Goal: Task Accomplishment & Management: Use online tool/utility

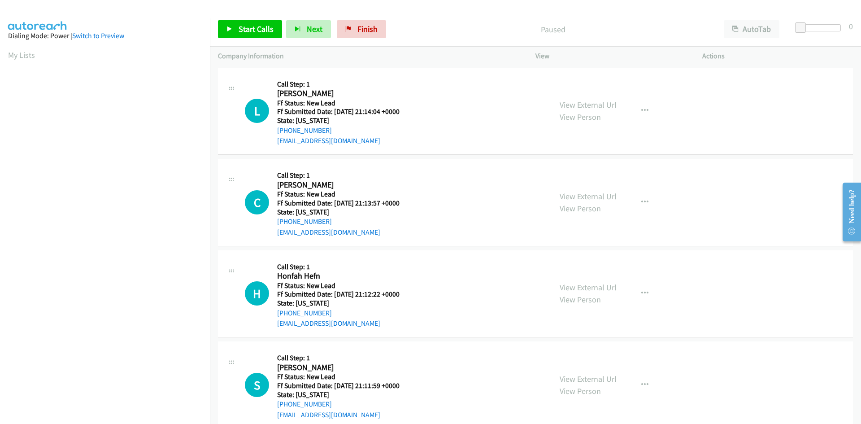
click at [520, 35] on div "Paused" at bounding box center [553, 29] width 326 height 18
click at [256, 33] on span "Start Calls" at bounding box center [256, 29] width 35 height 10
click at [590, 105] on link "View External Url" at bounding box center [588, 105] width 57 height 10
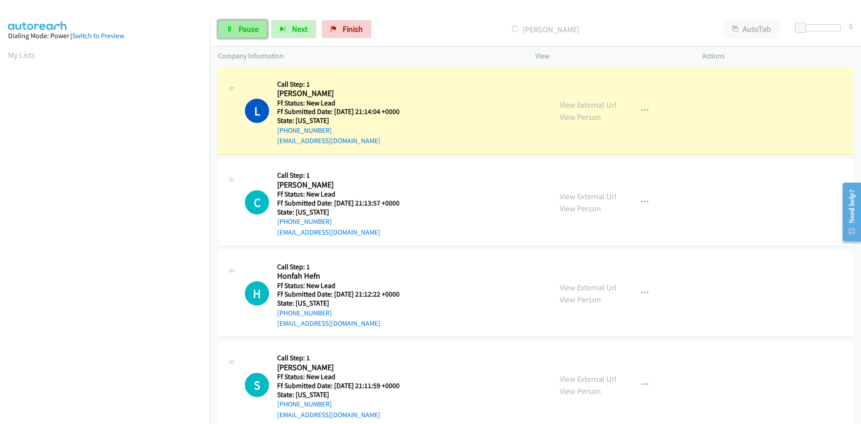
click at [254, 28] on span "Pause" at bounding box center [249, 29] width 20 height 10
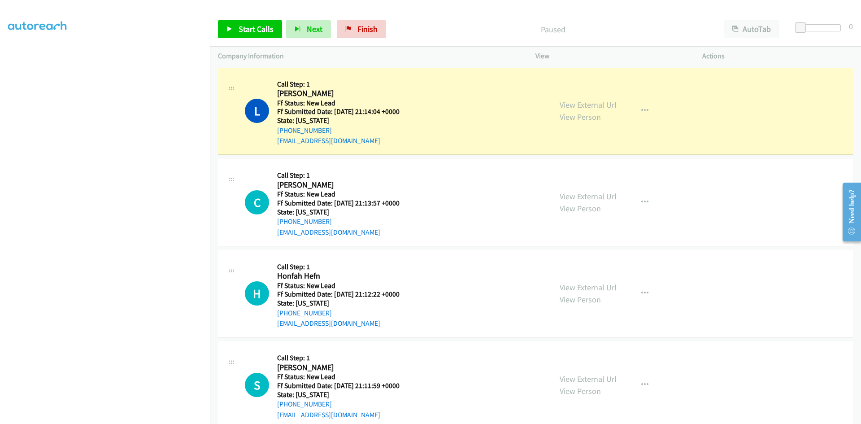
scroll to position [79, 0]
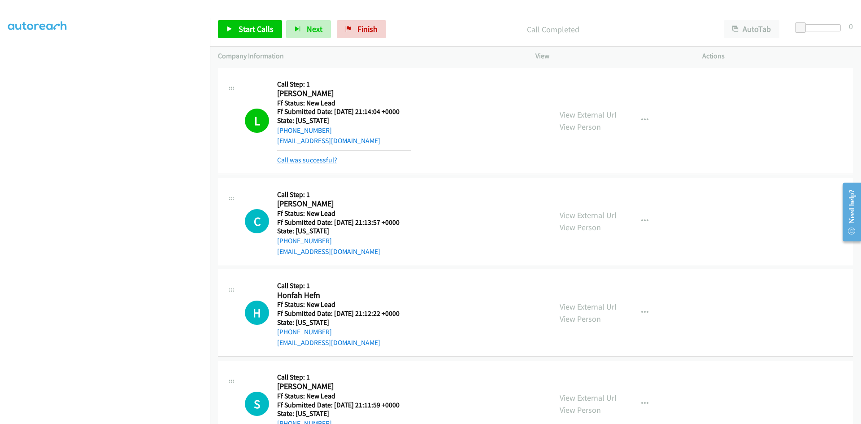
click at [322, 160] on link "Call was successful?" at bounding box center [307, 160] width 60 height 9
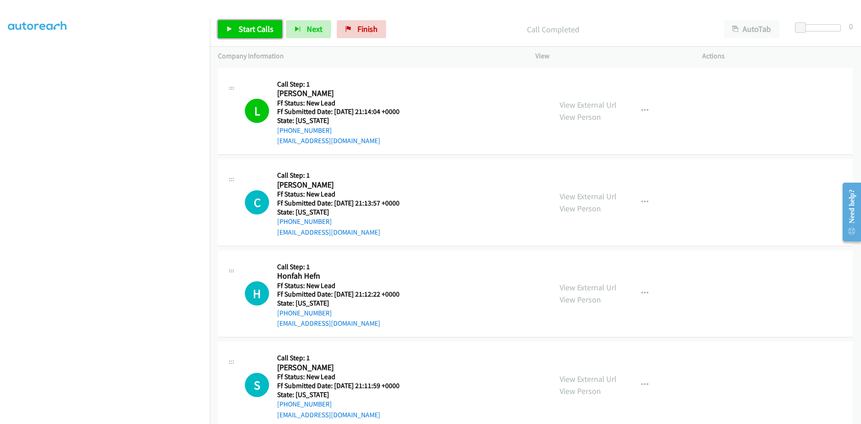
click at [250, 28] on span "Start Calls" at bounding box center [256, 29] width 35 height 10
click at [608, 195] on link "View External Url" at bounding box center [588, 196] width 57 height 10
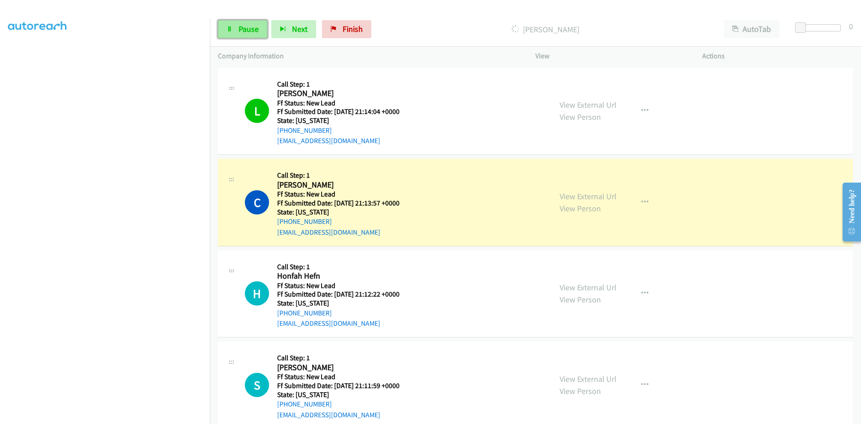
click at [250, 25] on span "Pause" at bounding box center [249, 29] width 20 height 10
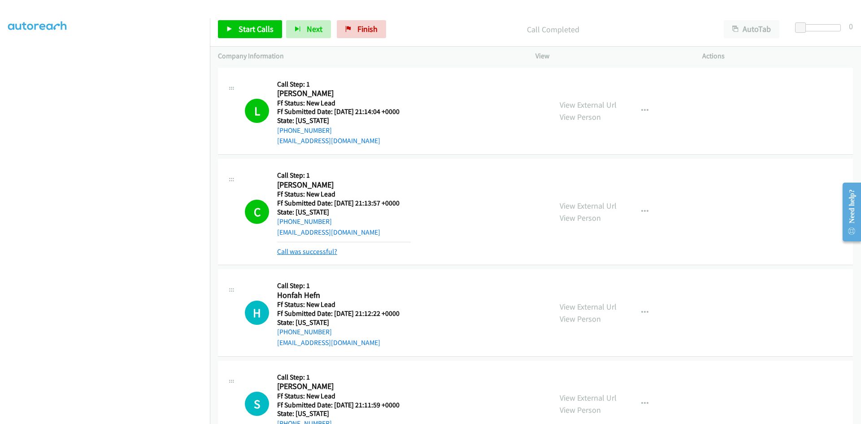
click at [300, 248] on link "Call was successful?" at bounding box center [307, 251] width 60 height 9
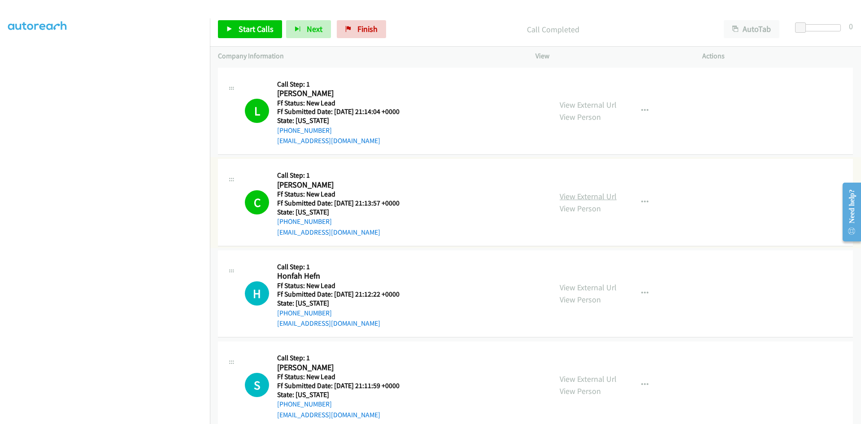
click at [608, 197] on link "View External Url" at bounding box center [588, 196] width 57 height 10
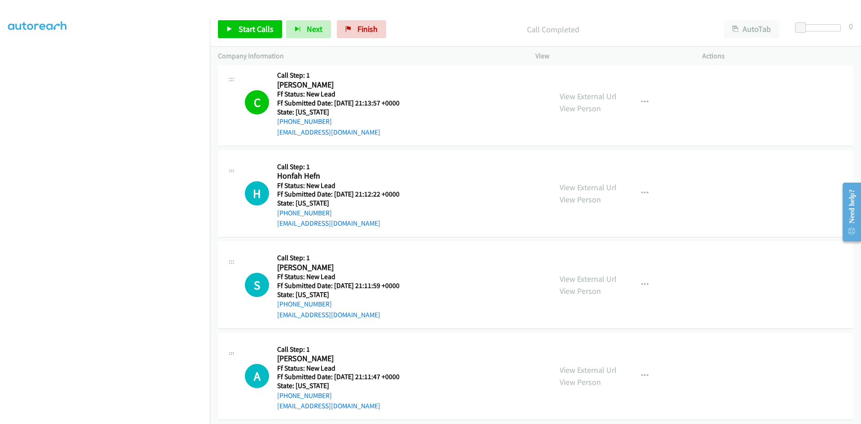
scroll to position [109, 0]
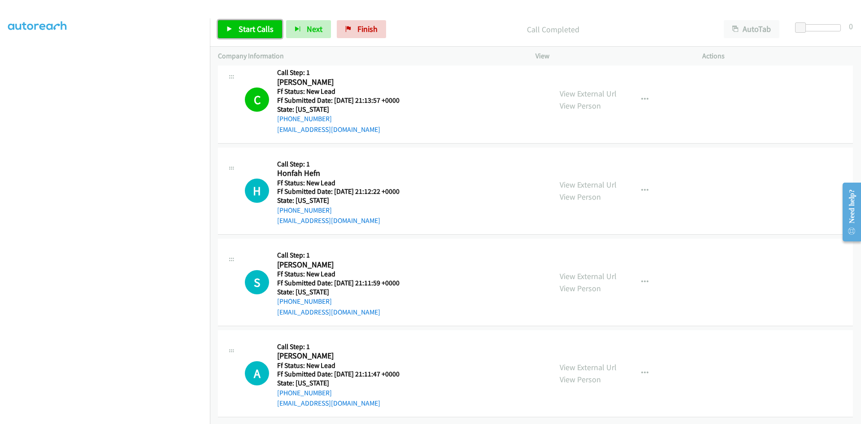
click at [251, 35] on link "Start Calls" at bounding box center [250, 29] width 64 height 18
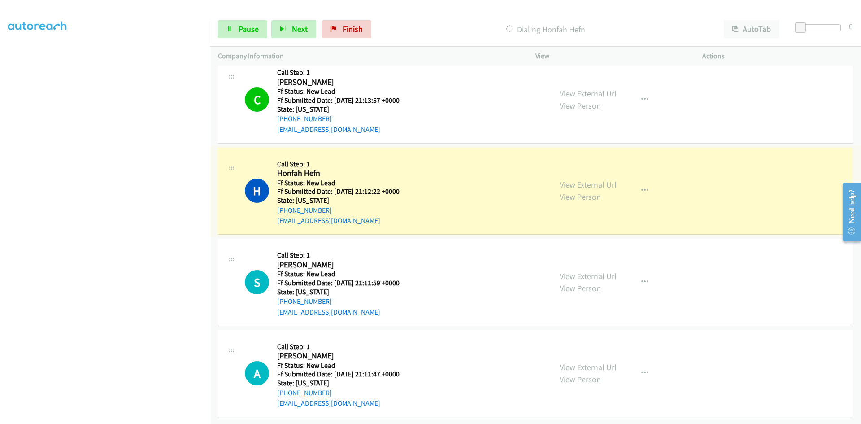
click at [603, 179] on link "View External Url" at bounding box center [588, 184] width 57 height 10
click at [252, 31] on span "Pause" at bounding box center [249, 29] width 20 height 10
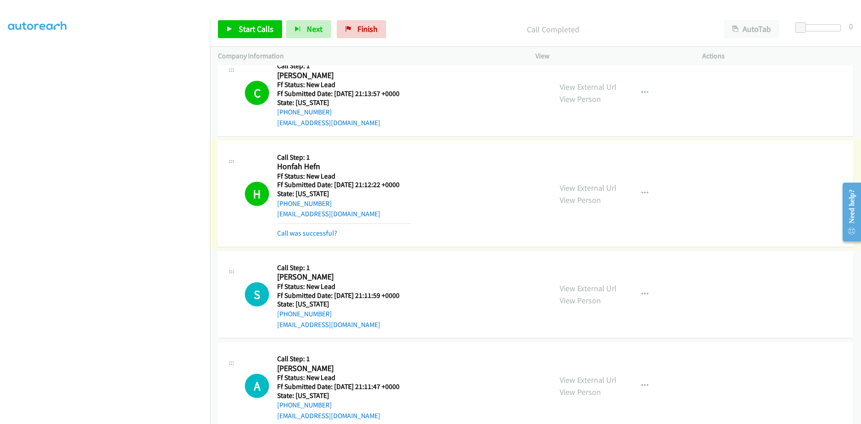
click at [293, 233] on link "Call was successful?" at bounding box center [307, 233] width 60 height 9
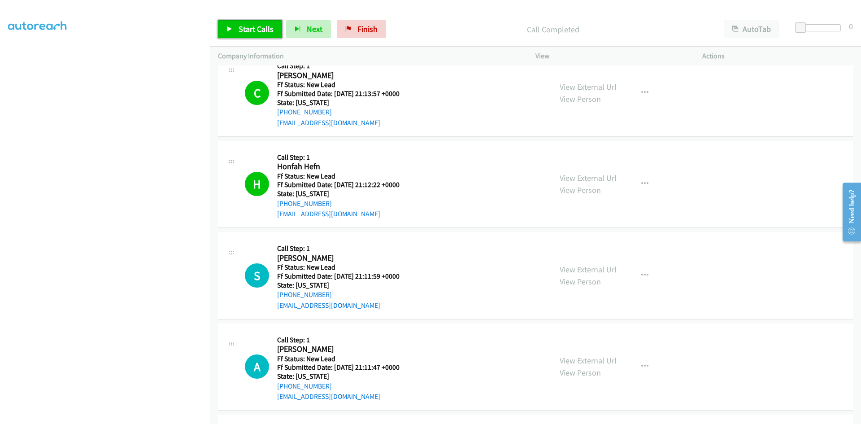
click at [258, 23] on link "Start Calls" at bounding box center [250, 29] width 64 height 18
click at [583, 268] on link "View External Url" at bounding box center [588, 269] width 57 height 10
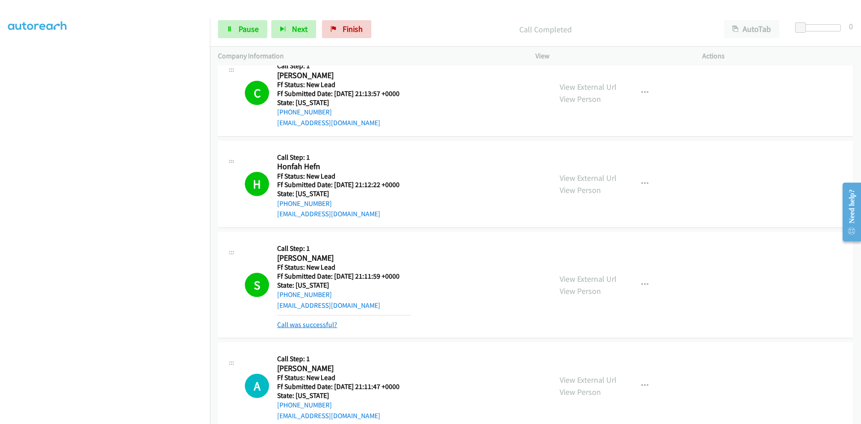
click at [304, 323] on link "Call was successful?" at bounding box center [307, 324] width 60 height 9
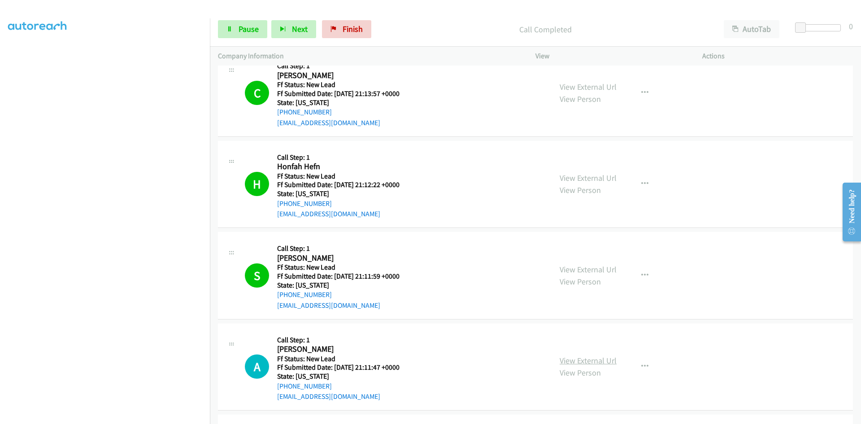
click at [577, 362] on link "View External Url" at bounding box center [588, 360] width 57 height 10
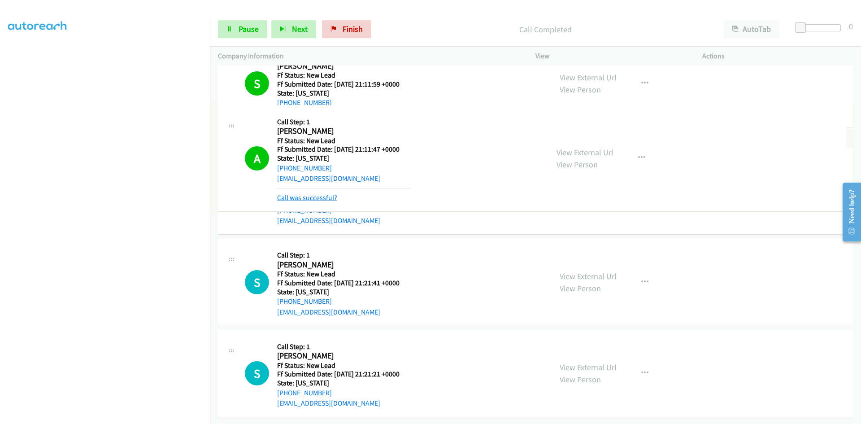
scroll to position [334, 0]
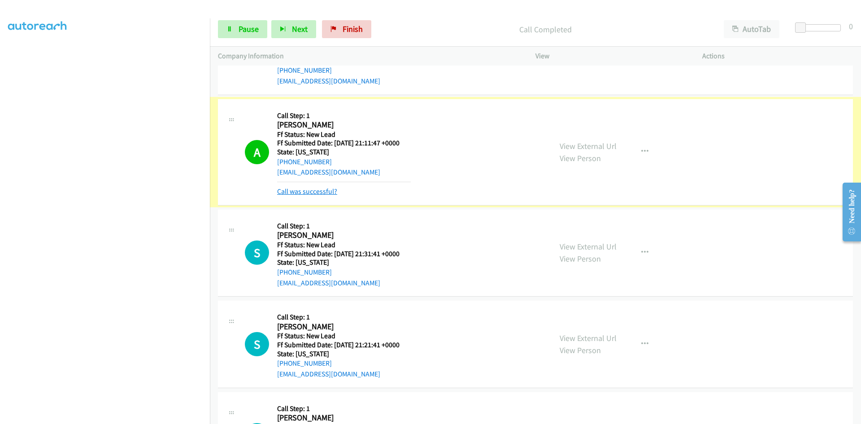
click at [323, 191] on link "Call was successful?" at bounding box center [307, 191] width 60 height 9
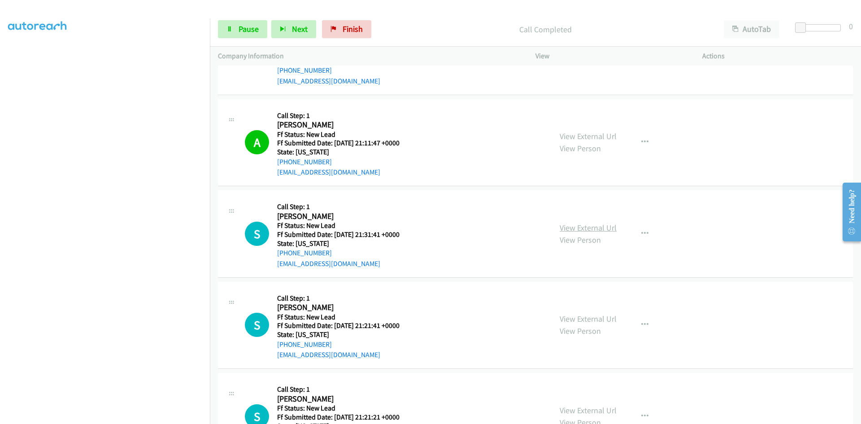
click at [563, 225] on link "View External Url" at bounding box center [588, 228] width 57 height 10
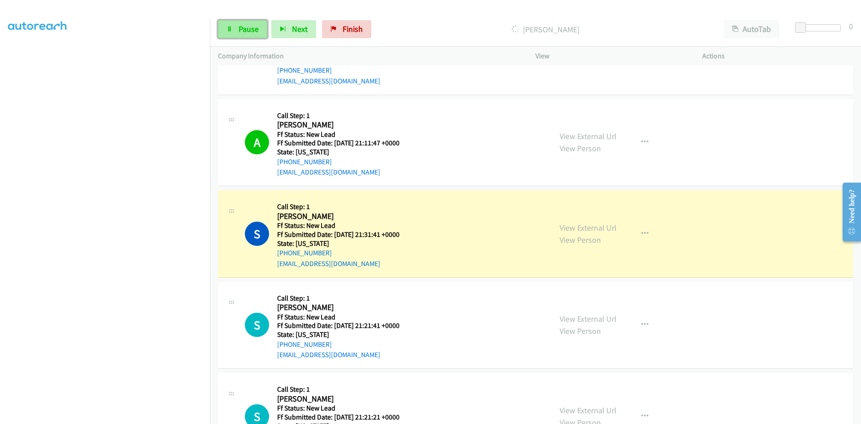
click at [246, 28] on span "Pause" at bounding box center [249, 29] width 20 height 10
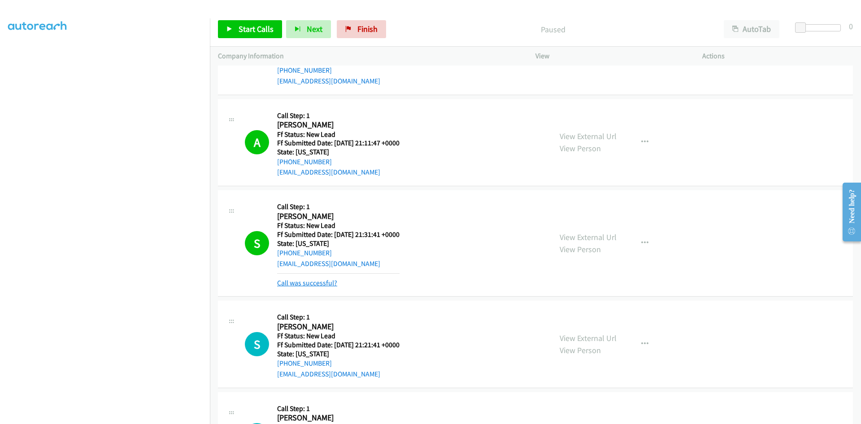
click at [310, 281] on link "Call was successful?" at bounding box center [307, 283] width 60 height 9
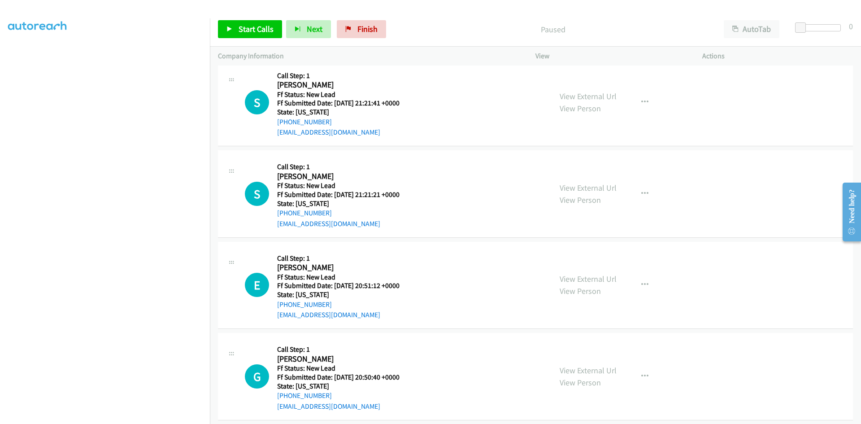
scroll to position [558, 0]
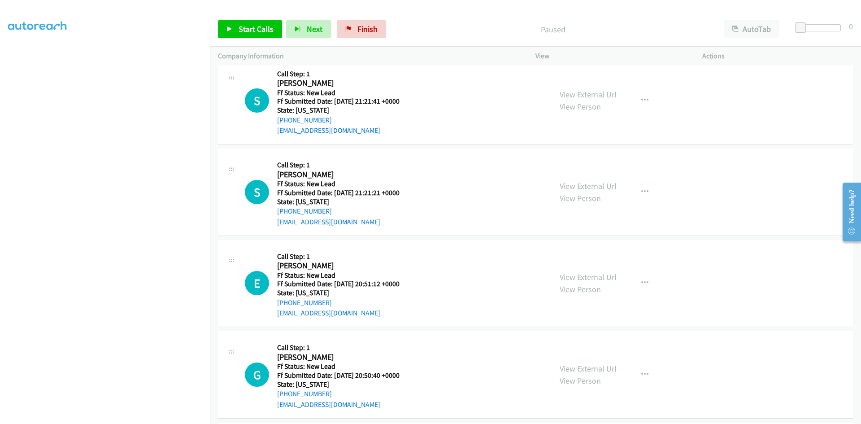
drag, startPoint x: 444, startPoint y: 22, endPoint x: 437, endPoint y: 23, distance: 6.3
click at [445, 22] on div "Paused" at bounding box center [553, 29] width 326 height 18
click at [252, 26] on span "Start Calls" at bounding box center [256, 29] width 35 height 10
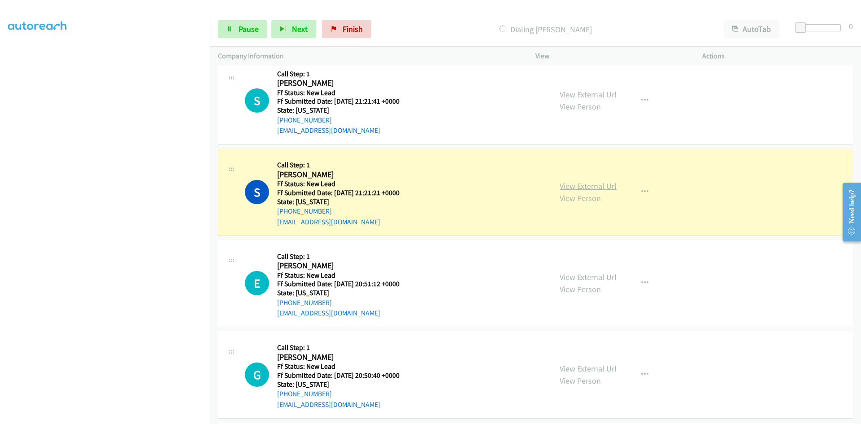
click at [586, 187] on link "View External Url" at bounding box center [588, 186] width 57 height 10
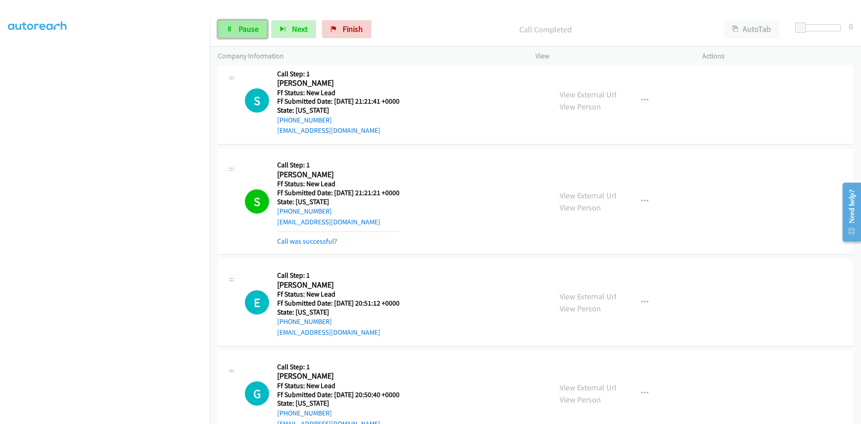
click at [228, 31] on icon at bounding box center [230, 29] width 6 height 6
drag, startPoint x: 393, startPoint y: 17, endPoint x: 379, endPoint y: 24, distance: 16.3
click at [394, 17] on div "Start Calls Pause Next Finish Paused AutoTab AutoTab 0" at bounding box center [535, 29] width 651 height 35
drag, startPoint x: 362, startPoint y: 31, endPoint x: 465, endPoint y: 48, distance: 104.6
click at [362, 30] on span "Finish" at bounding box center [368, 29] width 20 height 10
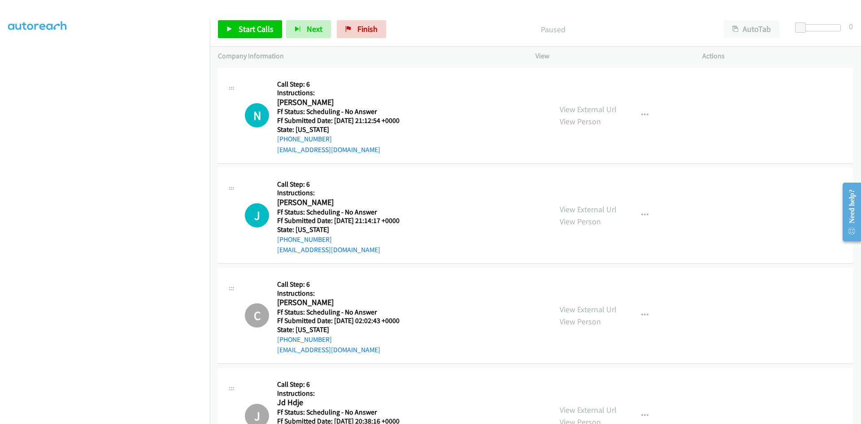
scroll to position [79, 0]
click at [236, 28] on link "Start Calls" at bounding box center [250, 29] width 64 height 18
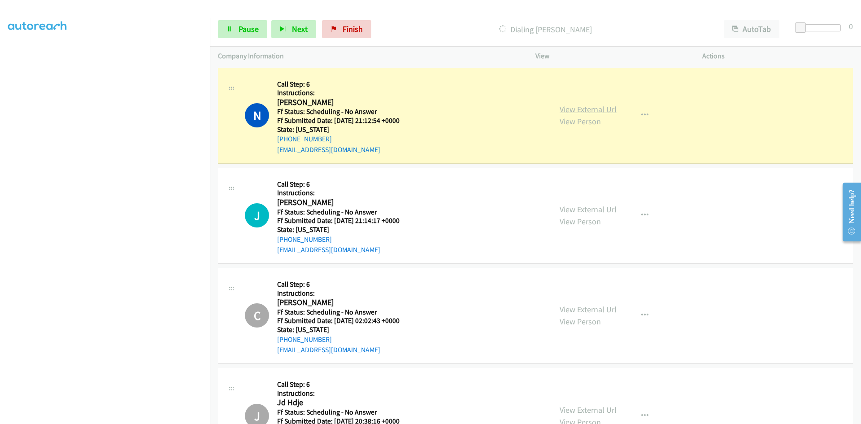
click at [573, 108] on link "View External Url" at bounding box center [588, 109] width 57 height 10
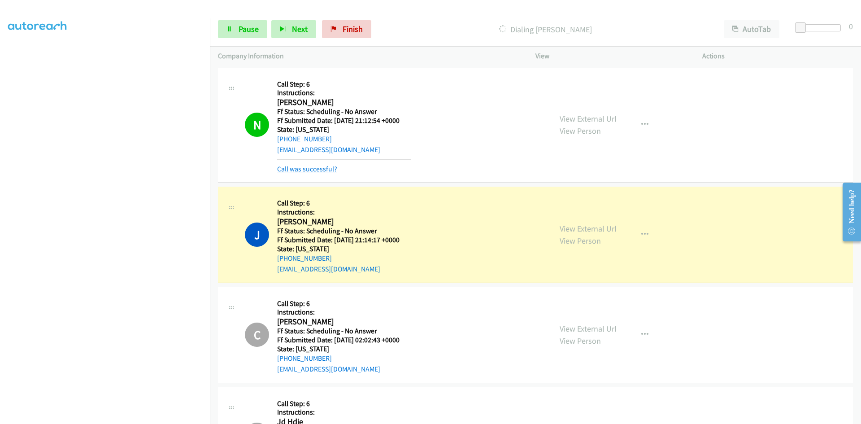
click at [312, 170] on link "Call was successful?" at bounding box center [307, 169] width 60 height 9
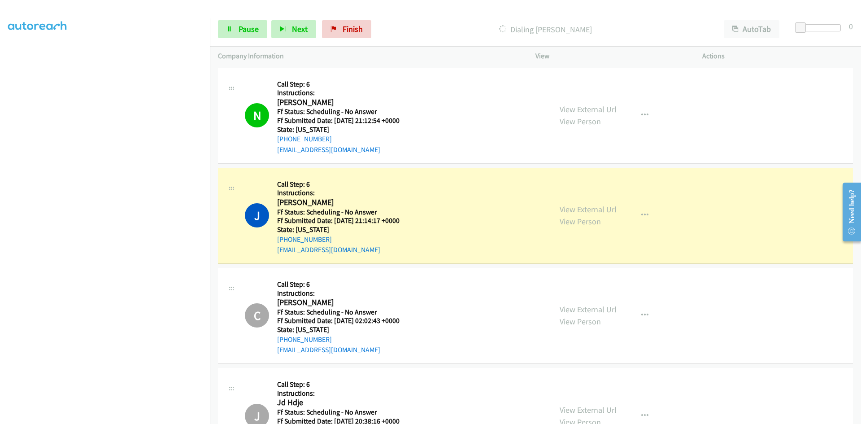
click at [552, 145] on div "View External Url View Person View External Url Email Schedule/Manage Callback …" at bounding box center [639, 115] width 175 height 79
click at [603, 210] on link "View External Url" at bounding box center [588, 209] width 57 height 10
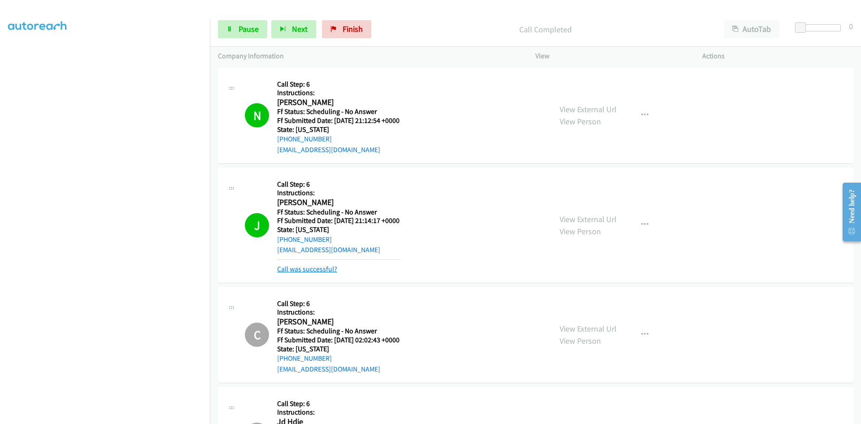
click at [297, 270] on link "Call was successful?" at bounding box center [307, 269] width 60 height 9
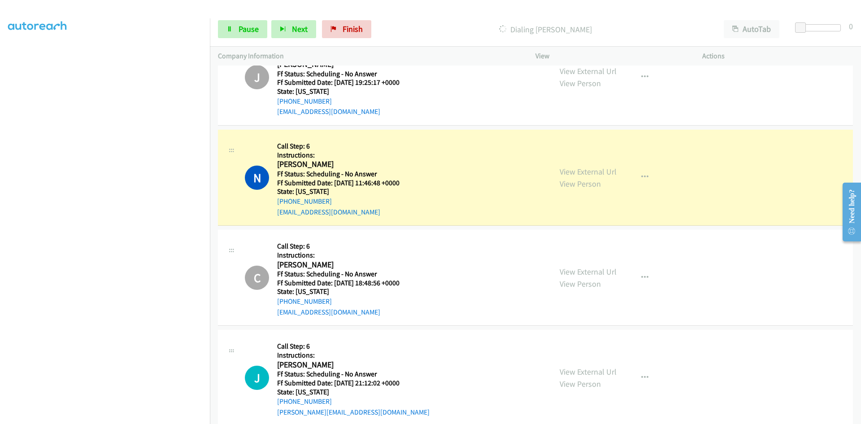
scroll to position [1256, 0]
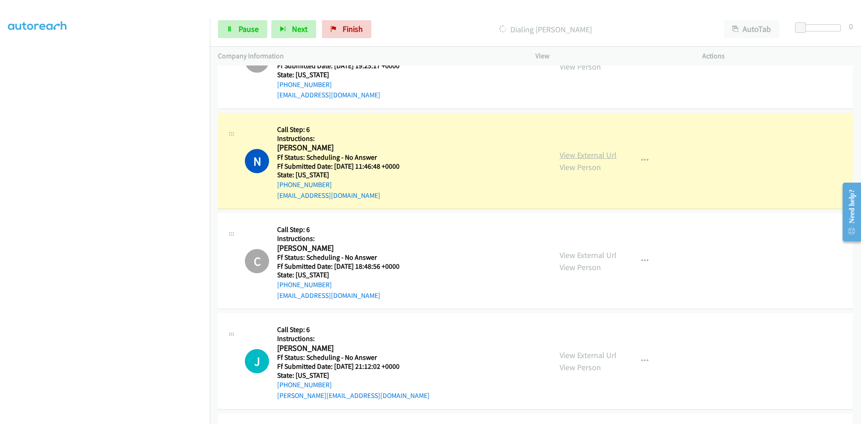
click at [566, 155] on link "View External Url" at bounding box center [588, 155] width 57 height 10
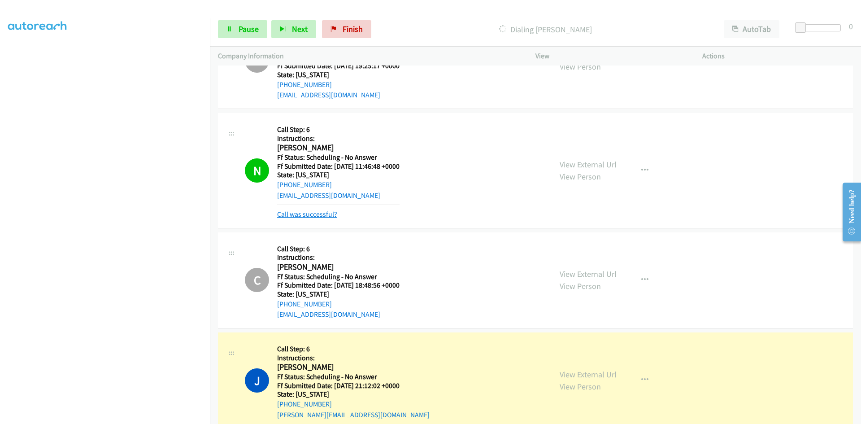
click at [329, 214] on link "Call was successful?" at bounding box center [307, 214] width 60 height 9
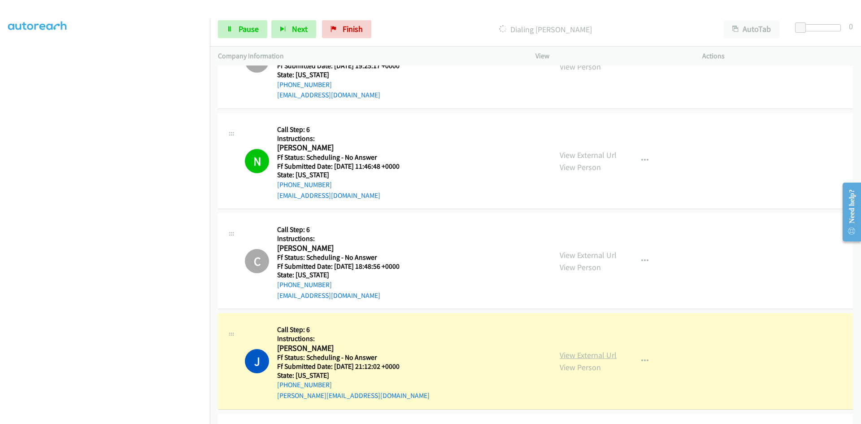
click at [598, 355] on link "View External Url" at bounding box center [588, 355] width 57 height 10
click at [568, 151] on link "View External Url" at bounding box center [588, 155] width 57 height 10
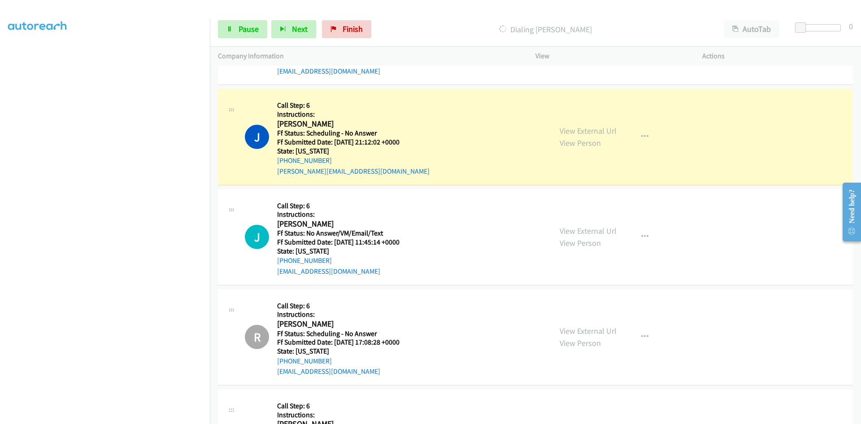
scroll to position [1525, 0]
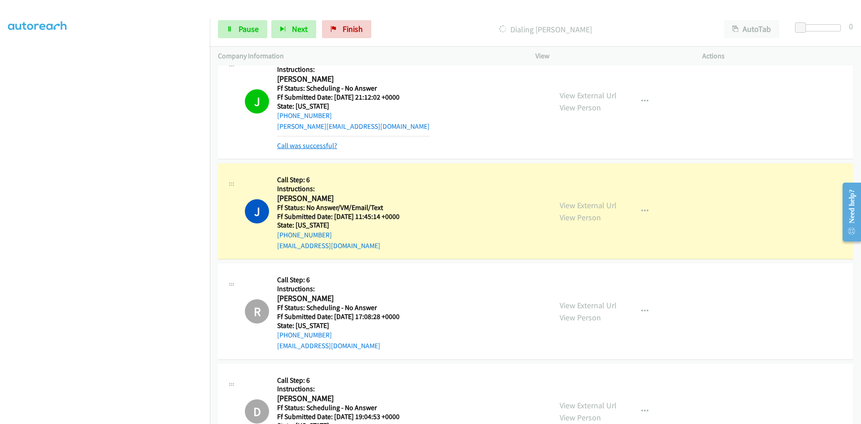
click at [332, 147] on link "Call was successful?" at bounding box center [307, 145] width 60 height 9
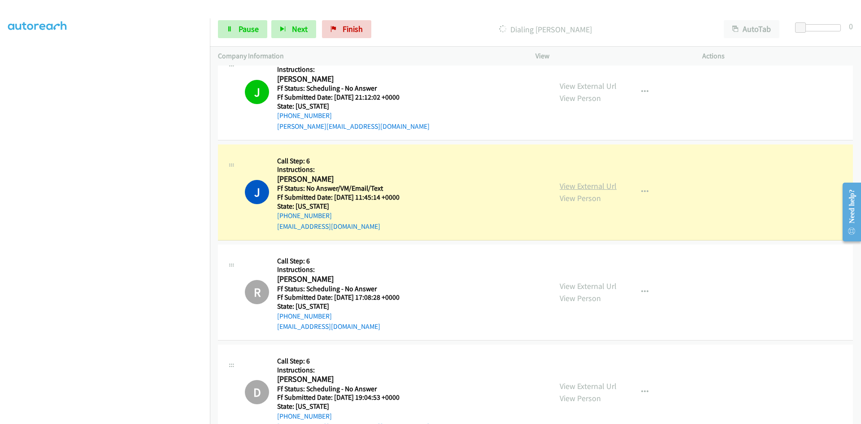
click at [598, 185] on link "View External Url" at bounding box center [588, 186] width 57 height 10
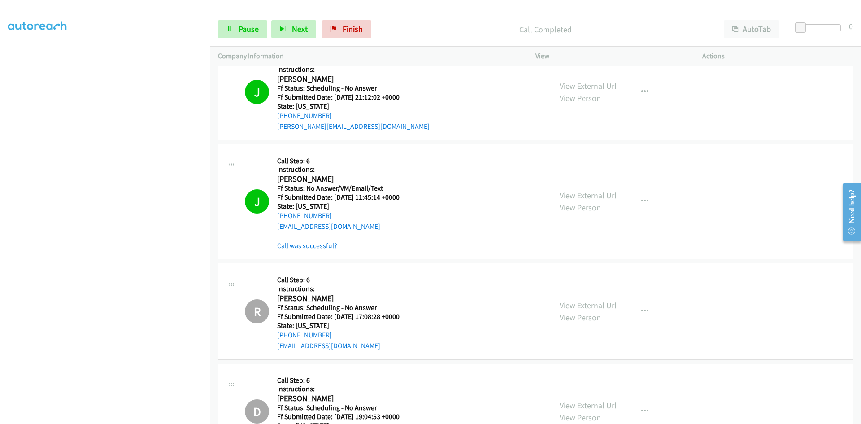
click at [323, 247] on link "Call was successful?" at bounding box center [307, 245] width 60 height 9
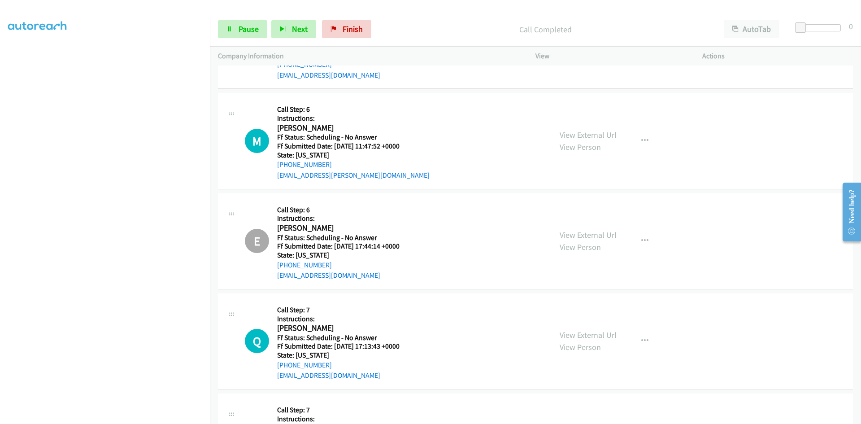
scroll to position [2109, 0]
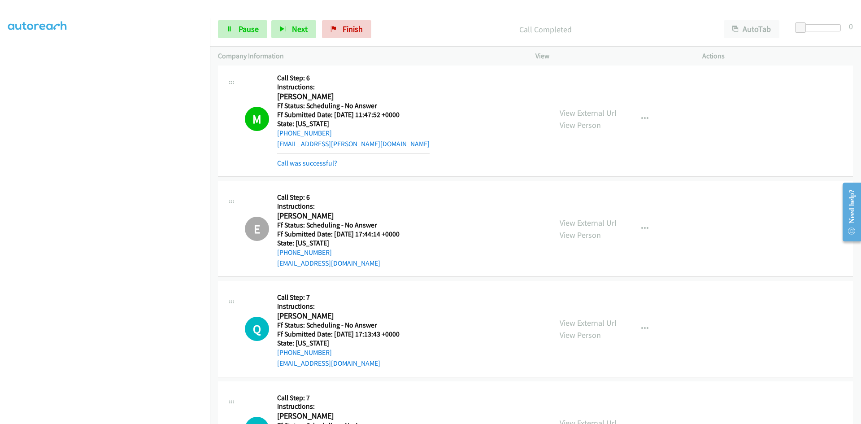
click at [606, 104] on div "View External Url View Person View External Url Email Schedule/Manage Callback …" at bounding box center [639, 119] width 175 height 99
click at [603, 110] on link "View External Url" at bounding box center [588, 113] width 57 height 10
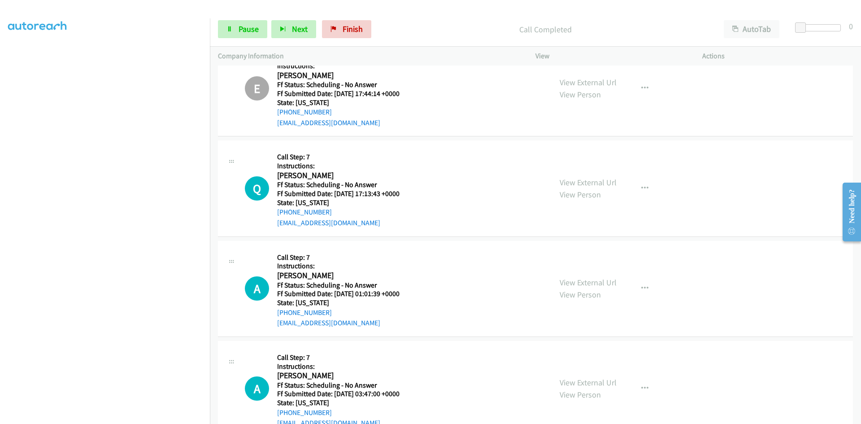
scroll to position [2154, 0]
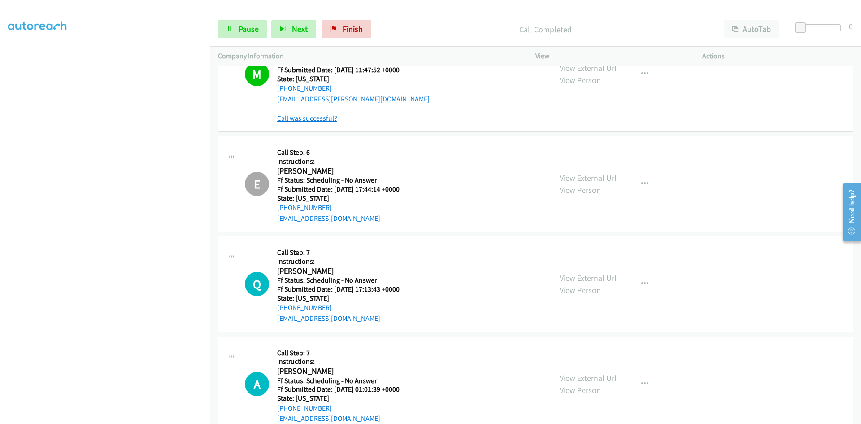
click at [331, 120] on link "Call was successful?" at bounding box center [307, 118] width 60 height 9
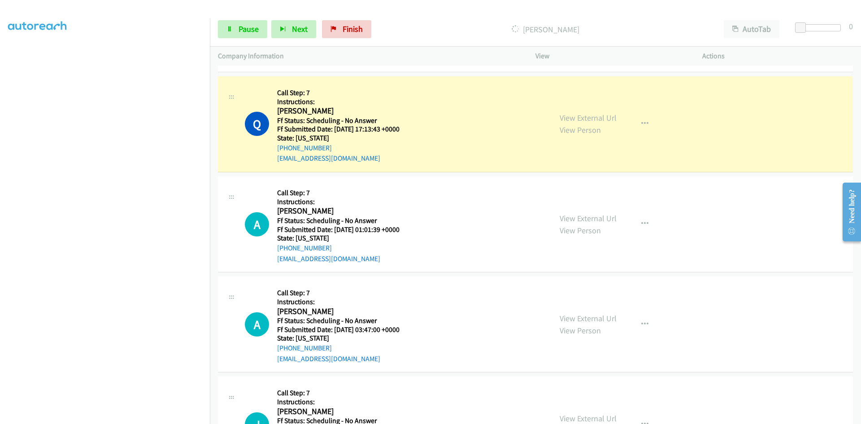
scroll to position [2279, 0]
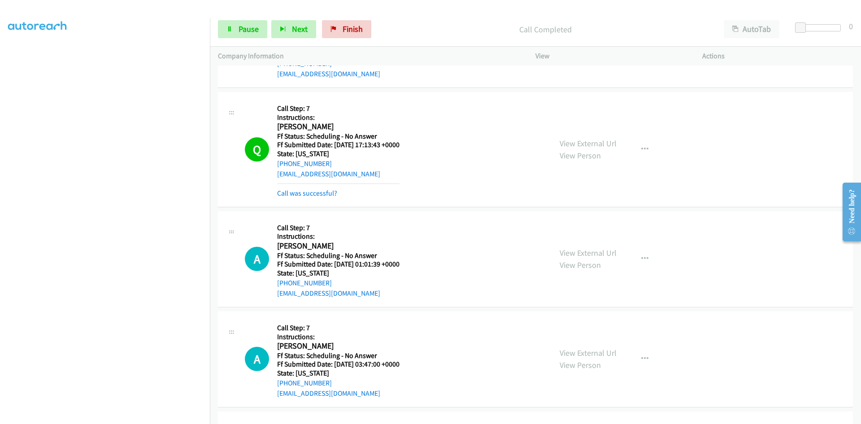
click at [604, 142] on link "View External Url" at bounding box center [588, 143] width 57 height 10
click at [303, 195] on link "Call was successful?" at bounding box center [307, 193] width 60 height 9
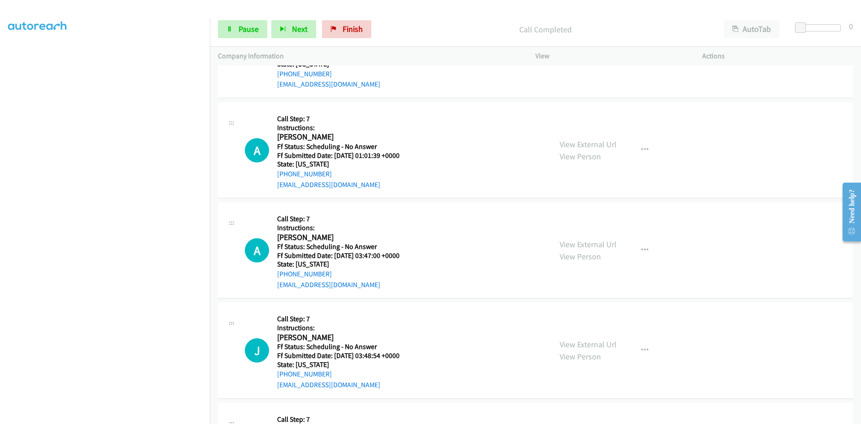
scroll to position [2413, 0]
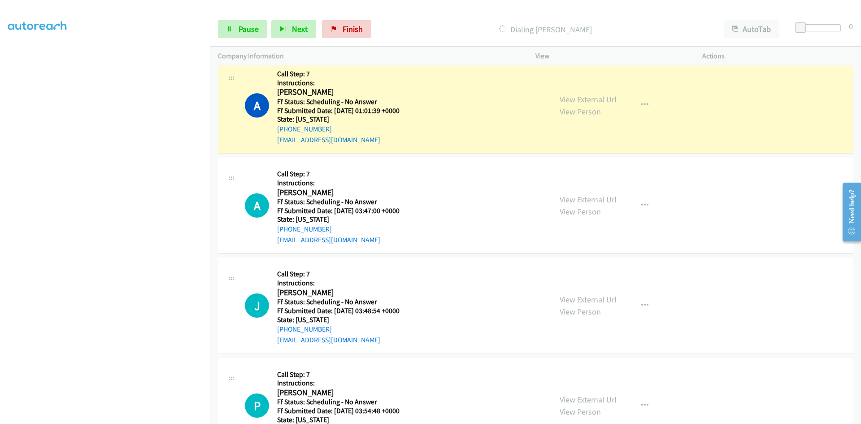
click at [596, 100] on link "View External Url" at bounding box center [588, 99] width 57 height 10
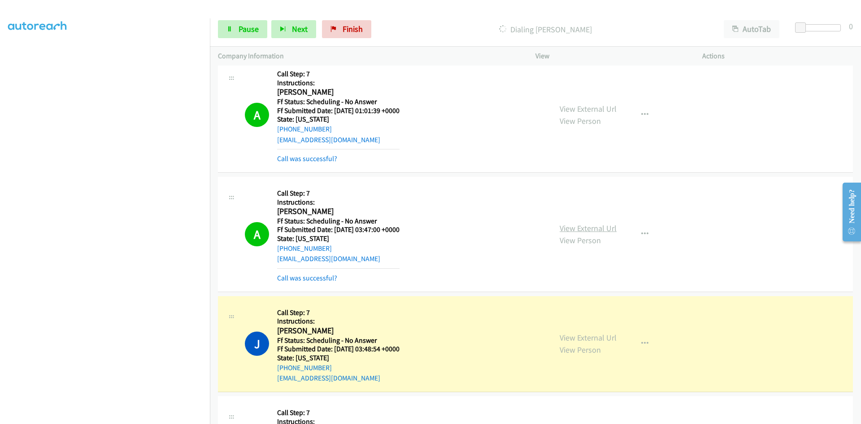
click at [595, 226] on link "View External Url" at bounding box center [588, 228] width 57 height 10
click at [578, 337] on link "View External Url" at bounding box center [588, 337] width 57 height 10
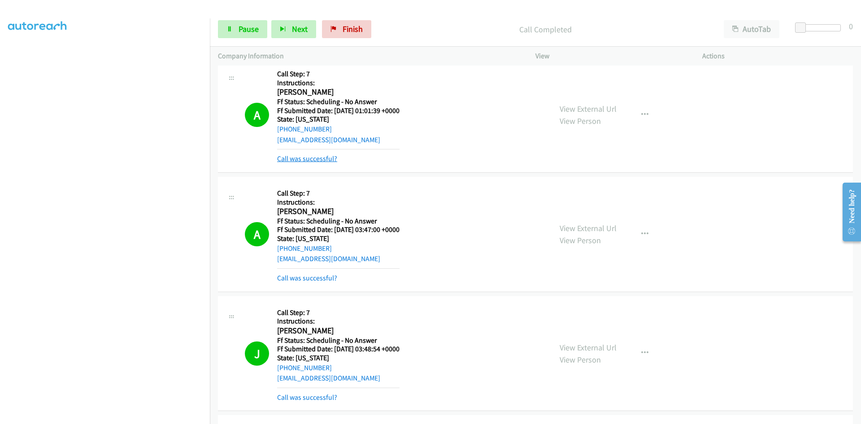
click at [314, 157] on link "Call was successful?" at bounding box center [307, 158] width 60 height 9
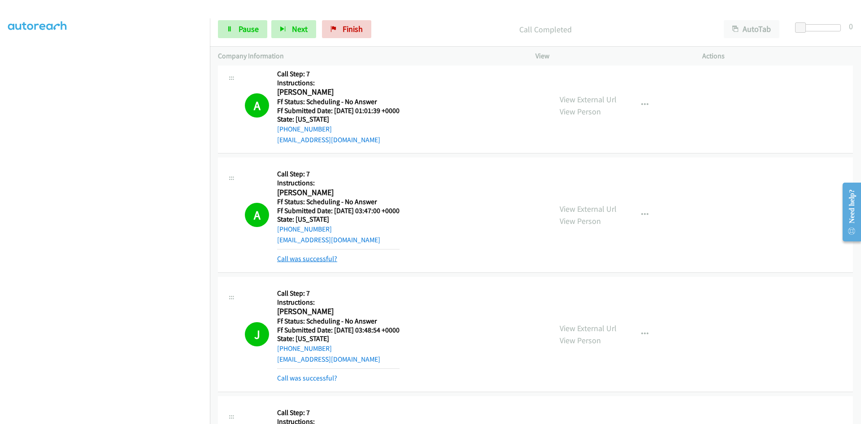
click at [315, 254] on link "Call was successful?" at bounding box center [307, 258] width 60 height 9
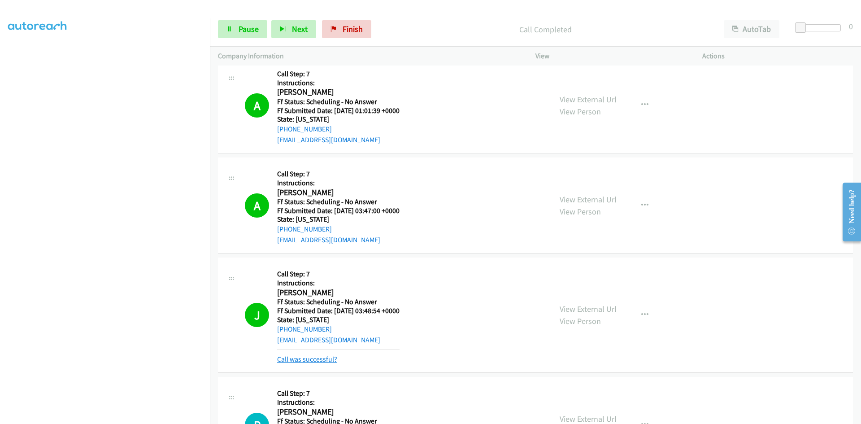
click at [328, 361] on link "Call was successful?" at bounding box center [307, 359] width 60 height 9
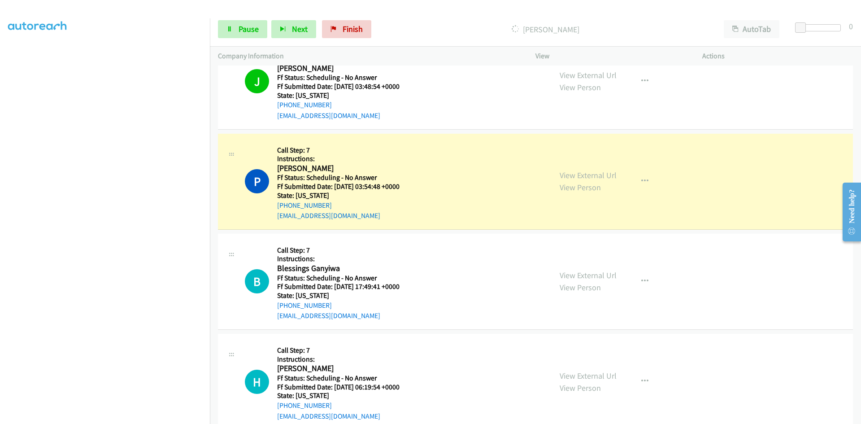
scroll to position [2682, 0]
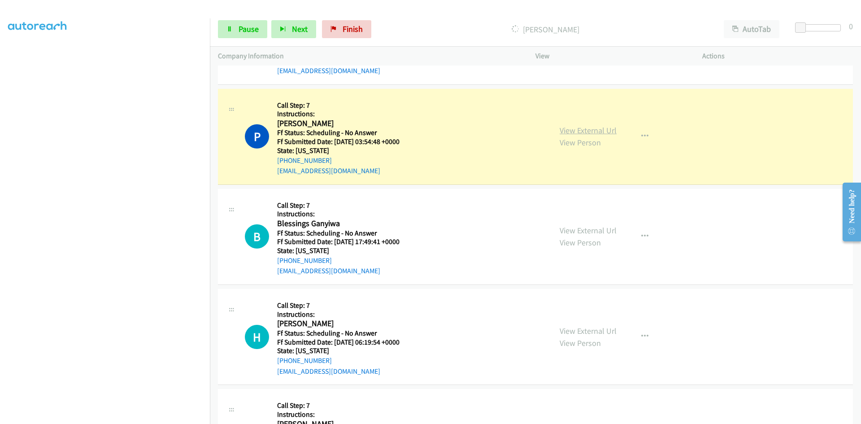
click at [613, 131] on link "View External Url" at bounding box center [588, 130] width 57 height 10
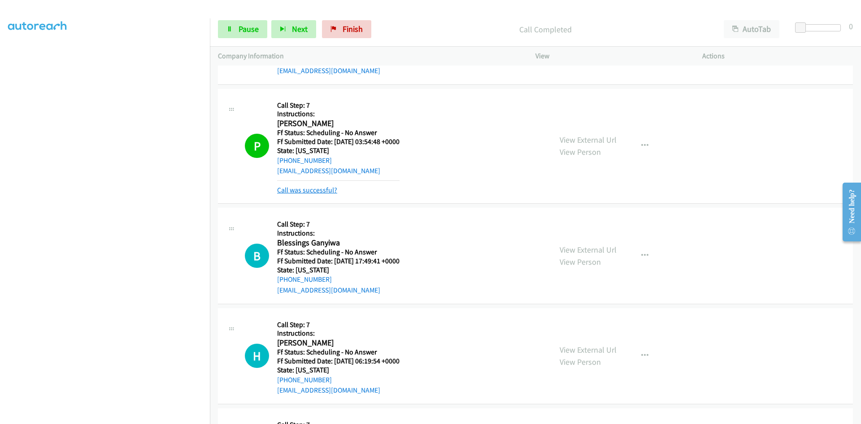
click at [323, 192] on link "Call was successful?" at bounding box center [307, 190] width 60 height 9
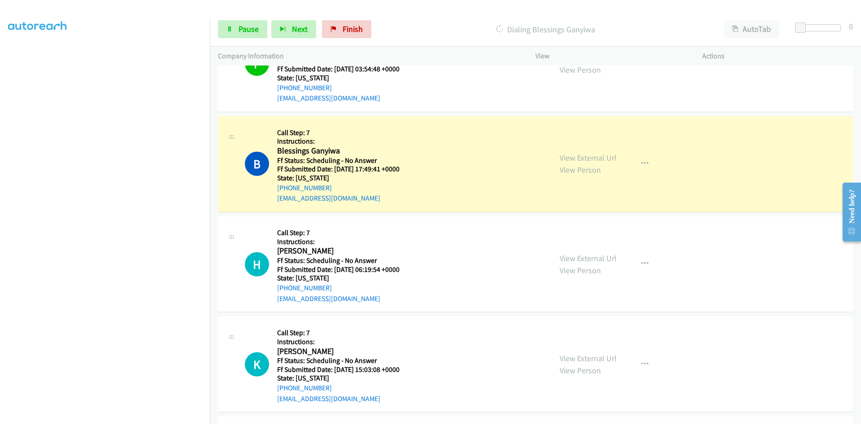
scroll to position [2772, 0]
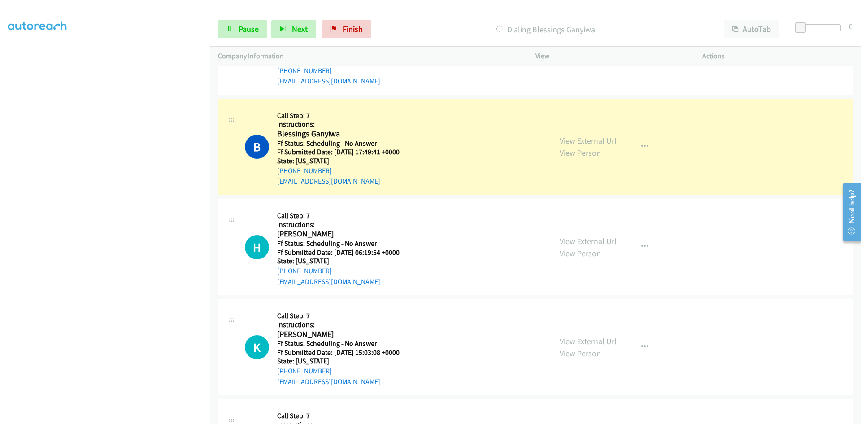
click at [581, 142] on link "View External Url" at bounding box center [588, 140] width 57 height 10
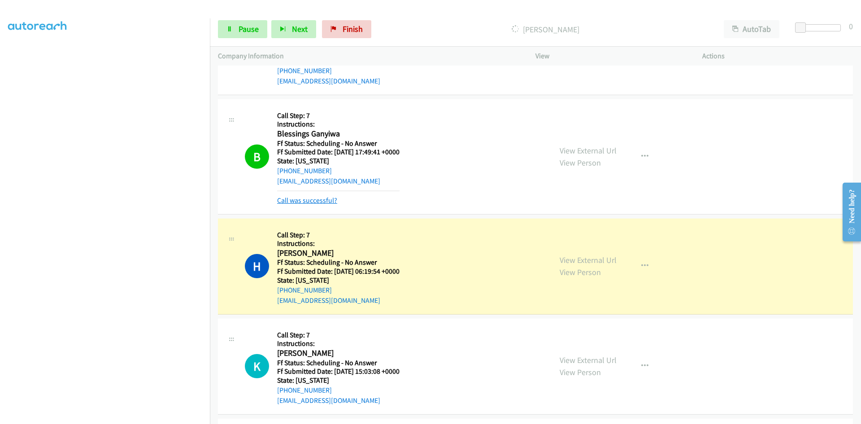
click at [314, 204] on link "Call was successful?" at bounding box center [307, 200] width 60 height 9
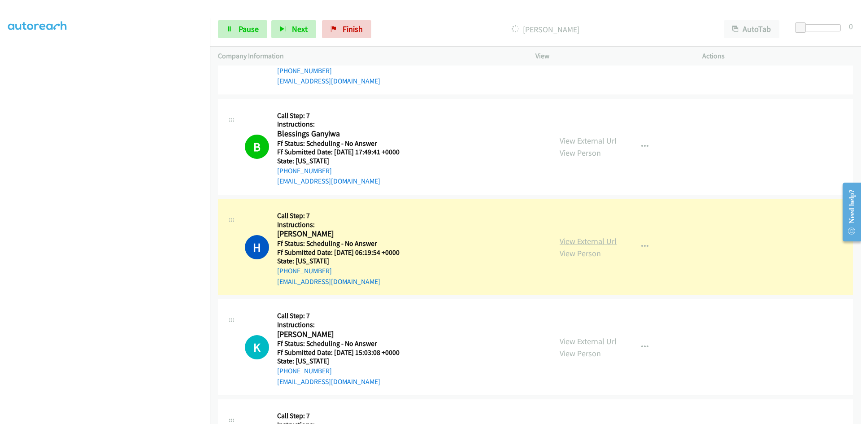
click at [569, 240] on link "View External Url" at bounding box center [588, 241] width 57 height 10
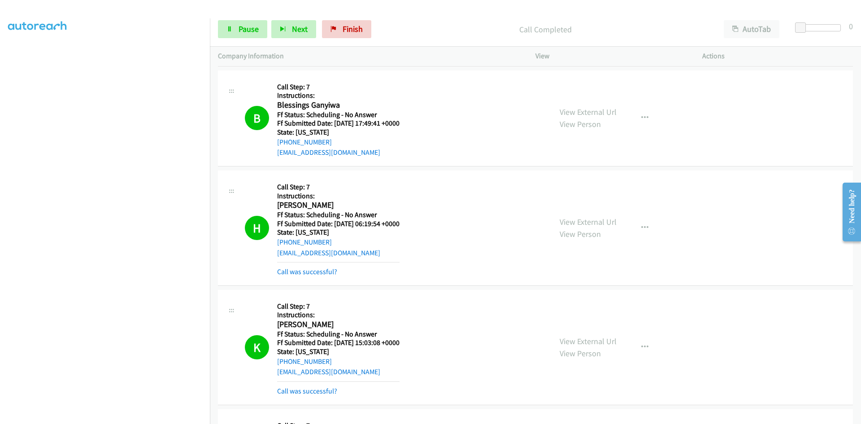
scroll to position [2817, 0]
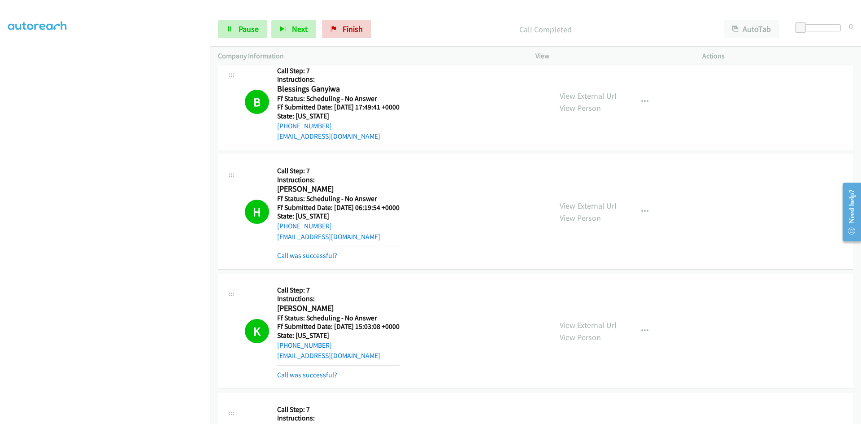
click at [319, 375] on link "Call was successful?" at bounding box center [307, 375] width 60 height 9
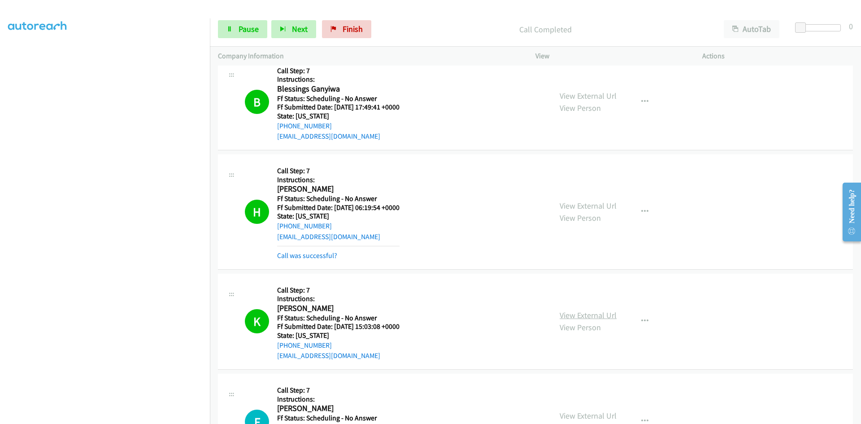
click at [610, 315] on link "View External Url" at bounding box center [588, 315] width 57 height 10
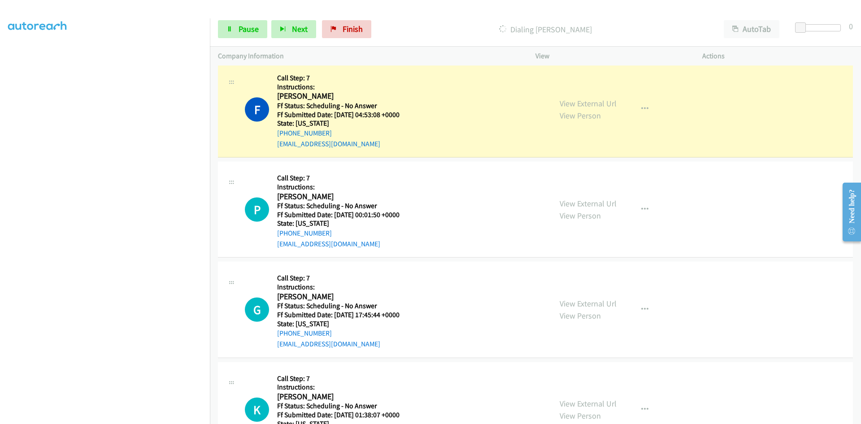
scroll to position [3131, 0]
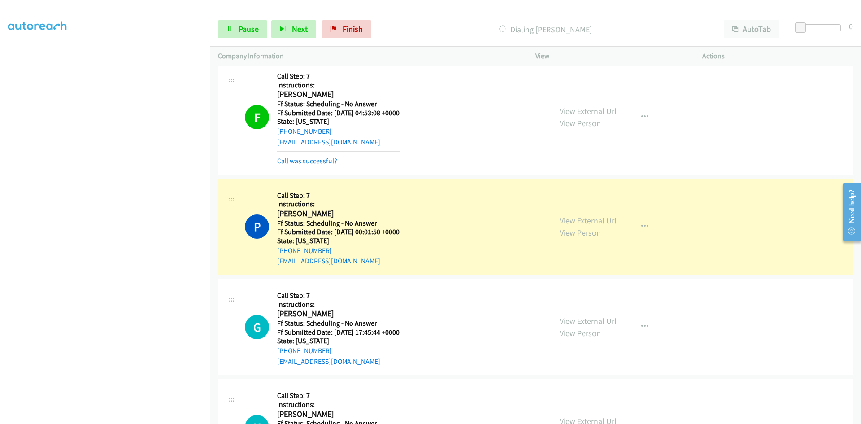
click at [329, 159] on link "Call was successful?" at bounding box center [307, 161] width 60 height 9
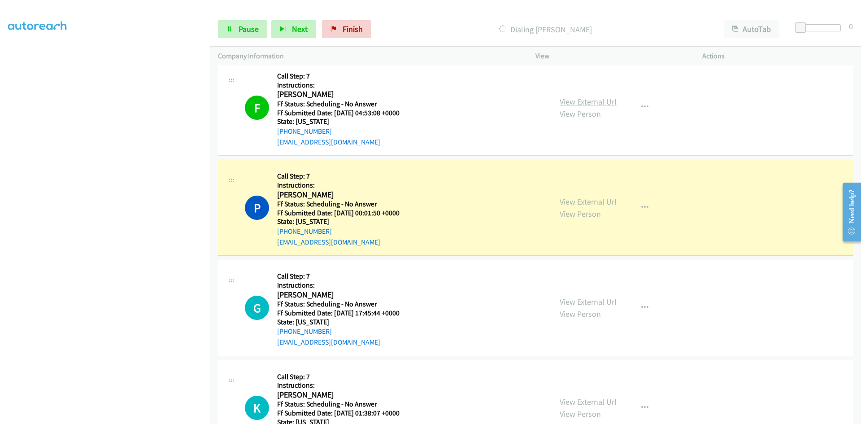
click at [574, 101] on link "View External Url" at bounding box center [588, 101] width 57 height 10
click at [574, 202] on link "View External Url" at bounding box center [588, 202] width 57 height 10
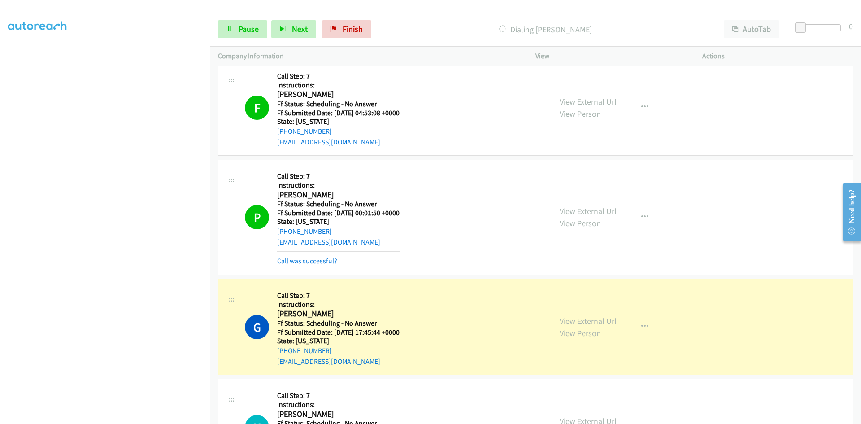
click at [333, 260] on link "Call was successful?" at bounding box center [307, 261] width 60 height 9
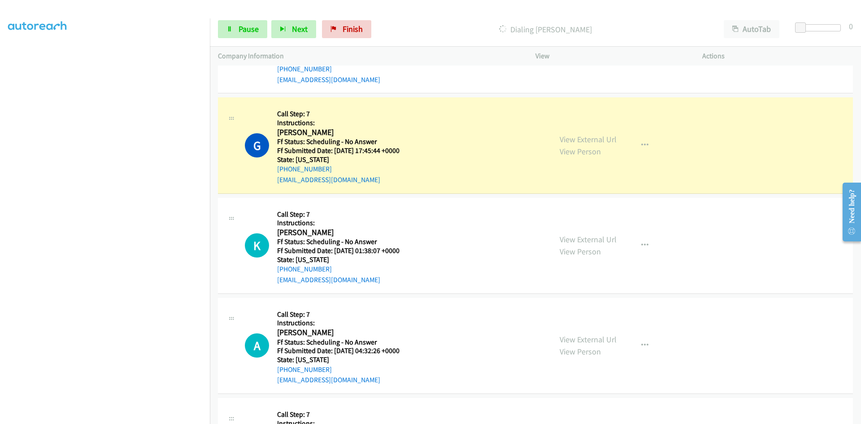
scroll to position [3311, 0]
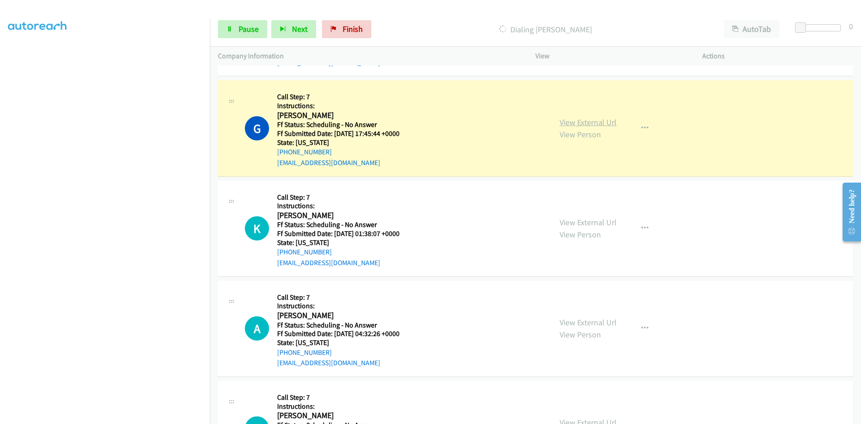
click at [608, 119] on link "View External Url" at bounding box center [588, 122] width 57 height 10
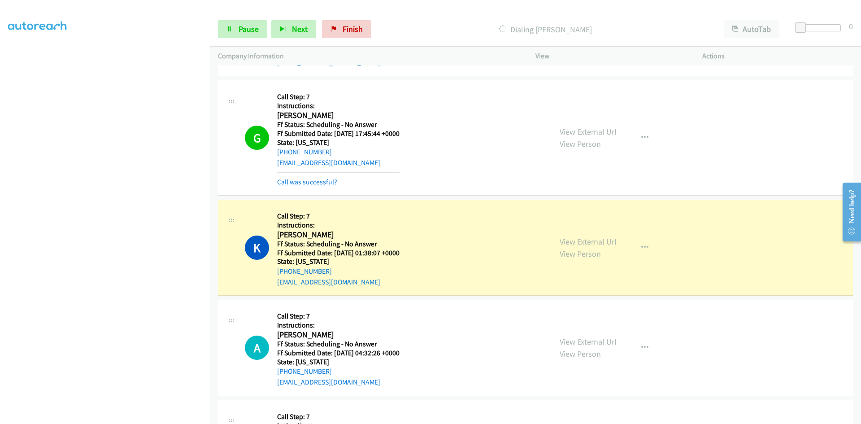
click at [304, 178] on link "Call was successful?" at bounding box center [307, 182] width 60 height 9
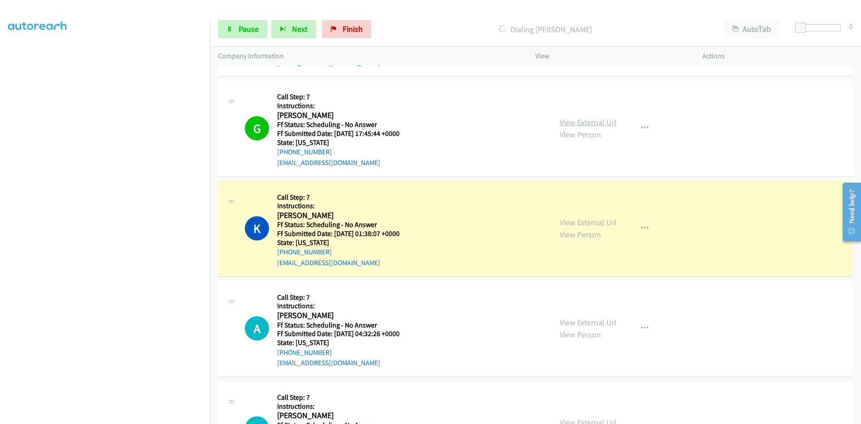
click at [588, 121] on link "View External Url" at bounding box center [588, 122] width 57 height 10
click at [603, 217] on link "View External Url" at bounding box center [588, 222] width 57 height 10
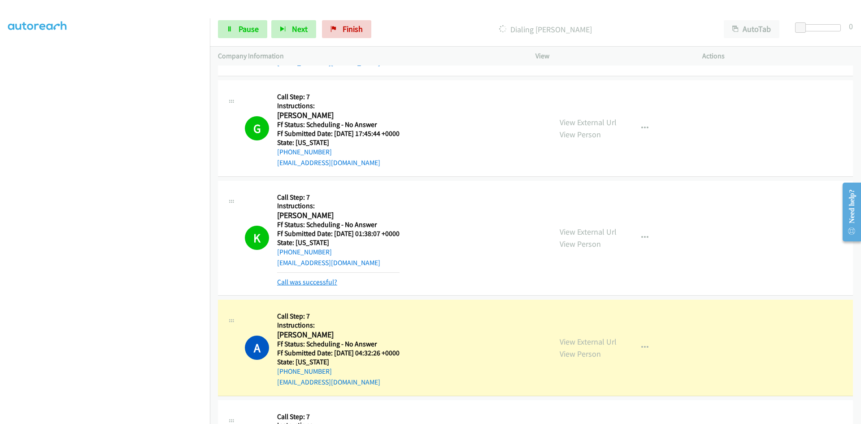
click at [313, 282] on link "Call was successful?" at bounding box center [307, 282] width 60 height 9
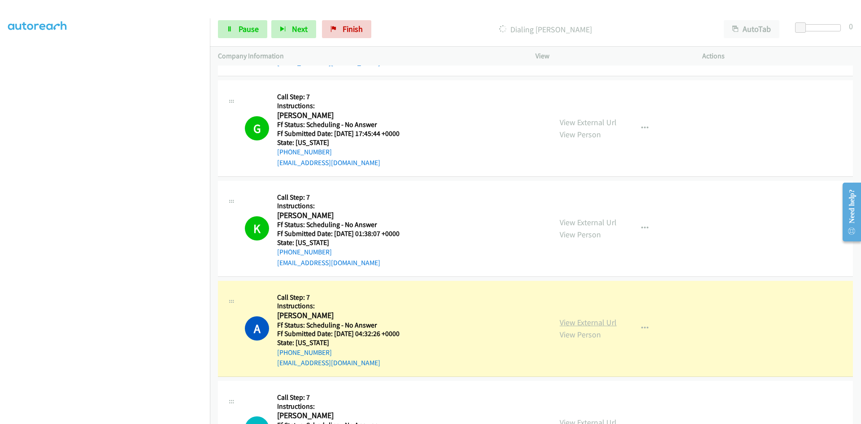
click at [598, 325] on link "View External Url" at bounding box center [588, 322] width 57 height 10
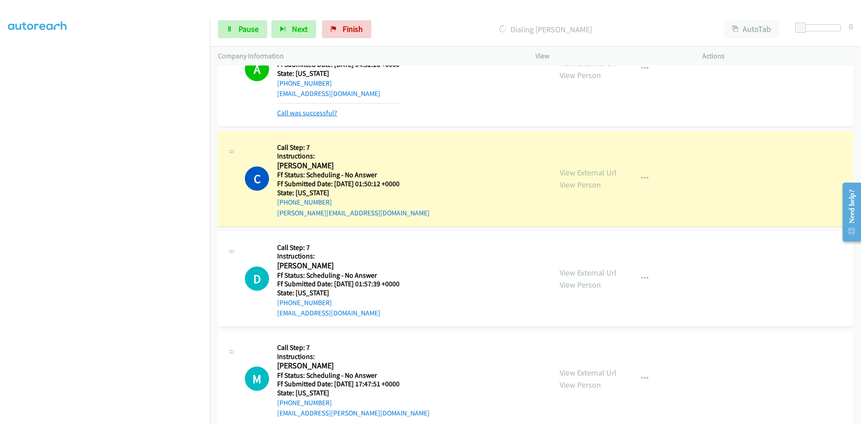
click at [328, 116] on link "Call was successful?" at bounding box center [307, 113] width 60 height 9
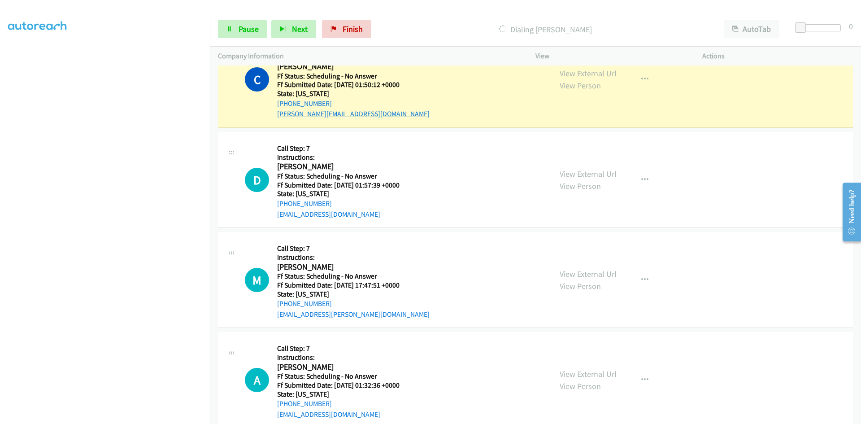
scroll to position [3615, 0]
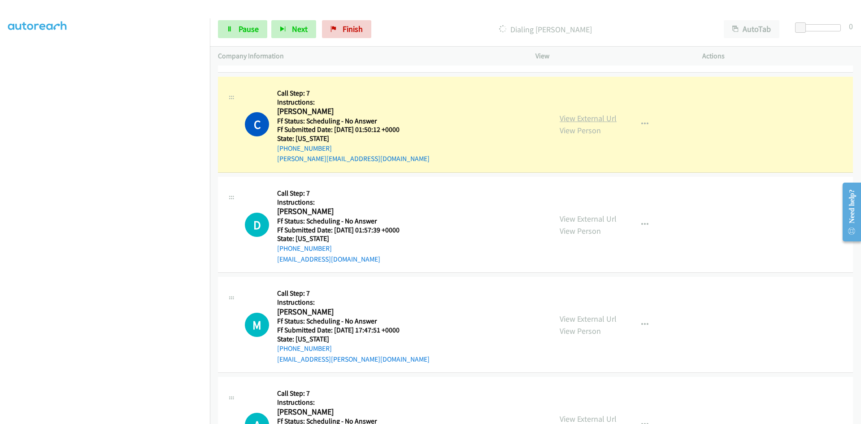
click at [612, 116] on link "View External Url" at bounding box center [588, 118] width 57 height 10
click at [243, 26] on span "Pause" at bounding box center [249, 29] width 20 height 10
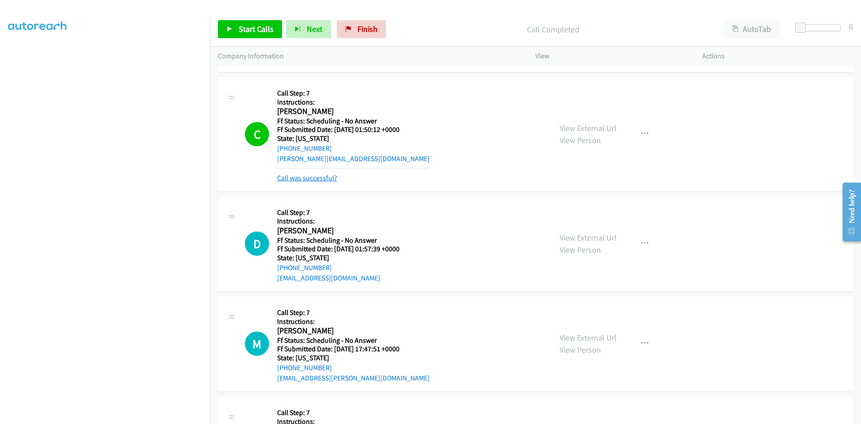
click at [305, 178] on link "Call was successful?" at bounding box center [307, 178] width 60 height 9
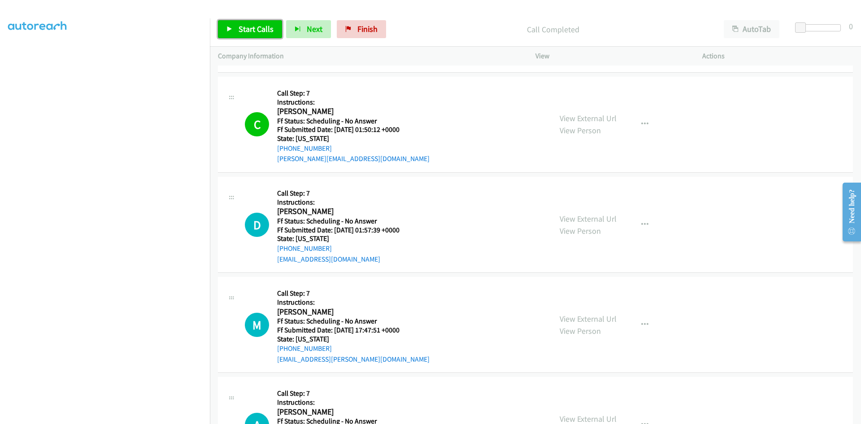
click at [236, 32] on link "Start Calls" at bounding box center [250, 29] width 64 height 18
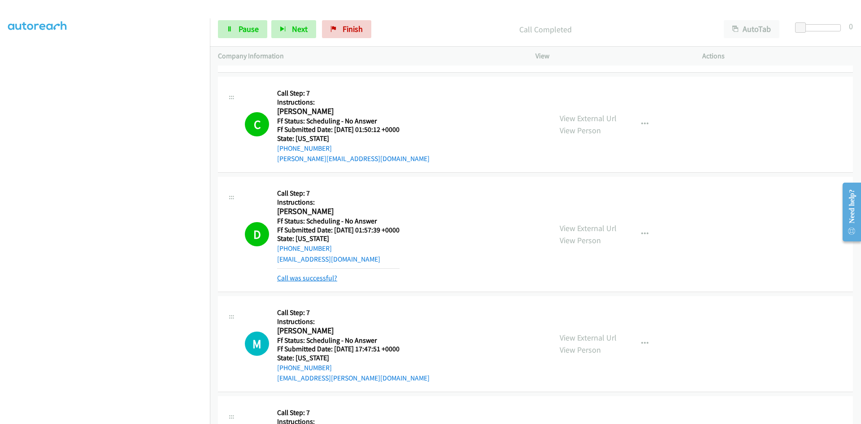
click at [319, 277] on link "Call was successful?" at bounding box center [307, 278] width 60 height 9
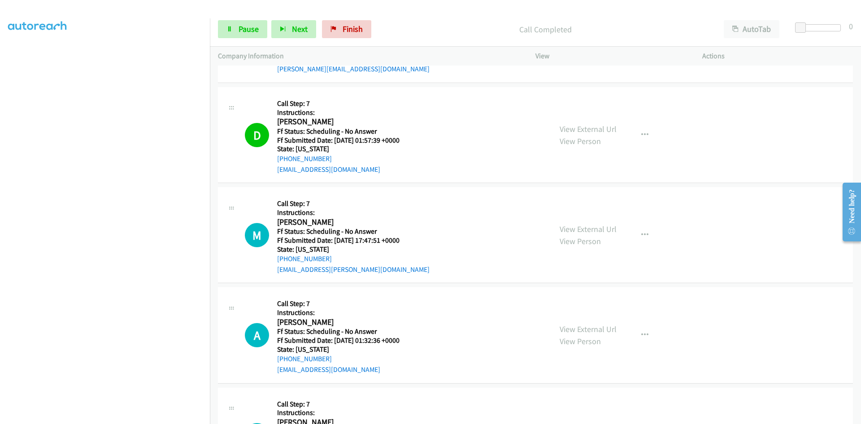
scroll to position [3749, 0]
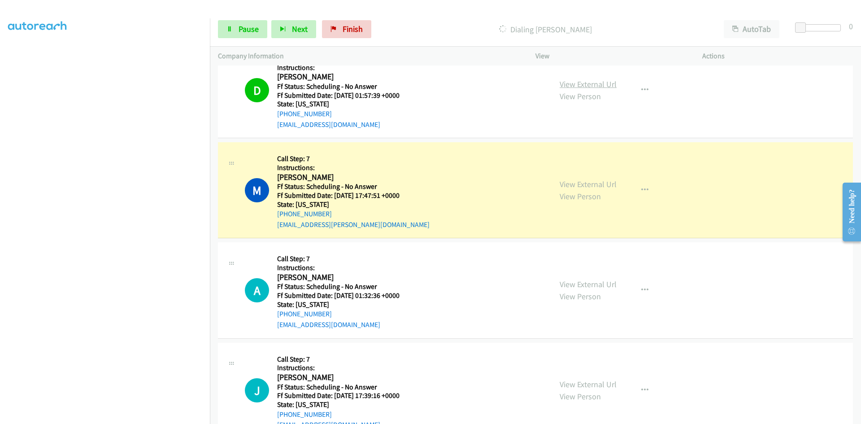
click at [567, 86] on link "View External Url" at bounding box center [588, 84] width 57 height 10
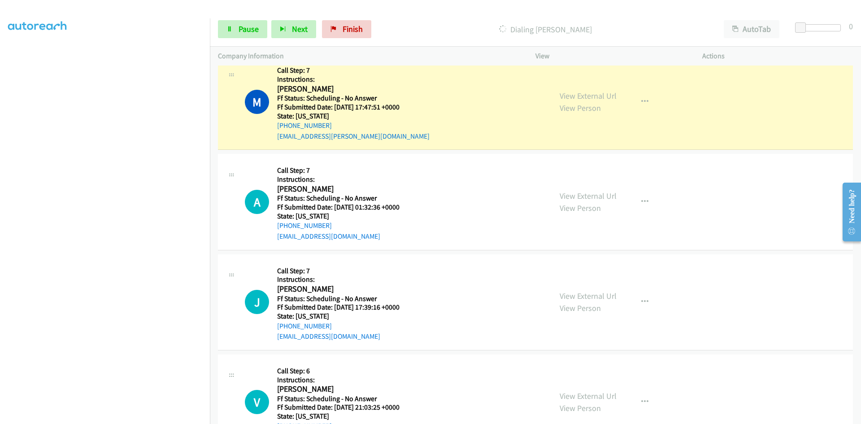
scroll to position [3839, 0]
click at [607, 94] on link "View External Url" at bounding box center [588, 94] width 57 height 10
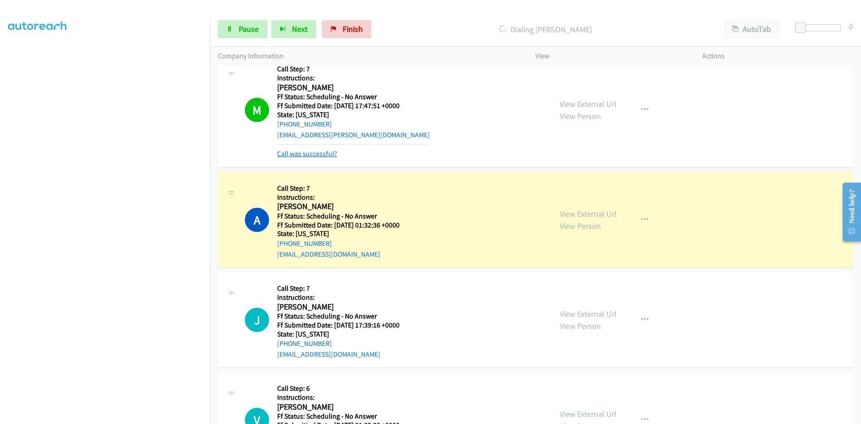
click at [310, 153] on link "Call was successful?" at bounding box center [307, 153] width 60 height 9
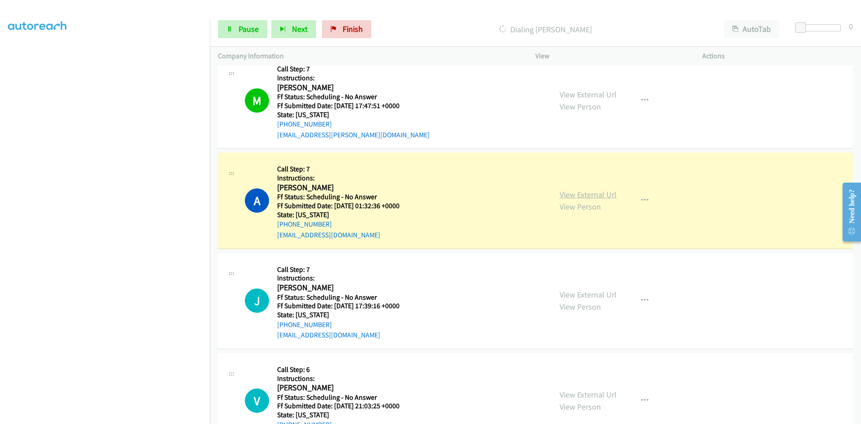
click at [569, 192] on link "View External Url" at bounding box center [588, 194] width 57 height 10
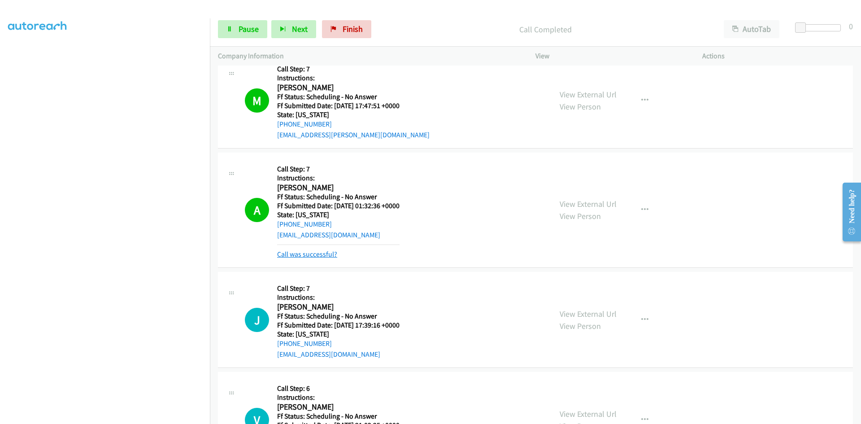
click at [320, 256] on link "Call was successful?" at bounding box center [307, 254] width 60 height 9
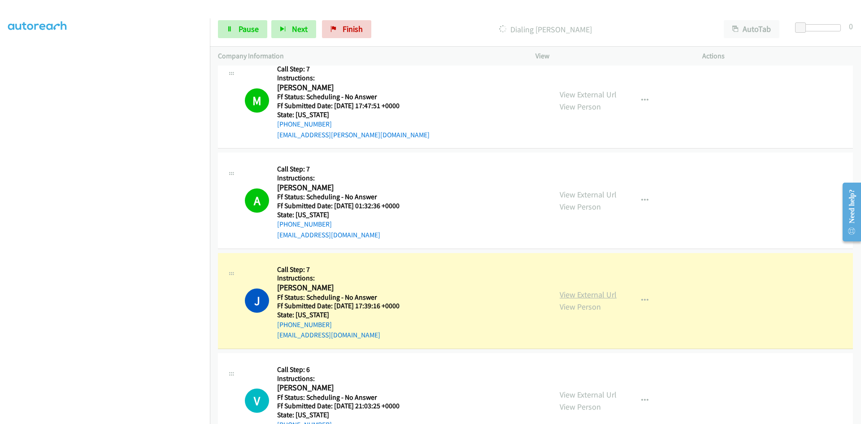
click at [601, 295] on link "View External Url" at bounding box center [588, 294] width 57 height 10
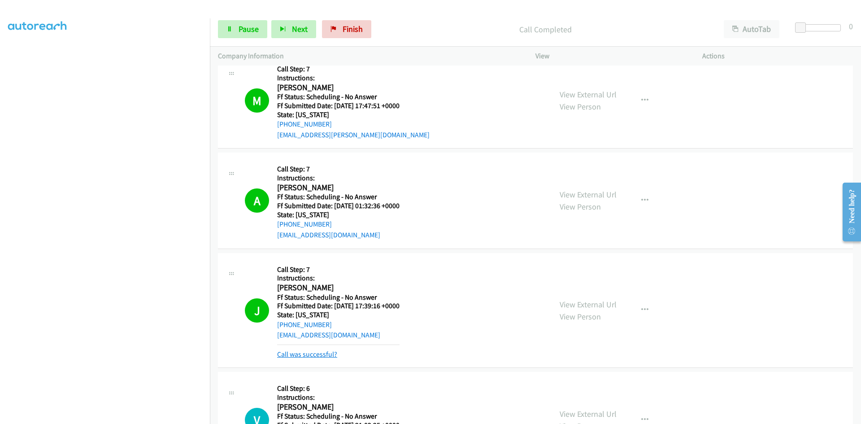
click at [314, 356] on link "Call was successful?" at bounding box center [307, 354] width 60 height 9
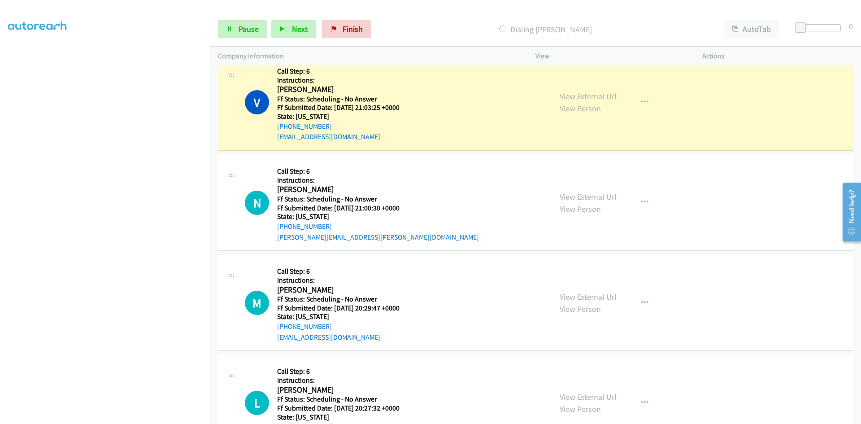
scroll to position [4153, 0]
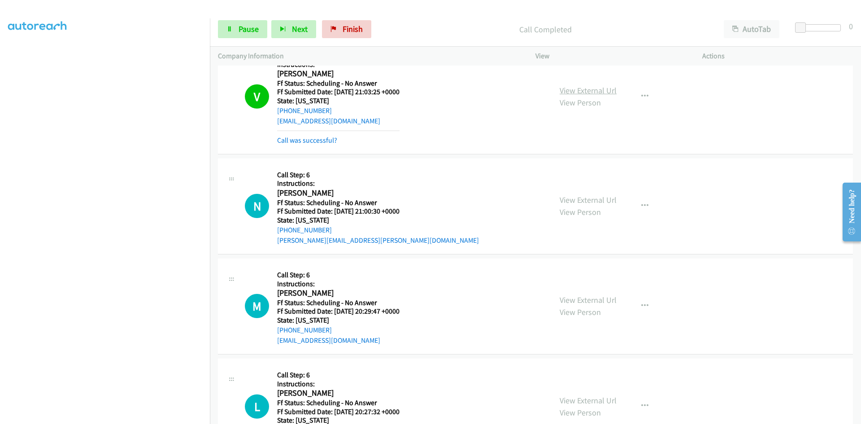
click at [602, 92] on link "View External Url" at bounding box center [588, 90] width 57 height 10
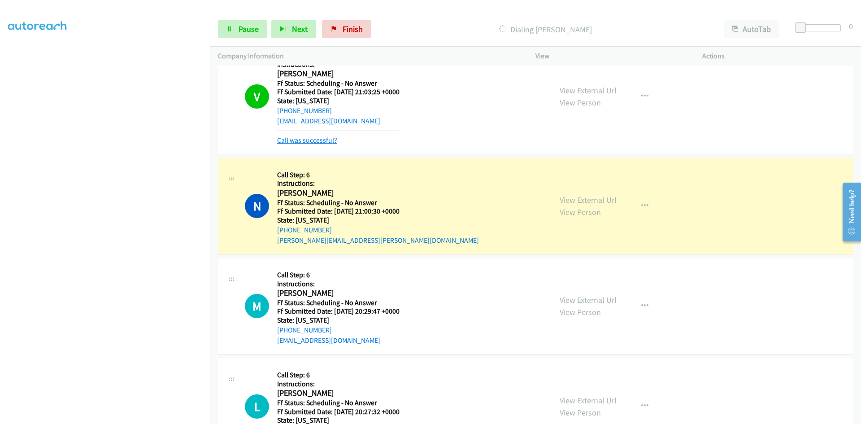
click at [317, 140] on link "Call was successful?" at bounding box center [307, 140] width 60 height 9
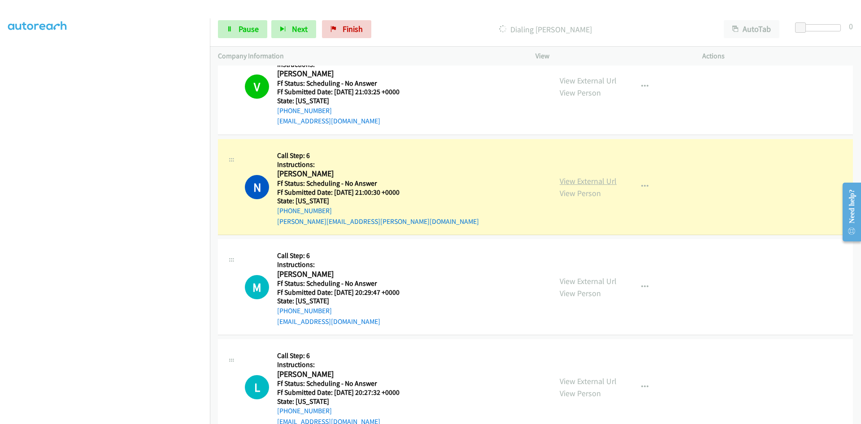
click at [570, 180] on link "View External Url" at bounding box center [588, 181] width 57 height 10
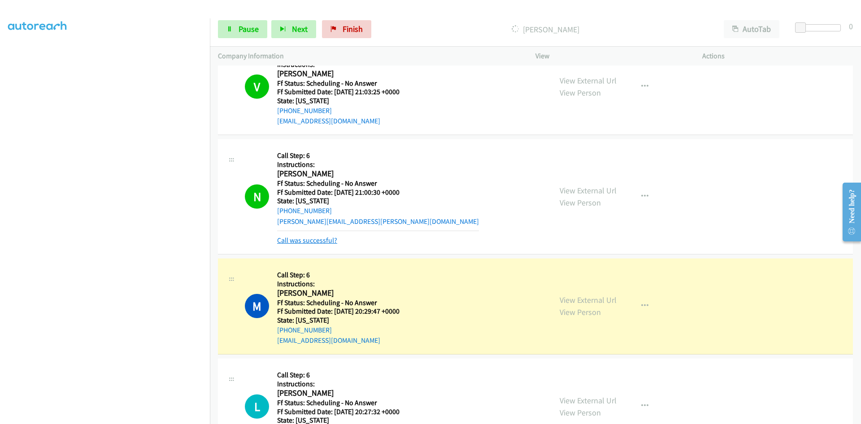
click at [290, 237] on link "Call was successful?" at bounding box center [307, 240] width 60 height 9
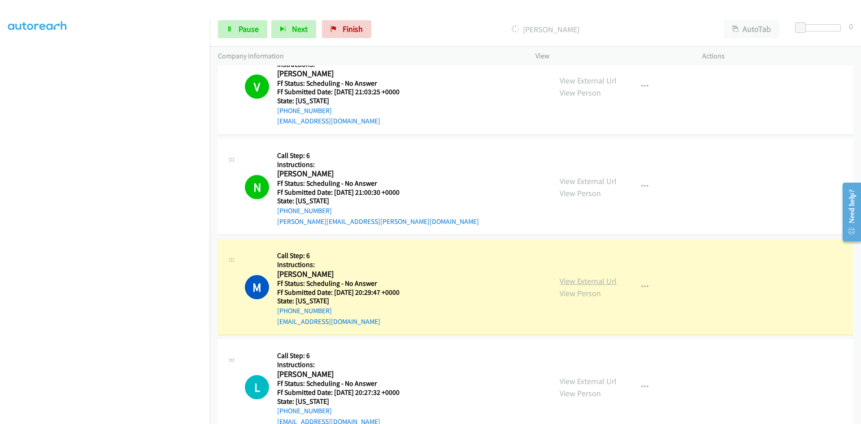
click at [591, 282] on link "View External Url" at bounding box center [588, 281] width 57 height 10
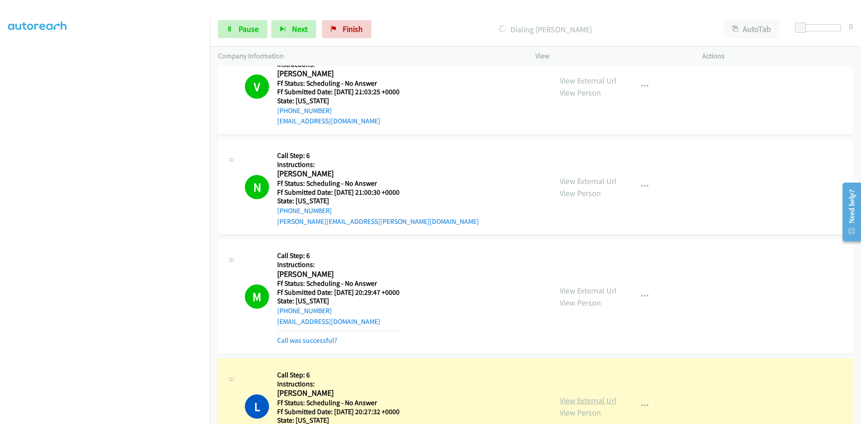
click at [605, 402] on link "View External Url" at bounding box center [588, 400] width 57 height 10
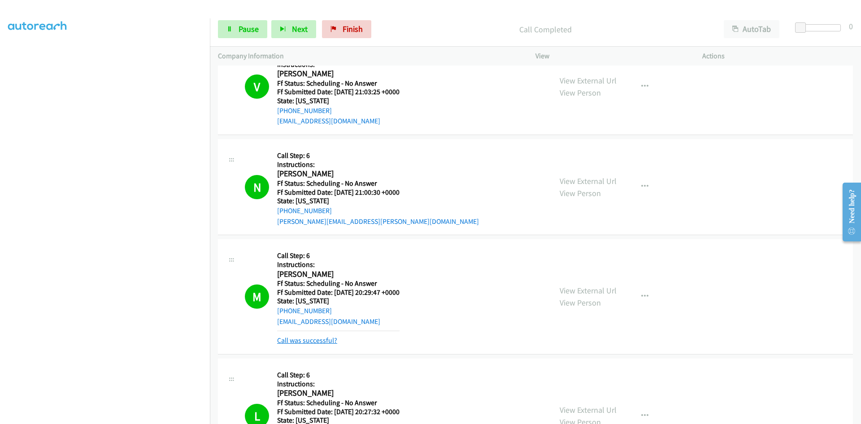
click at [333, 341] on link "Call was successful?" at bounding box center [307, 340] width 60 height 9
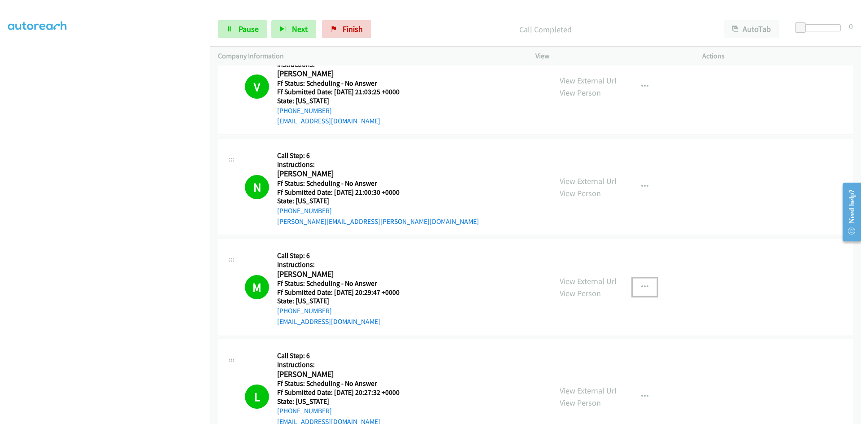
click at [644, 288] on icon "button" at bounding box center [645, 287] width 7 height 7
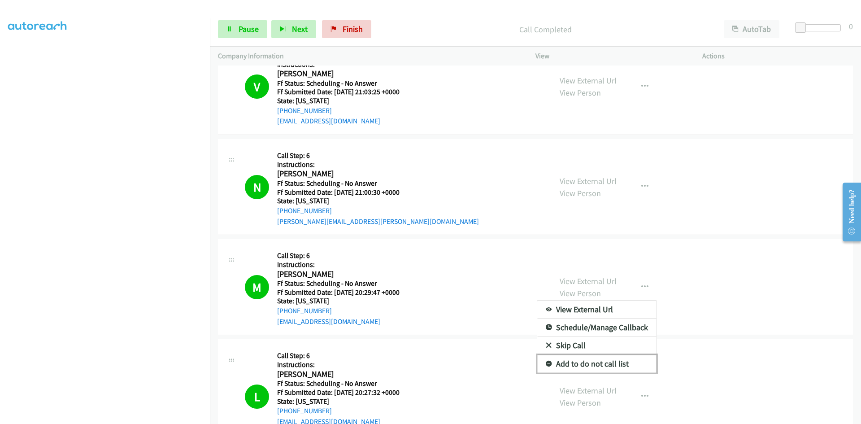
click at [580, 361] on link "Add to do not call list" at bounding box center [596, 364] width 119 height 18
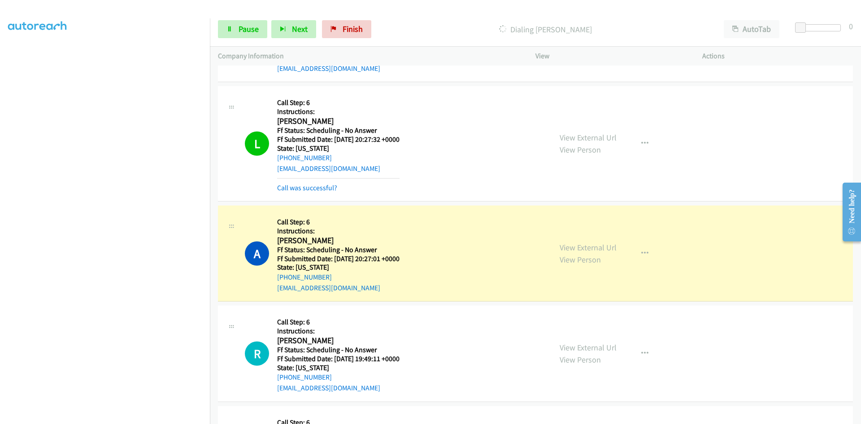
scroll to position [4422, 0]
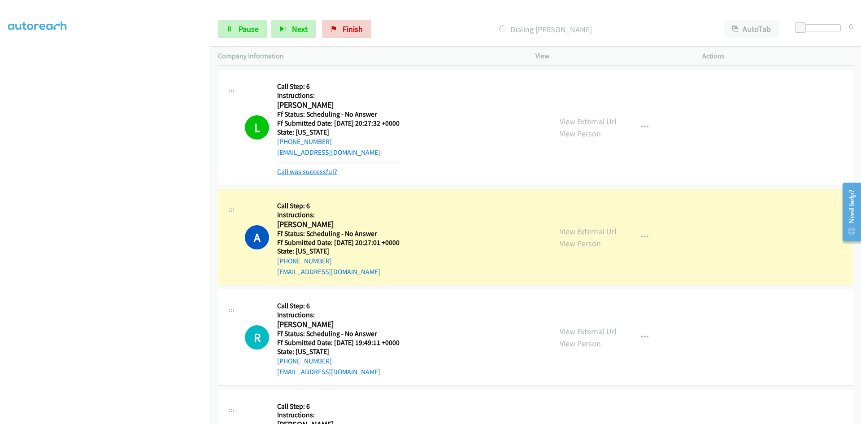
click at [332, 172] on link "Call was successful?" at bounding box center [307, 171] width 60 height 9
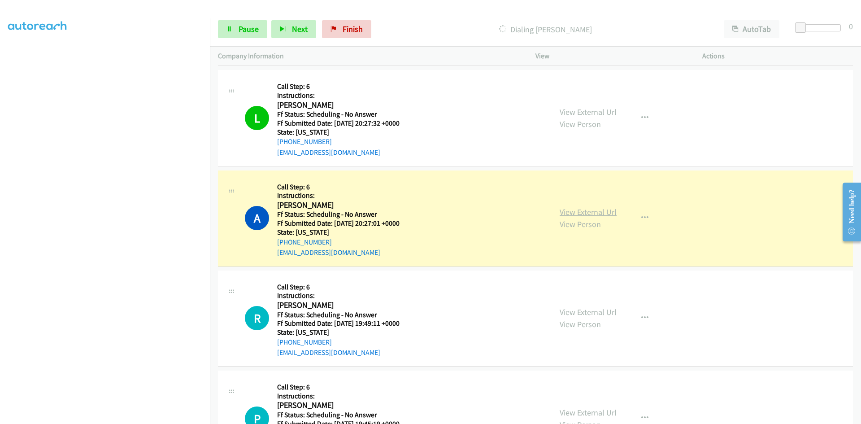
click at [590, 212] on link "View External Url" at bounding box center [588, 212] width 57 height 10
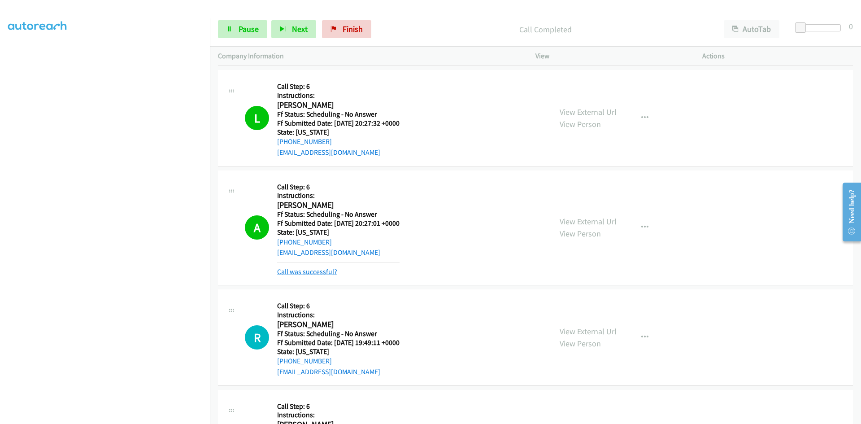
click at [332, 272] on link "Call was successful?" at bounding box center [307, 271] width 60 height 9
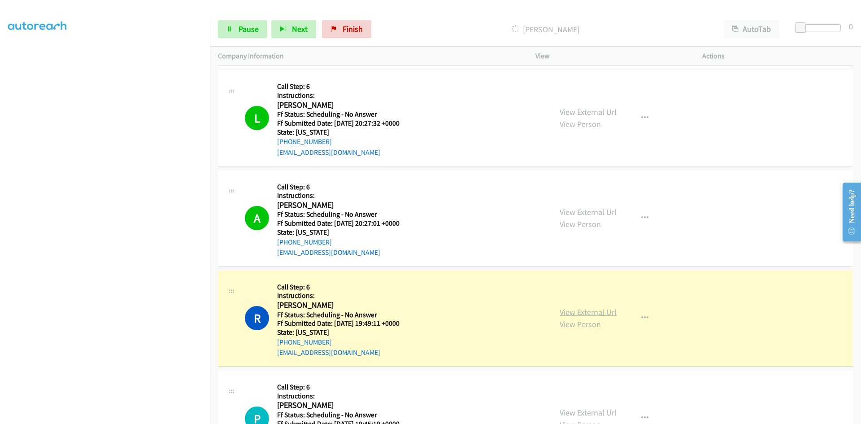
click at [594, 310] on link "View External Url" at bounding box center [588, 312] width 57 height 10
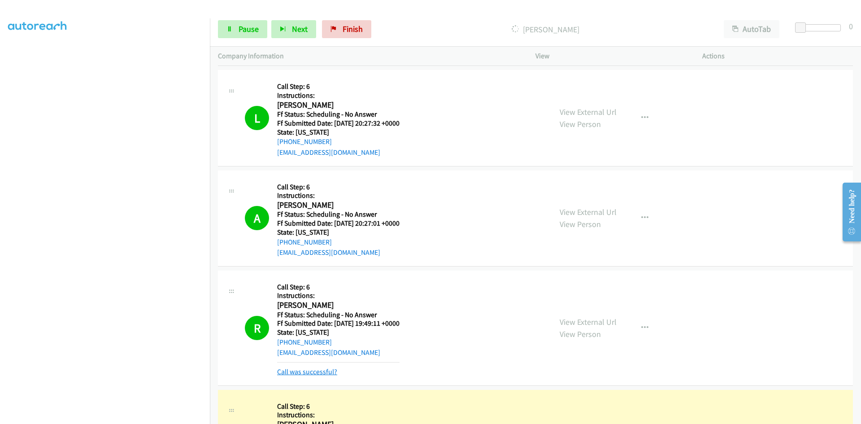
click at [323, 371] on link "Call was successful?" at bounding box center [307, 371] width 60 height 9
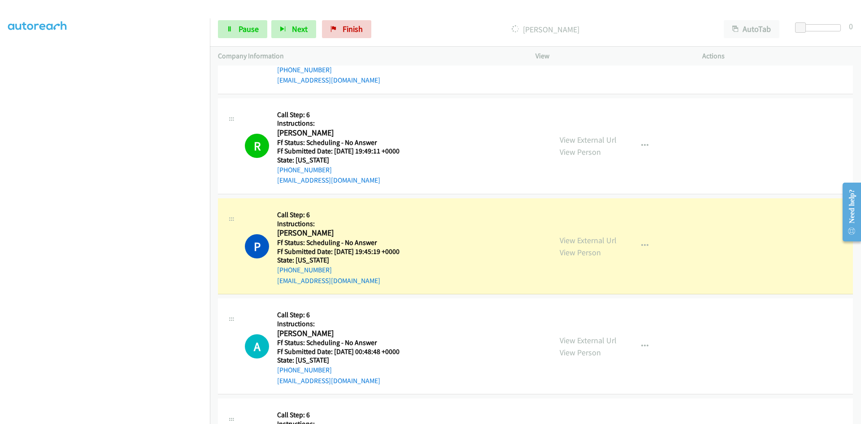
scroll to position [4602, 0]
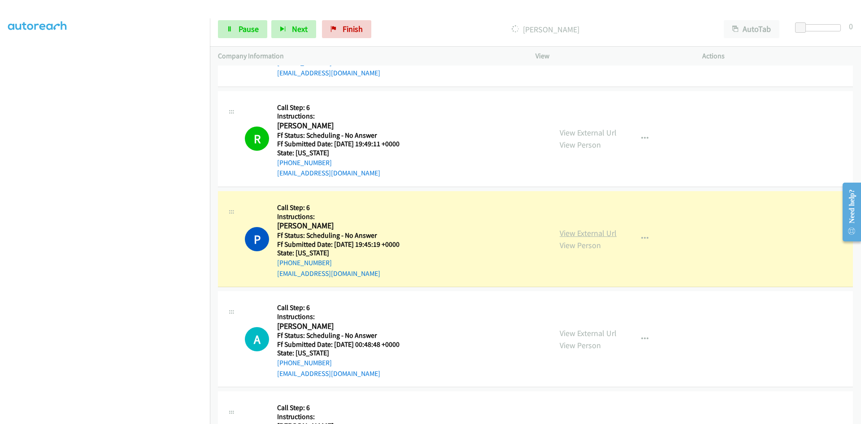
click at [587, 232] on link "View External Url" at bounding box center [588, 233] width 57 height 10
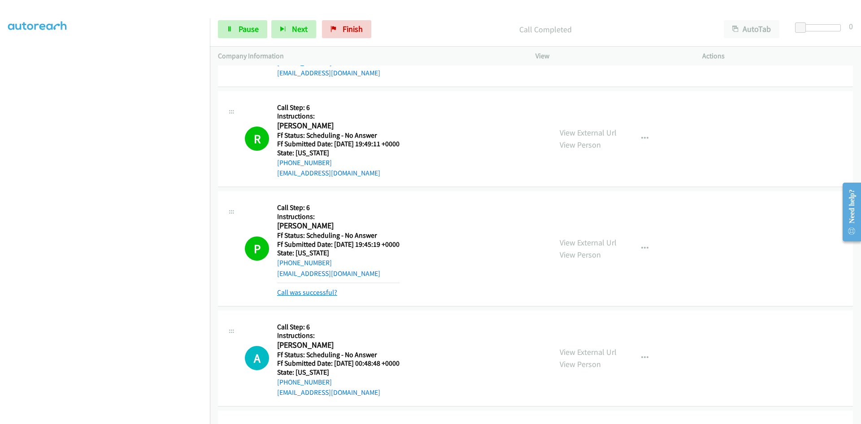
click at [315, 294] on link "Call was successful?" at bounding box center [307, 292] width 60 height 9
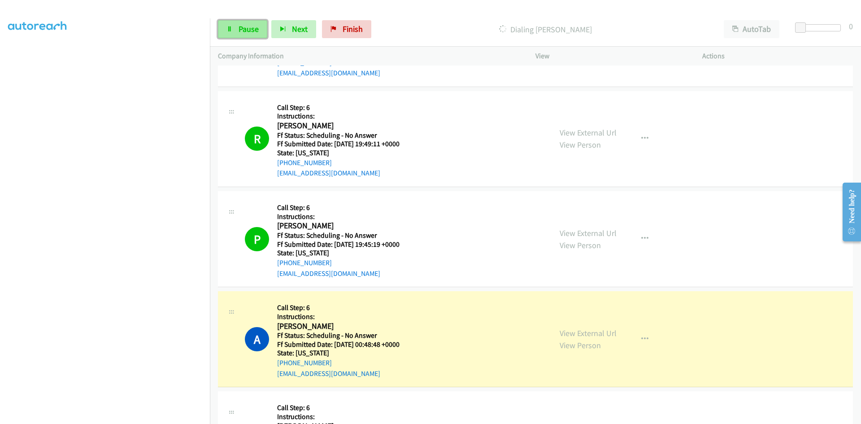
click at [234, 32] on link "Pause" at bounding box center [242, 29] width 49 height 18
click at [608, 333] on link "View External Url" at bounding box center [588, 333] width 57 height 10
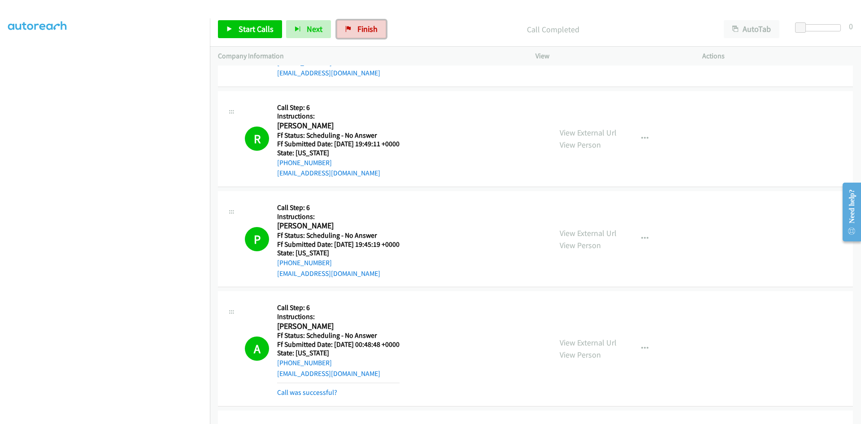
click at [350, 27] on link "Finish" at bounding box center [361, 29] width 49 height 18
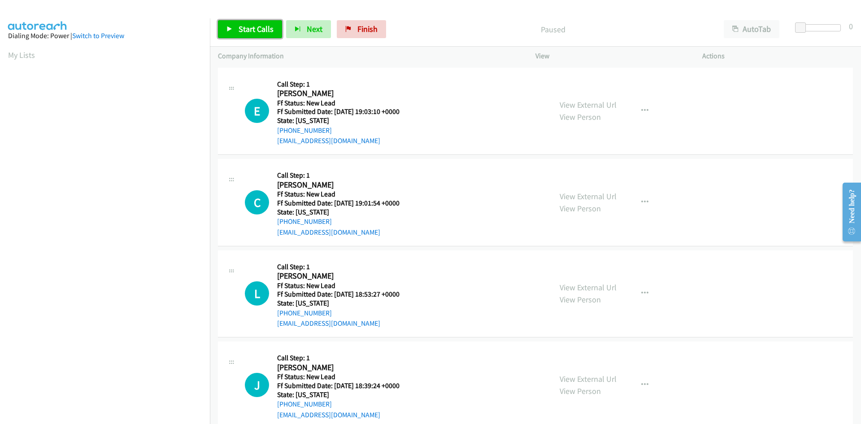
click at [253, 26] on span "Start Calls" at bounding box center [256, 29] width 35 height 10
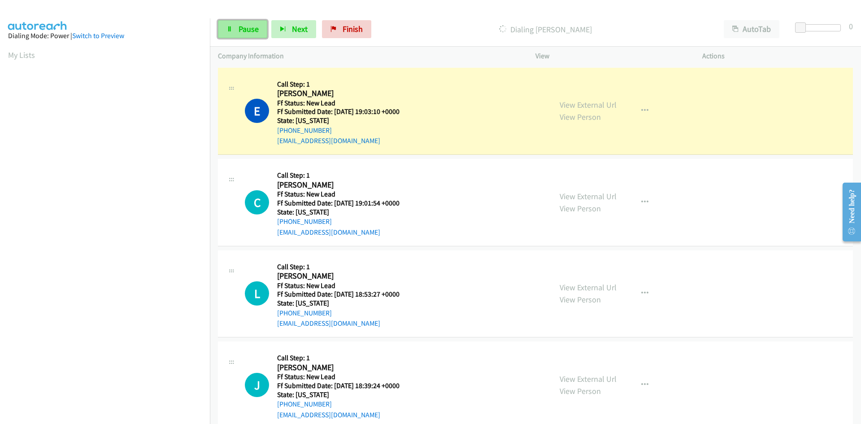
click at [241, 32] on span "Pause" at bounding box center [249, 29] width 20 height 10
click at [608, 105] on link "View External Url" at bounding box center [588, 105] width 57 height 10
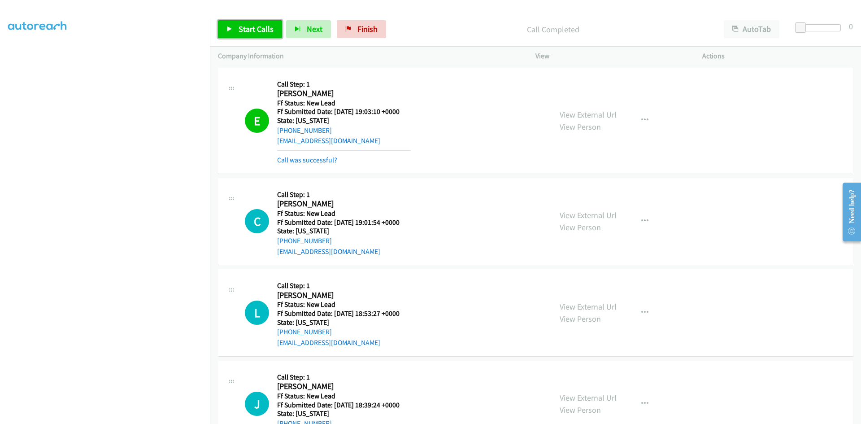
click at [263, 25] on span "Start Calls" at bounding box center [256, 29] width 35 height 10
click at [284, 161] on link "Call was successful?" at bounding box center [307, 160] width 60 height 9
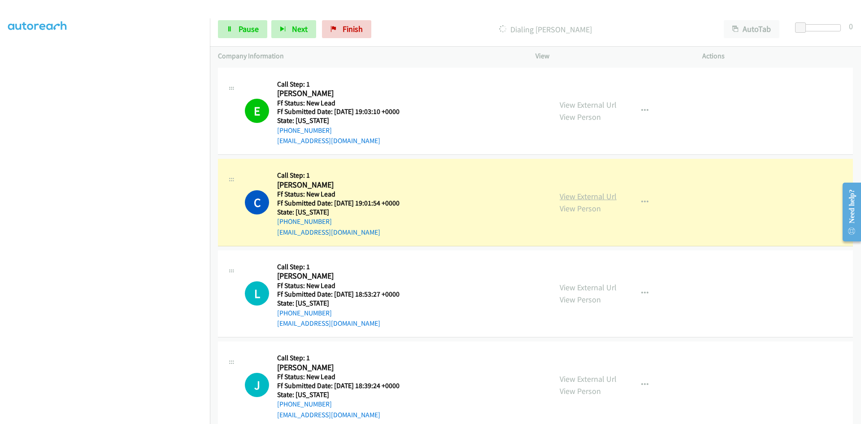
click at [592, 197] on link "View External Url" at bounding box center [588, 196] width 57 height 10
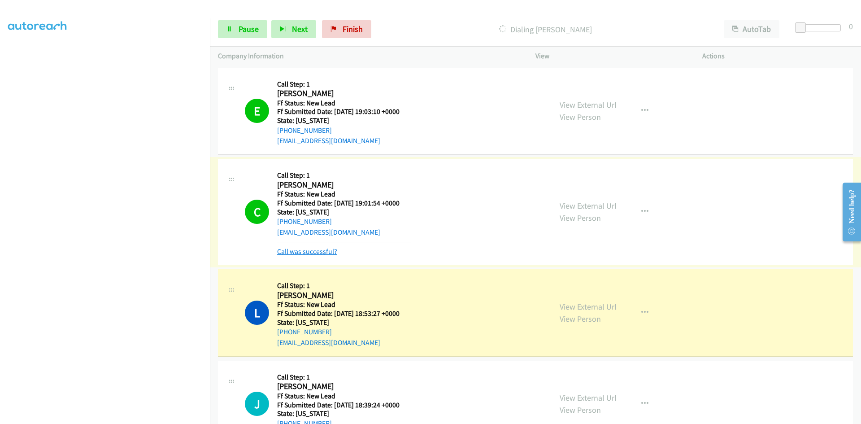
click at [312, 252] on link "Call was successful?" at bounding box center [307, 251] width 60 height 9
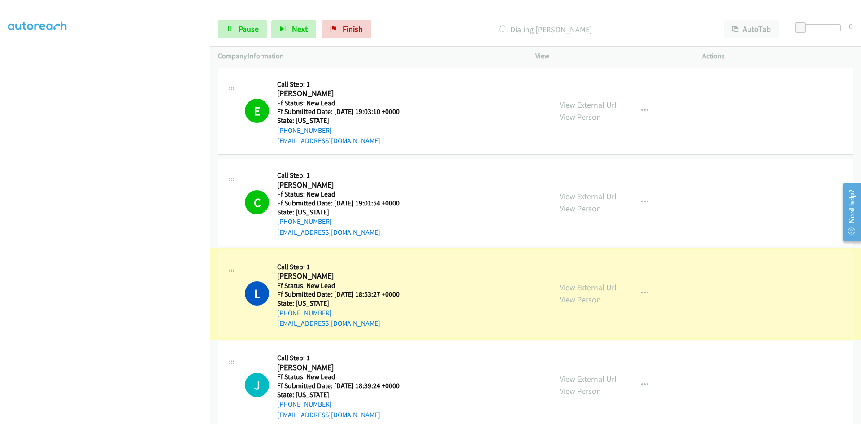
click at [599, 287] on link "View External Url" at bounding box center [588, 287] width 57 height 10
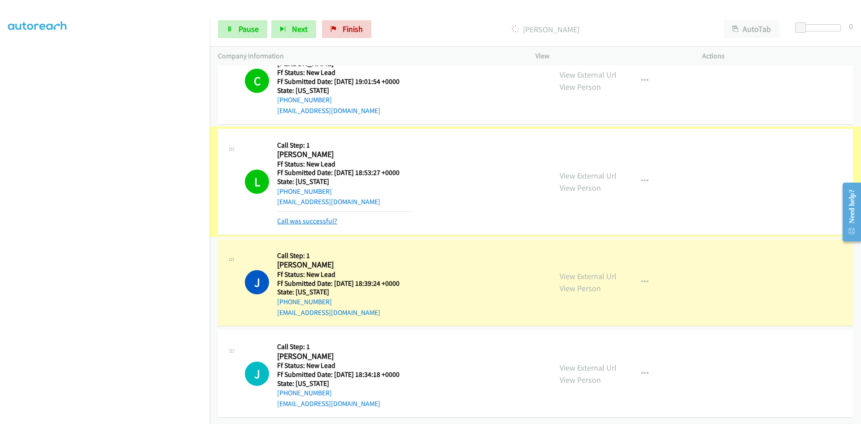
click at [318, 217] on link "Call was successful?" at bounding box center [307, 221] width 60 height 9
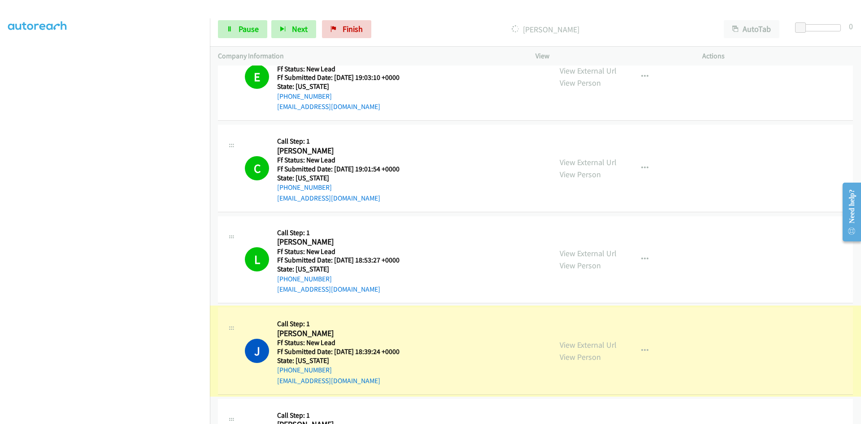
scroll to position [109, 0]
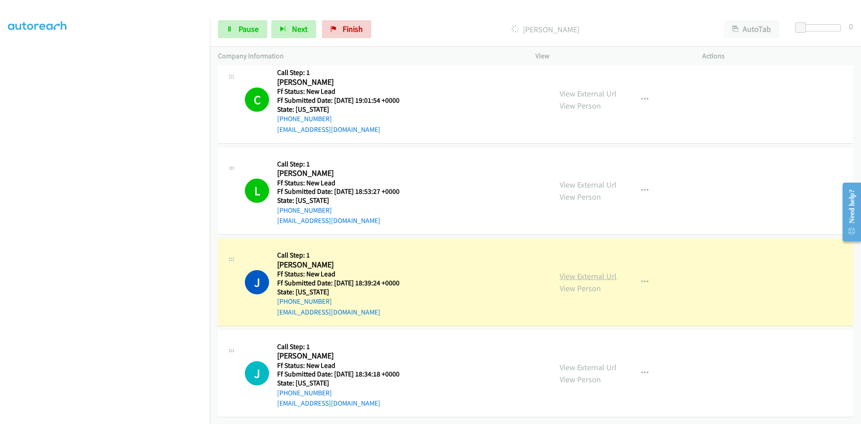
click at [577, 272] on link "View External Url" at bounding box center [588, 276] width 57 height 10
click at [250, 26] on span "Pause" at bounding box center [249, 29] width 20 height 10
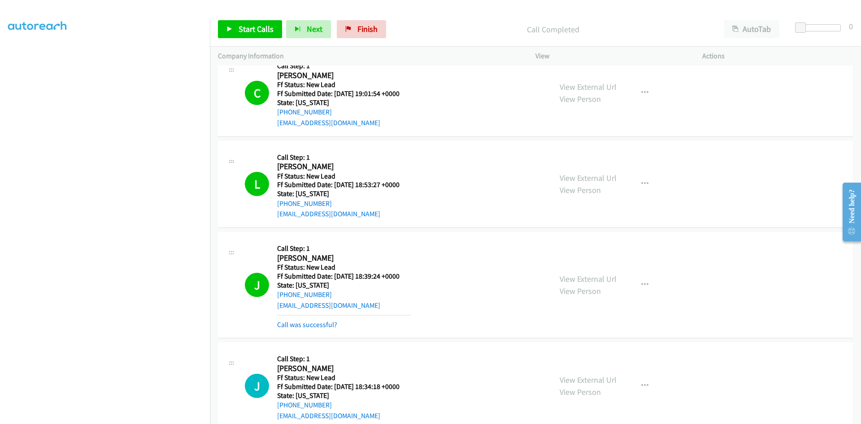
scroll to position [128, 0]
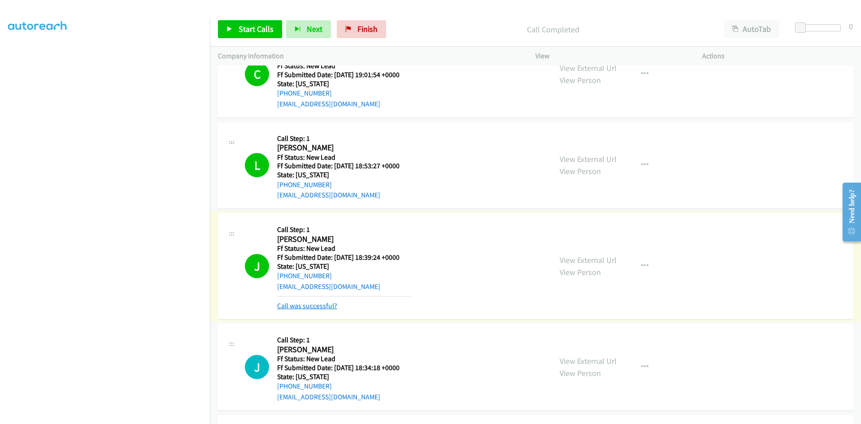
click at [325, 306] on link "Call was successful?" at bounding box center [307, 305] width 60 height 9
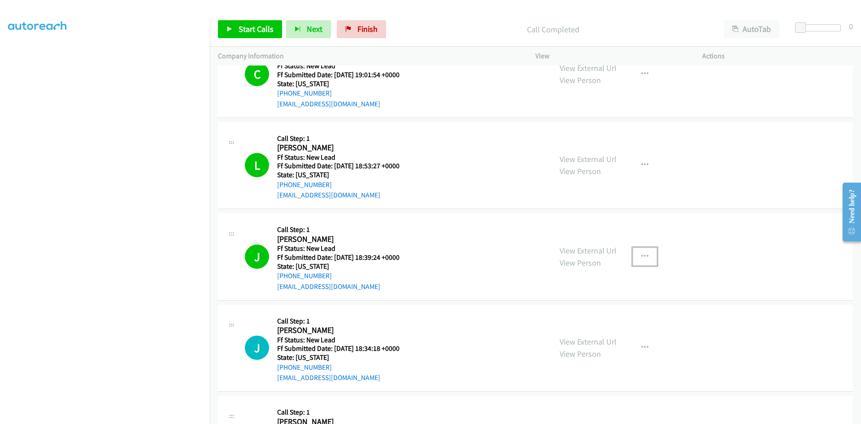
click at [642, 255] on icon "button" at bounding box center [645, 256] width 7 height 7
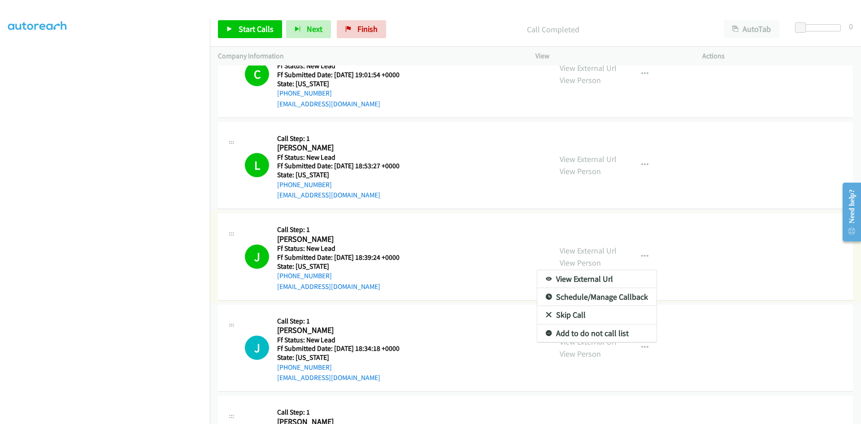
click at [581, 333] on link "Add to do not call list" at bounding box center [596, 333] width 119 height 18
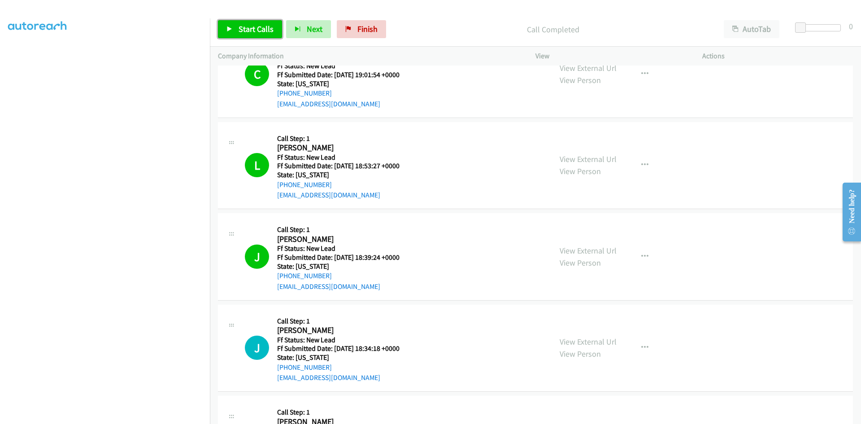
click at [240, 26] on span "Start Calls" at bounding box center [256, 29] width 35 height 10
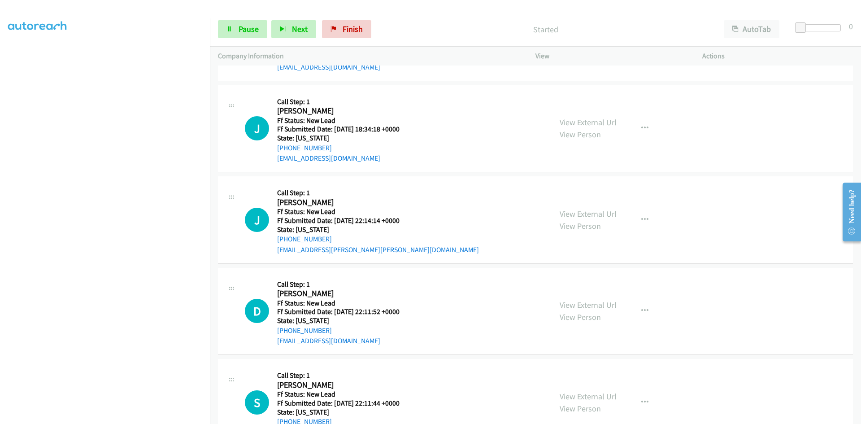
scroll to position [353, 0]
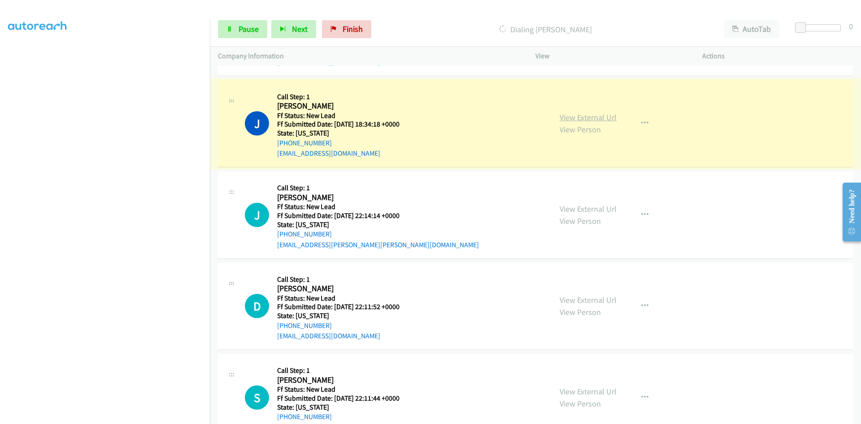
click at [597, 117] on link "View External Url" at bounding box center [588, 117] width 57 height 10
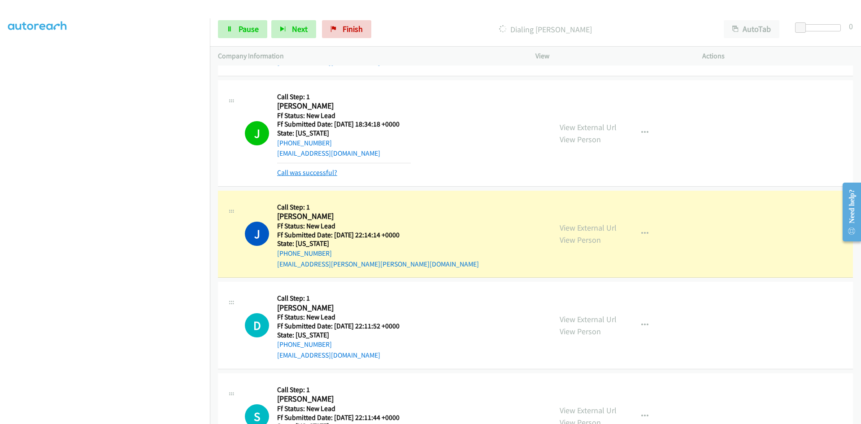
click at [330, 176] on link "Call was successful?" at bounding box center [307, 172] width 60 height 9
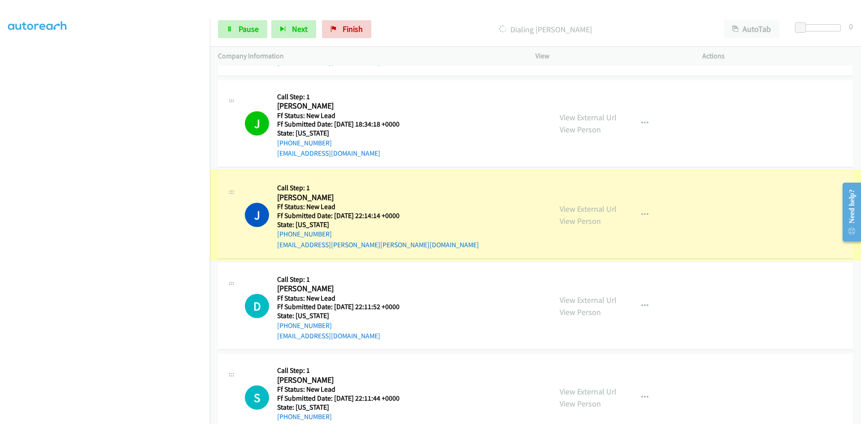
click at [583, 208] on link "View External Url" at bounding box center [588, 209] width 57 height 10
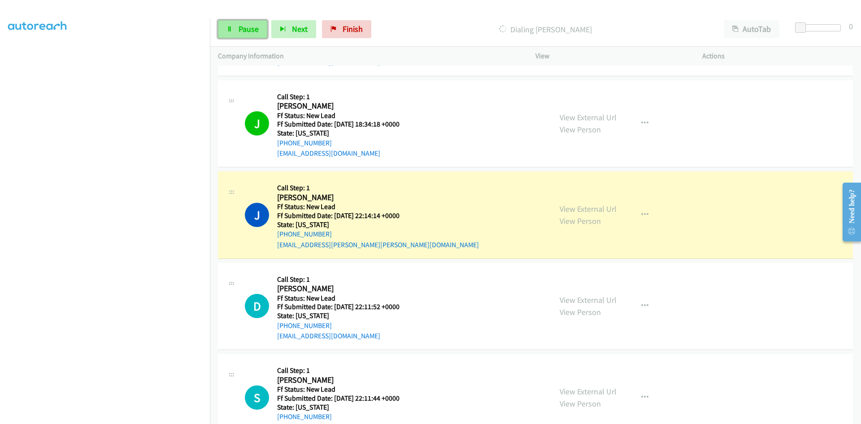
click at [250, 22] on link "Pause" at bounding box center [242, 29] width 49 height 18
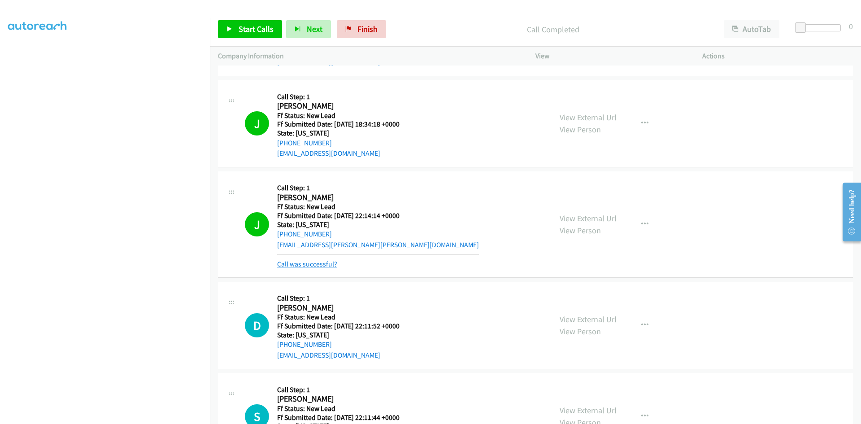
click at [315, 261] on link "Call was successful?" at bounding box center [307, 264] width 60 height 9
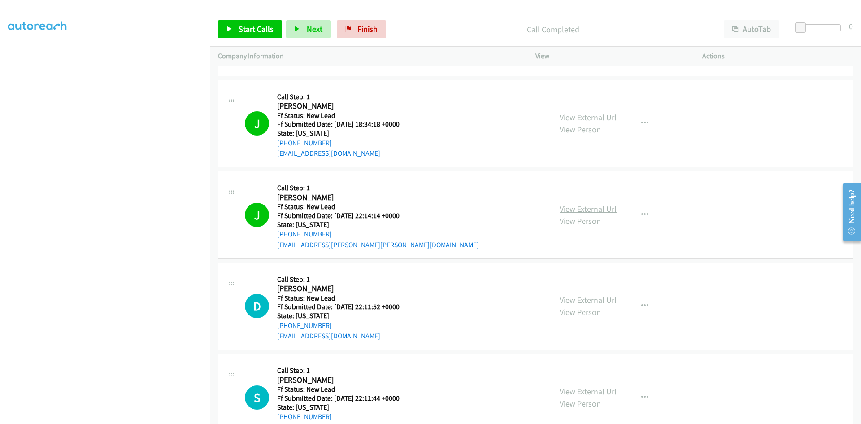
click at [605, 211] on link "View External Url" at bounding box center [588, 209] width 57 height 10
click at [266, 37] on link "Start Calls" at bounding box center [250, 29] width 64 height 18
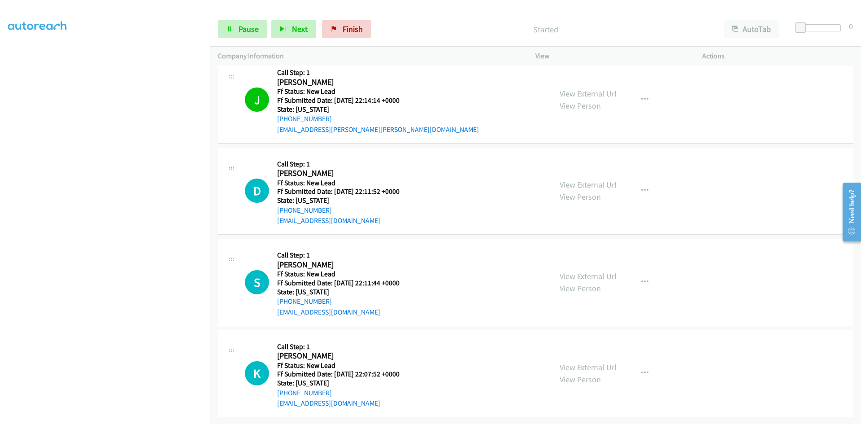
scroll to position [475, 0]
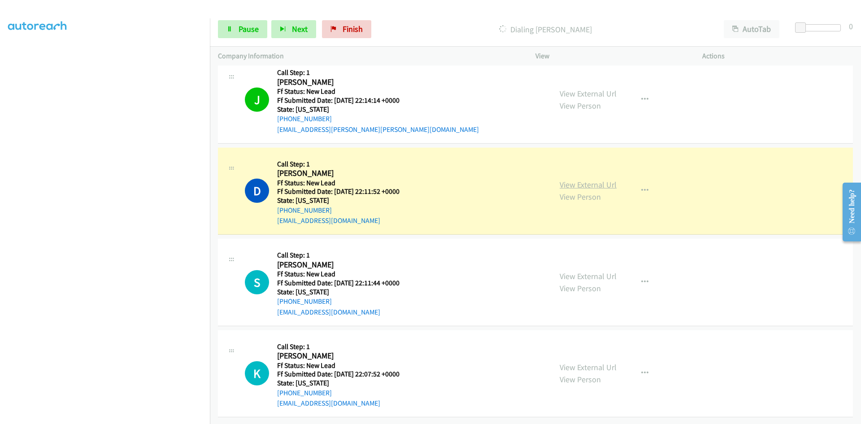
click at [573, 179] on link "View External Url" at bounding box center [588, 184] width 57 height 10
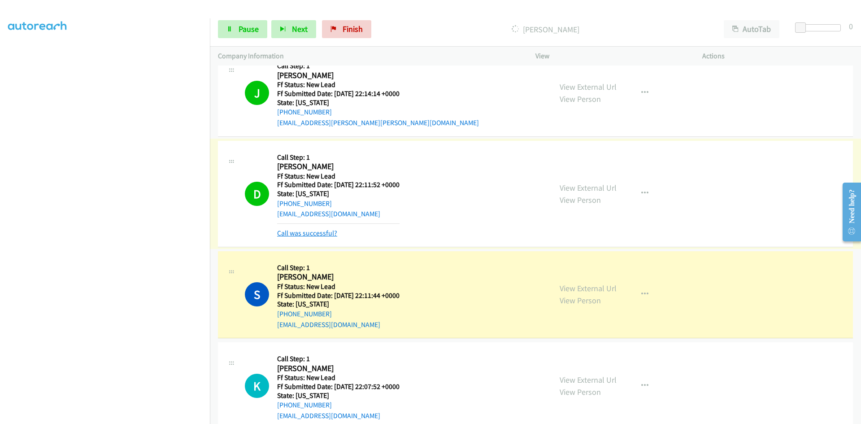
click at [325, 235] on link "Call was successful?" at bounding box center [307, 233] width 60 height 9
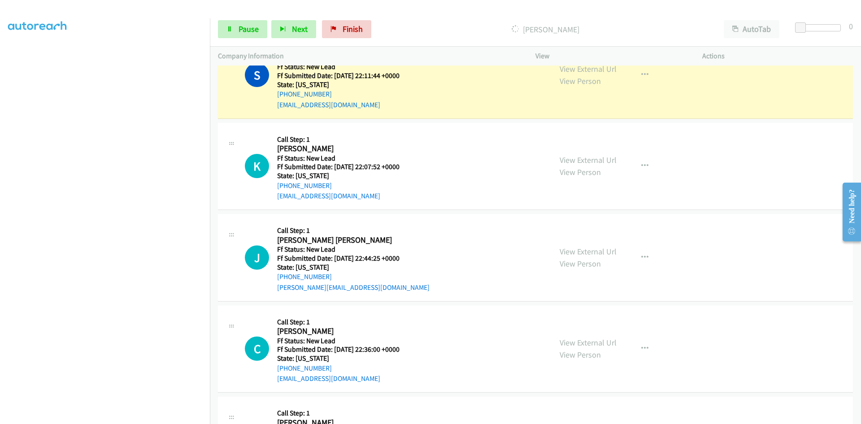
scroll to position [654, 0]
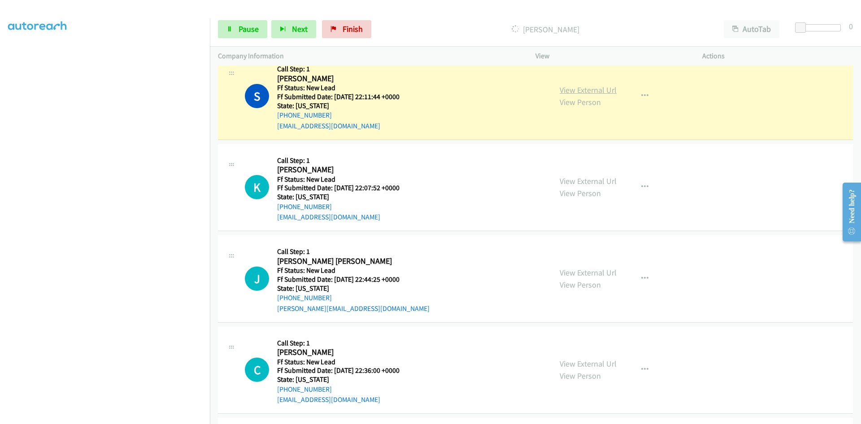
click at [609, 88] on link "View External Url" at bounding box center [588, 90] width 57 height 10
click at [587, 183] on link "View External Url" at bounding box center [588, 181] width 57 height 10
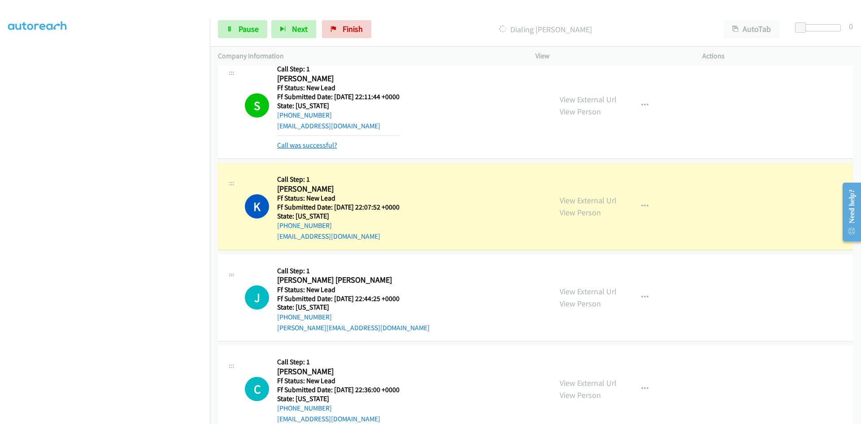
click at [330, 147] on link "Call was successful?" at bounding box center [307, 145] width 60 height 9
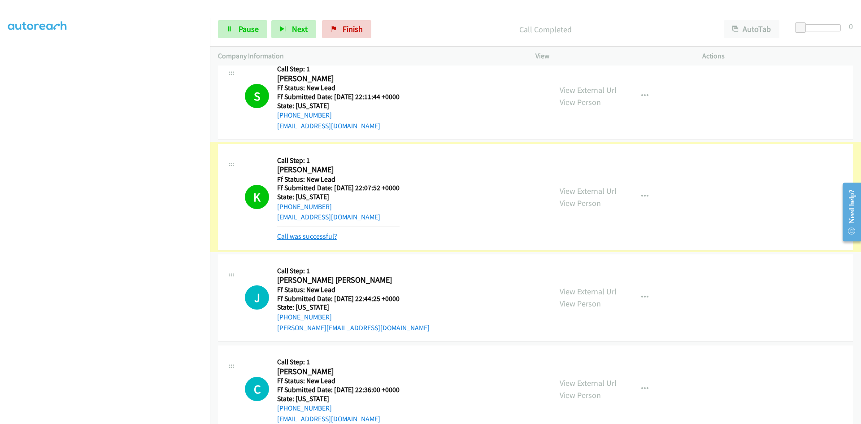
click at [331, 236] on link "Call was successful?" at bounding box center [307, 236] width 60 height 9
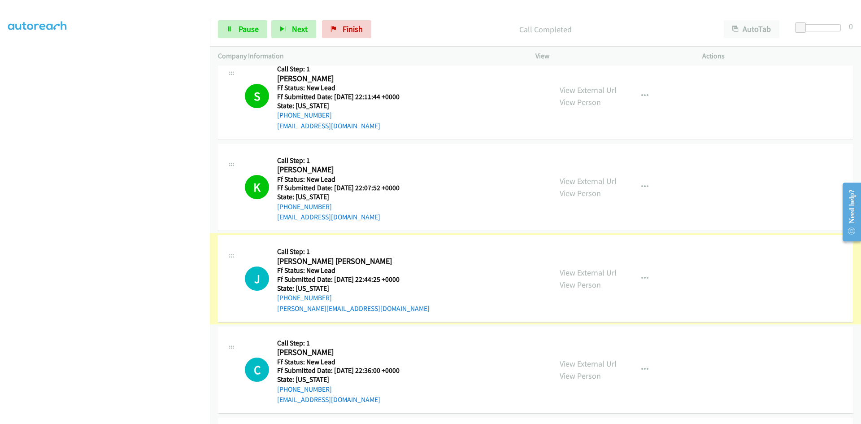
click at [592, 275] on link "View External Url" at bounding box center [588, 272] width 57 height 10
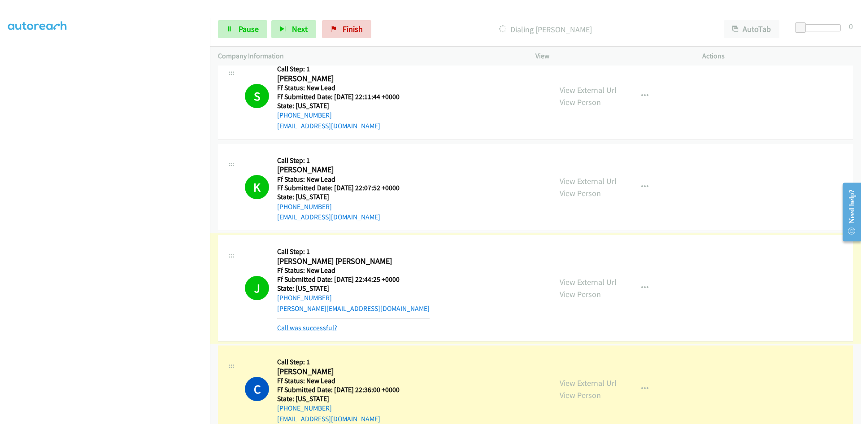
click at [292, 327] on link "Call was successful?" at bounding box center [307, 327] width 60 height 9
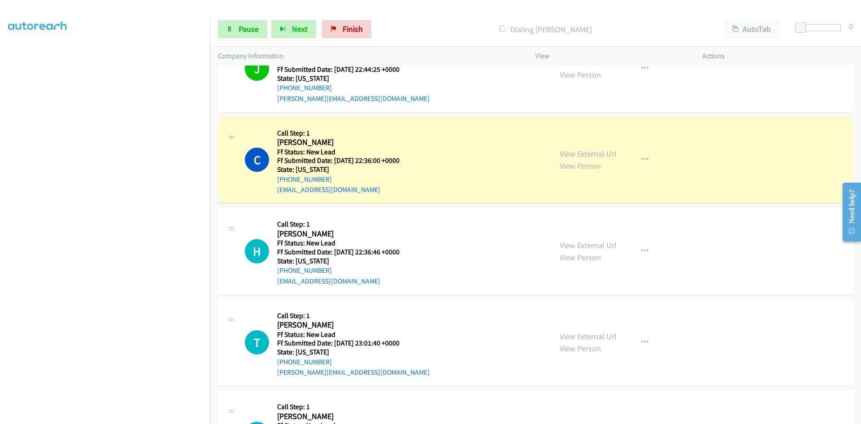
scroll to position [923, 0]
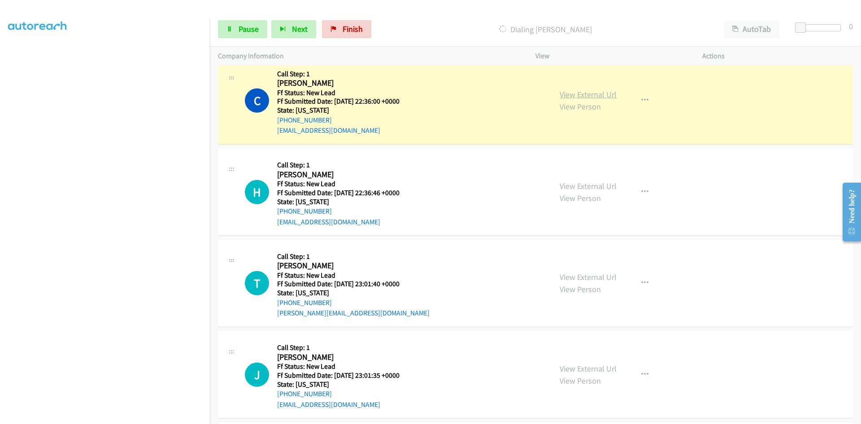
click at [585, 92] on link "View External Url" at bounding box center [588, 94] width 57 height 10
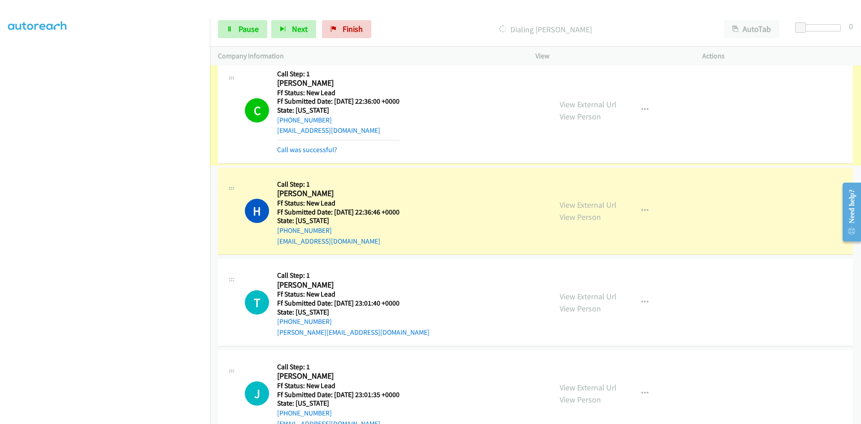
click at [311, 149] on link "Call was successful?" at bounding box center [307, 149] width 60 height 9
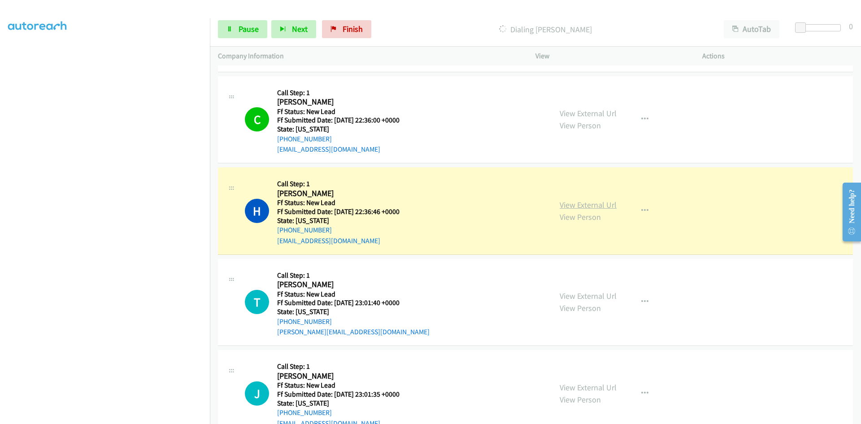
click at [571, 206] on link "View External Url" at bounding box center [588, 205] width 57 height 10
click at [247, 23] on link "Pause" at bounding box center [242, 29] width 49 height 18
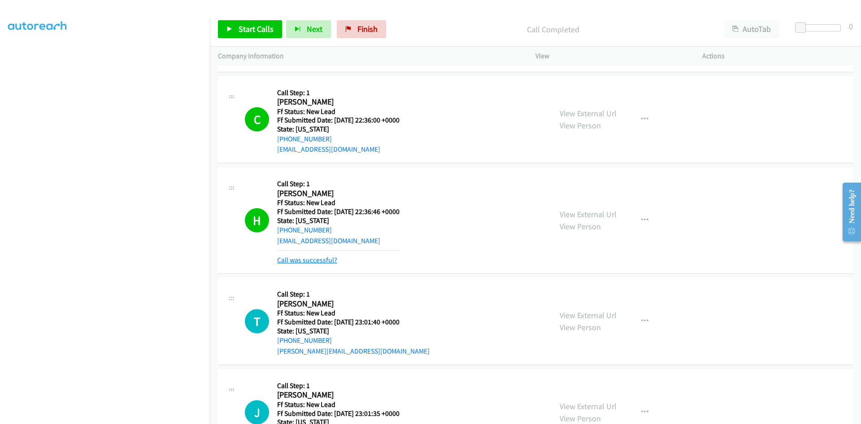
click at [291, 262] on link "Call was successful?" at bounding box center [307, 260] width 60 height 9
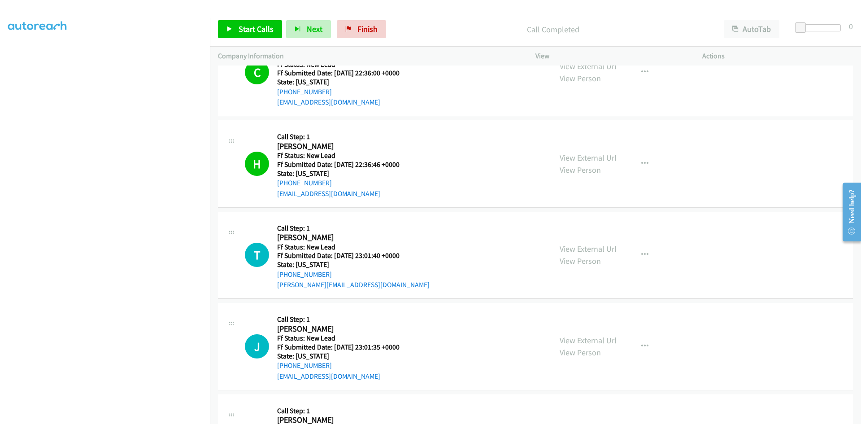
scroll to position [1084, 0]
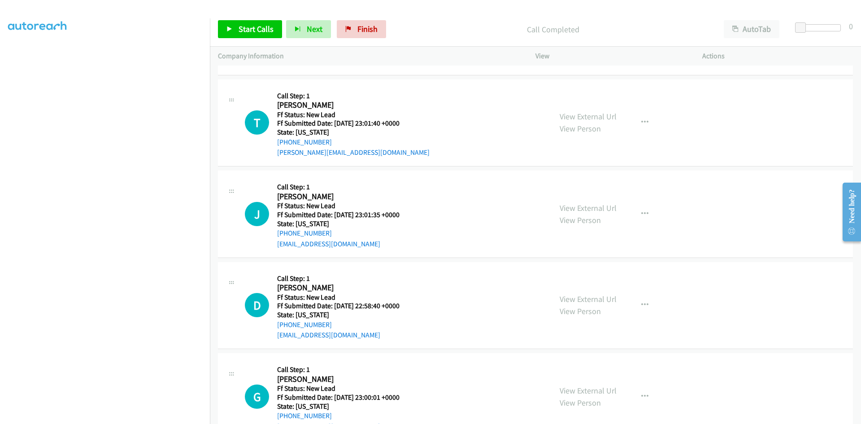
click at [431, 24] on p "Call Completed" at bounding box center [553, 29] width 310 height 12
click at [234, 30] on link "Start Calls" at bounding box center [250, 29] width 64 height 18
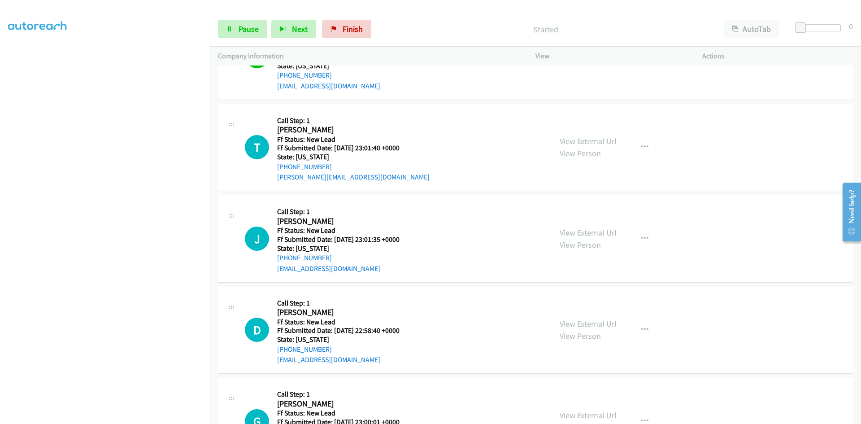
scroll to position [1039, 0]
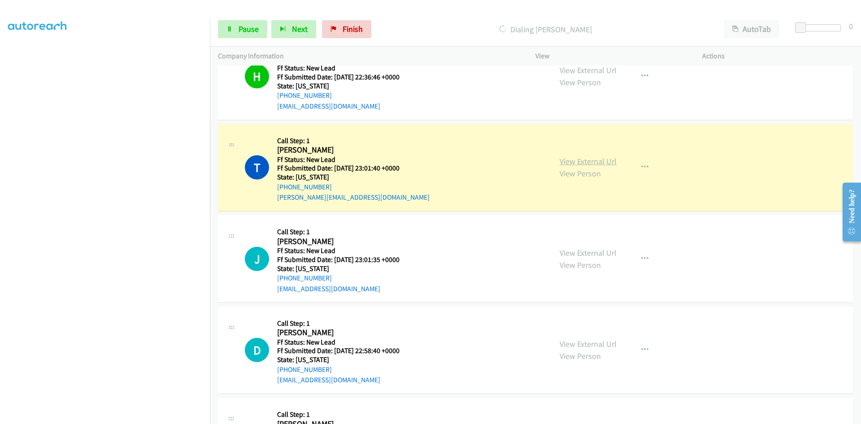
click at [567, 163] on link "View External Url" at bounding box center [588, 161] width 57 height 10
click at [259, 30] on link "Pause" at bounding box center [242, 29] width 49 height 18
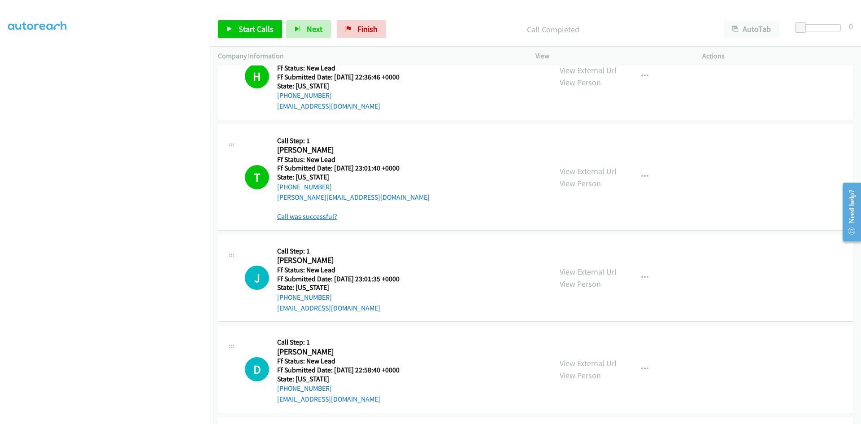
click at [329, 218] on link "Call was successful?" at bounding box center [307, 216] width 60 height 9
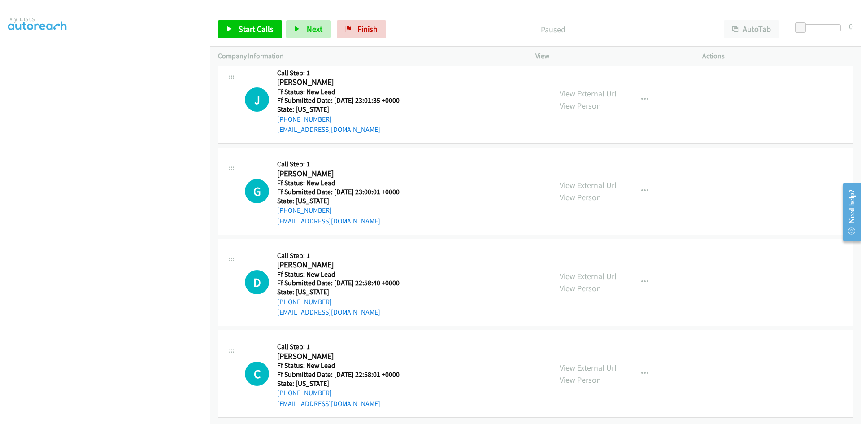
scroll to position [43, 0]
click at [448, 27] on p "Paused" at bounding box center [553, 29] width 310 height 12
click at [256, 31] on span "Start Calls" at bounding box center [256, 29] width 35 height 10
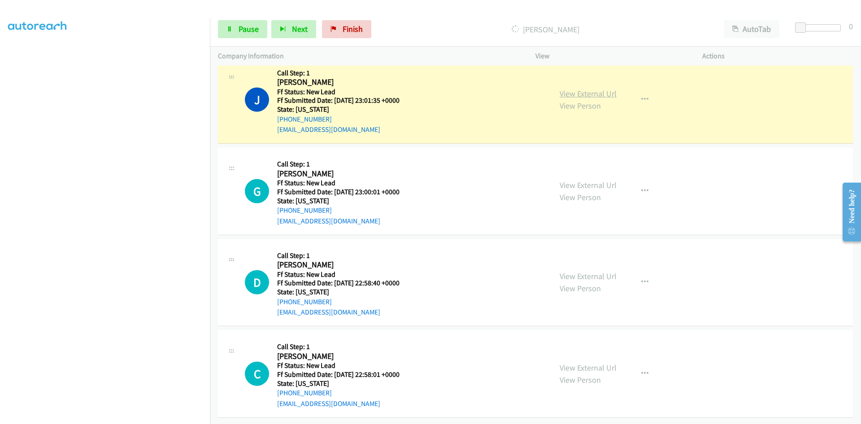
click at [576, 88] on link "View External Url" at bounding box center [588, 93] width 57 height 10
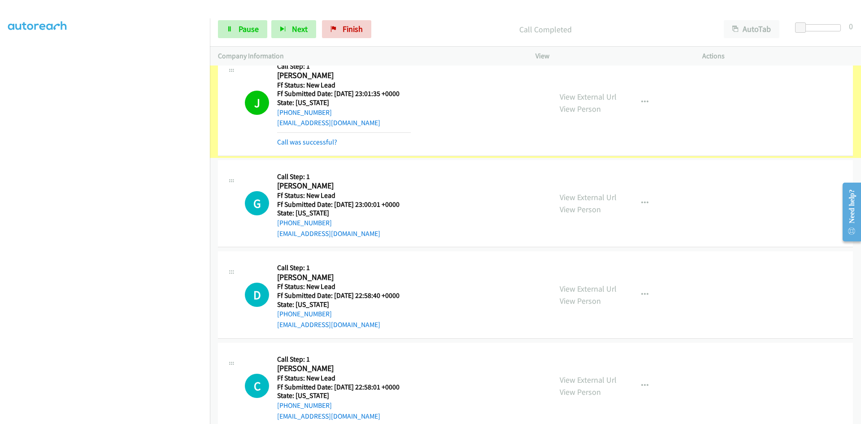
scroll to position [0, 0]
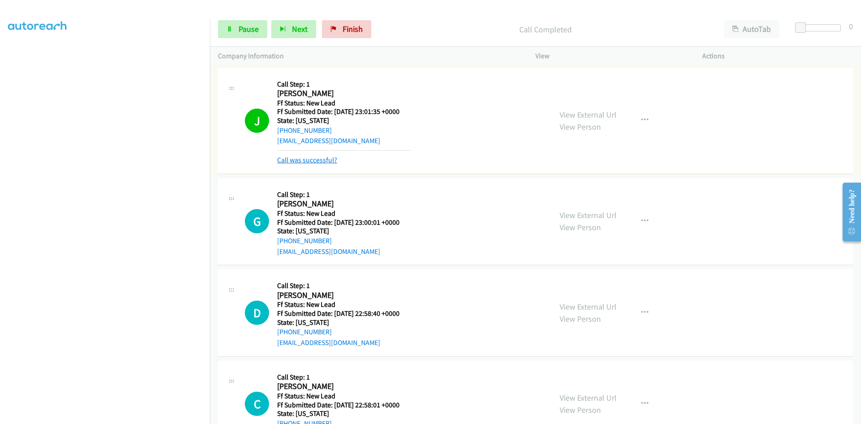
click at [328, 157] on link "Call was successful?" at bounding box center [307, 160] width 60 height 9
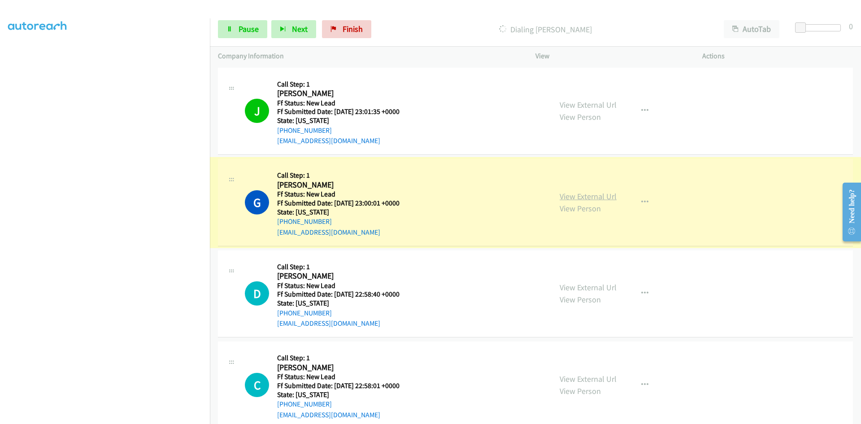
click at [608, 198] on link "View External Url" at bounding box center [588, 196] width 57 height 10
click at [249, 33] on span "Pause" at bounding box center [249, 29] width 20 height 10
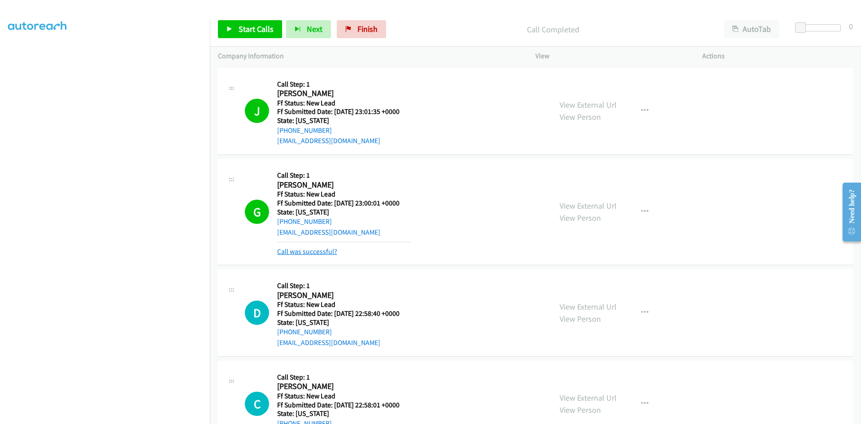
click at [299, 255] on link "Call was successful?" at bounding box center [307, 251] width 60 height 9
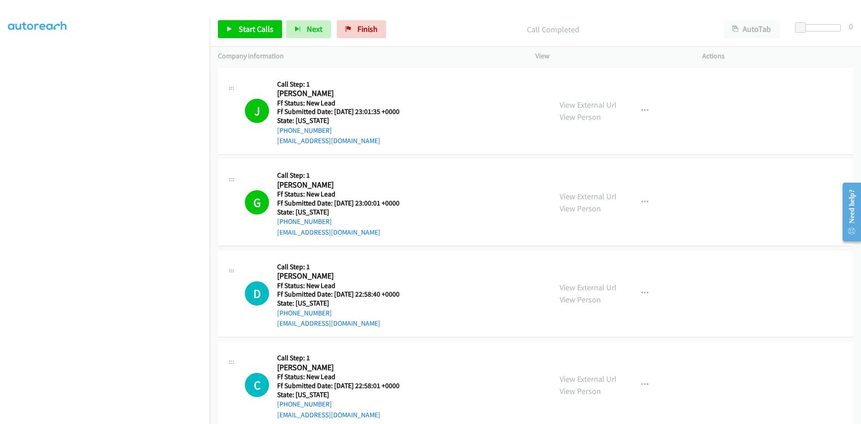
click at [677, 13] on div "Start Calls Pause Next Finish Call Completed AutoTab AutoTab 0" at bounding box center [535, 29] width 651 height 35
drag, startPoint x: 482, startPoint y: 17, endPoint x: 469, endPoint y: 22, distance: 13.3
click at [482, 17] on div "Start Calls Pause Next Finish Call Completed AutoTab AutoTab 0" at bounding box center [535, 29] width 651 height 35
click at [240, 28] on span "Start Calls" at bounding box center [256, 29] width 35 height 10
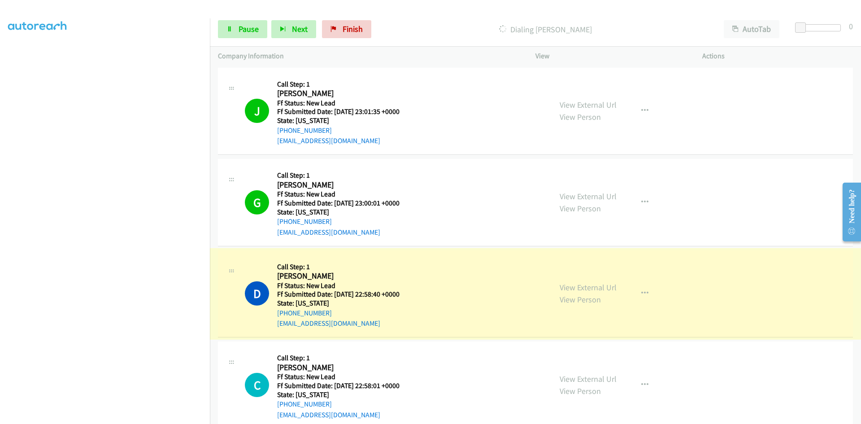
click at [579, 285] on link "View External Url" at bounding box center [588, 287] width 57 height 10
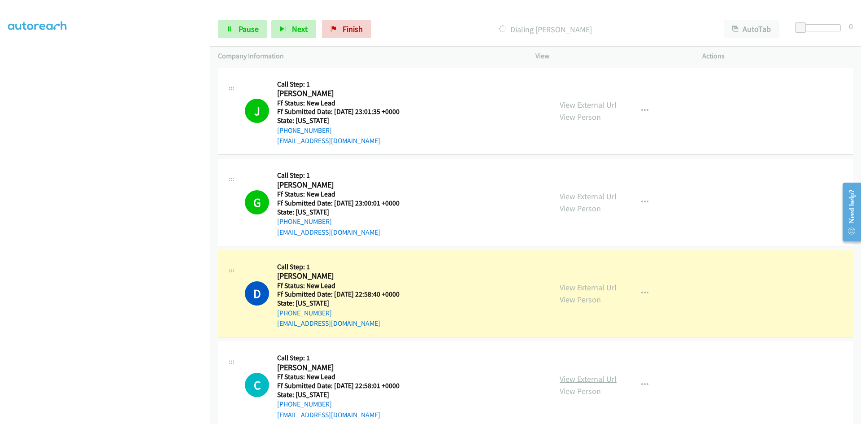
click at [574, 377] on link "View External Url" at bounding box center [588, 379] width 57 height 10
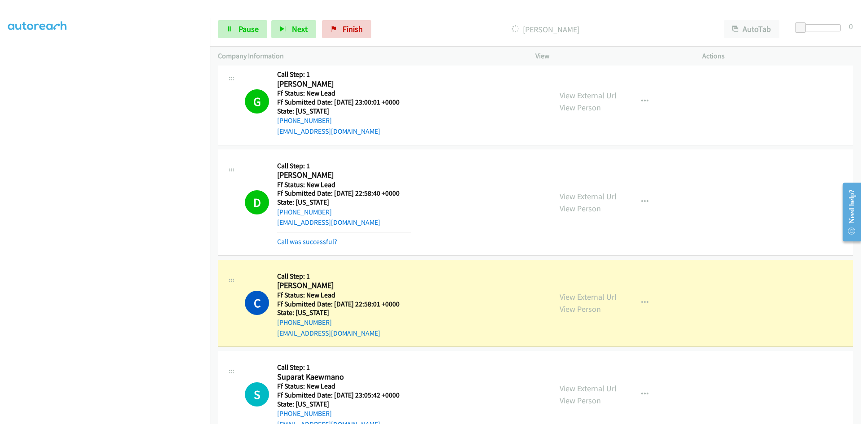
scroll to position [179, 0]
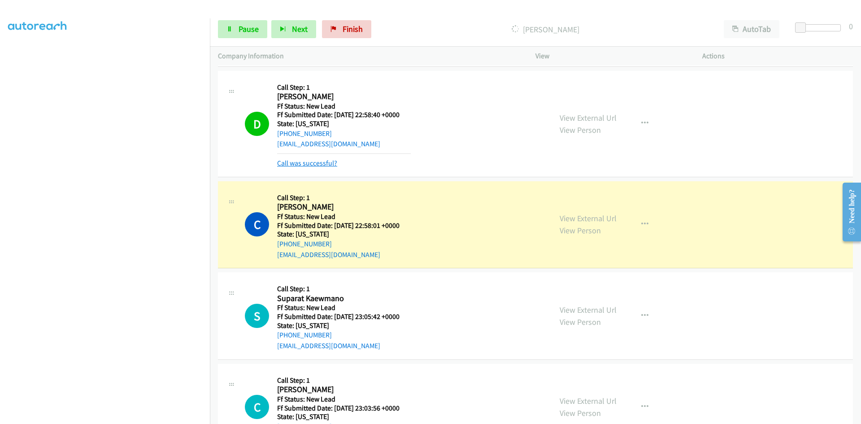
click at [309, 165] on link "Call was successful?" at bounding box center [307, 163] width 60 height 9
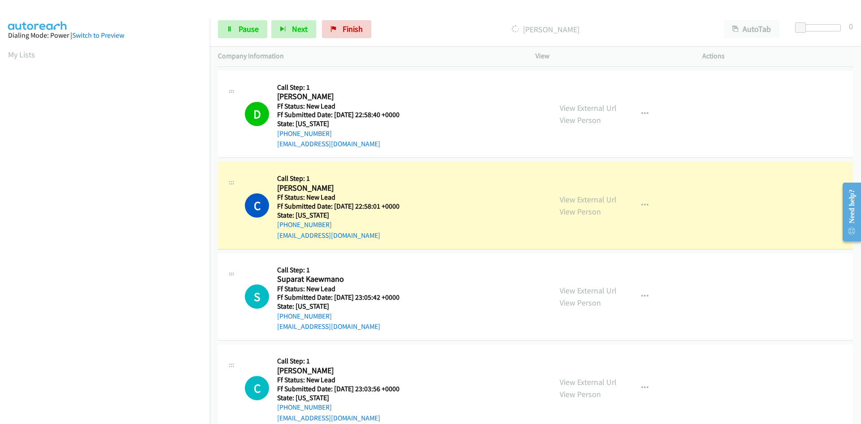
scroll to position [0, 0]
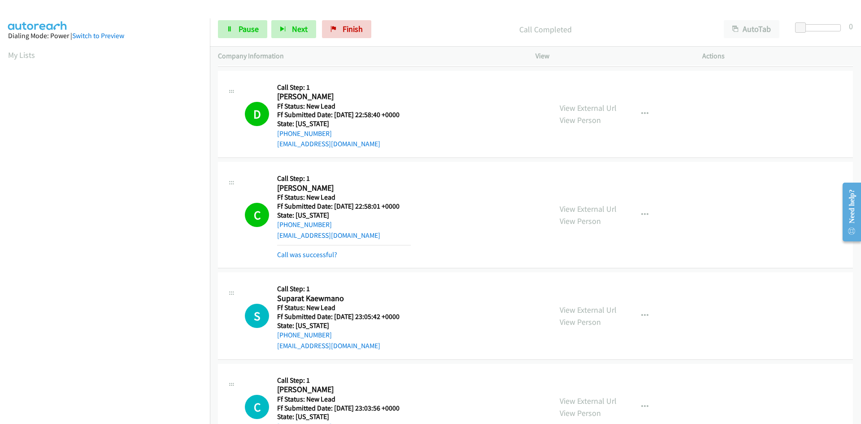
click at [444, 23] on p "Call Completed" at bounding box center [546, 29] width 324 height 12
click at [333, 253] on link "Call was successful?" at bounding box center [307, 254] width 60 height 9
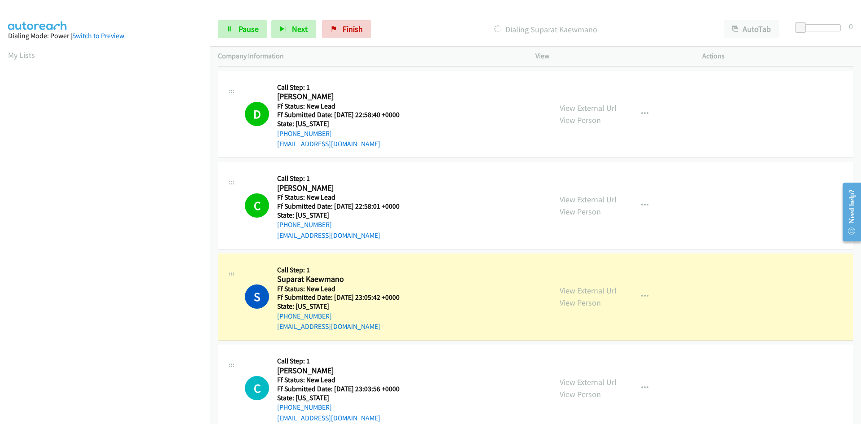
click at [611, 197] on link "View External Url" at bounding box center [588, 199] width 57 height 10
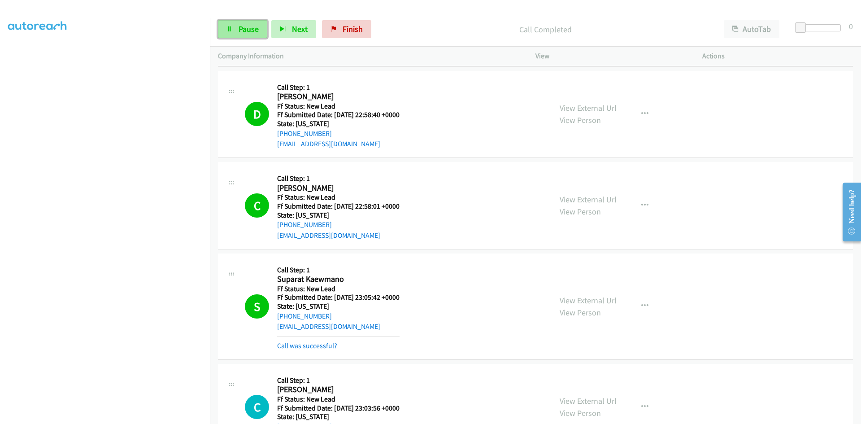
click at [239, 26] on span "Pause" at bounding box center [249, 29] width 20 height 10
click at [324, 348] on link "Call was successful?" at bounding box center [307, 345] width 60 height 9
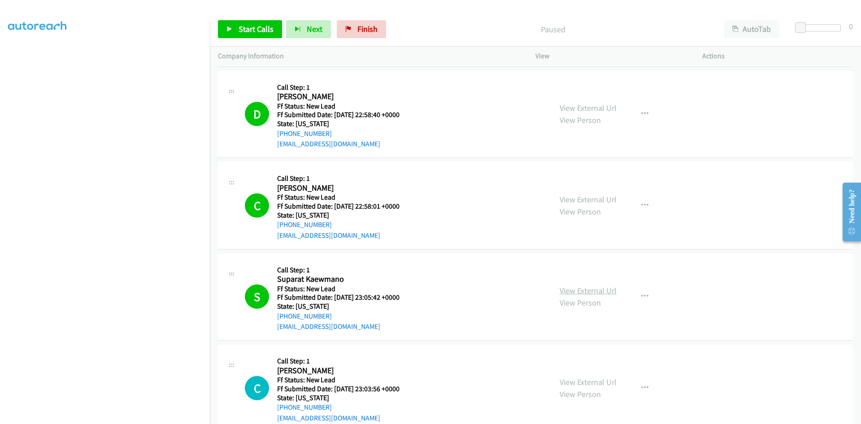
click at [573, 291] on link "View External Url" at bounding box center [588, 290] width 57 height 10
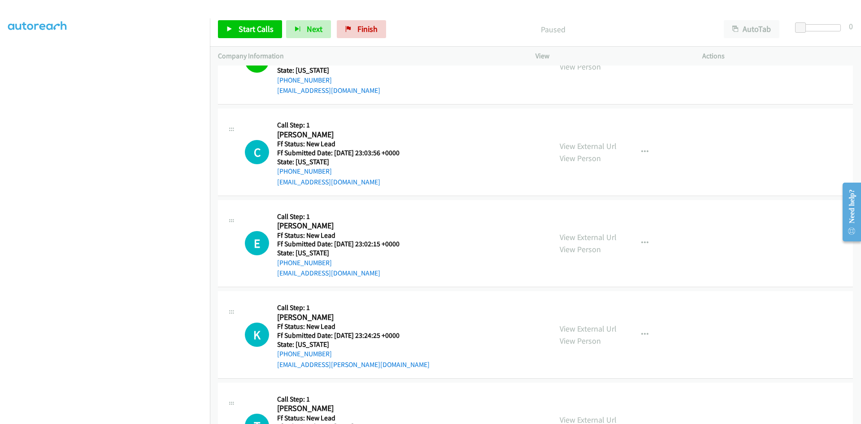
scroll to position [430, 0]
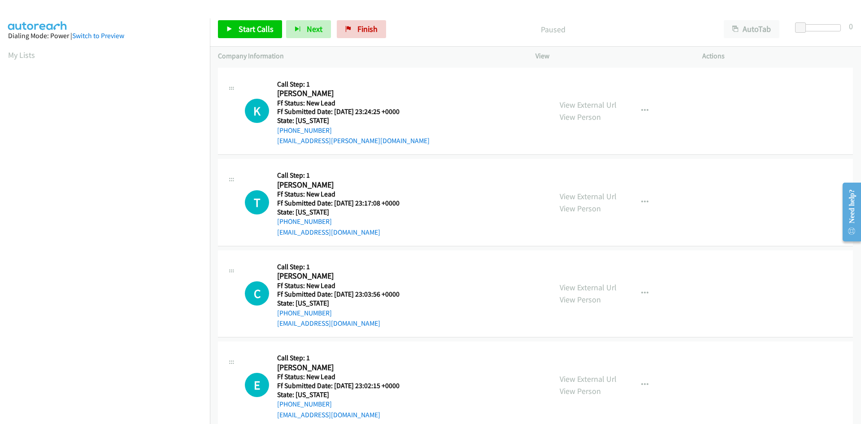
click at [474, 18] on div "Start Calls Pause Next Finish Paused AutoTab AutoTab 0" at bounding box center [535, 29] width 651 height 35
click at [264, 31] on span "Start Calls" at bounding box center [256, 29] width 35 height 10
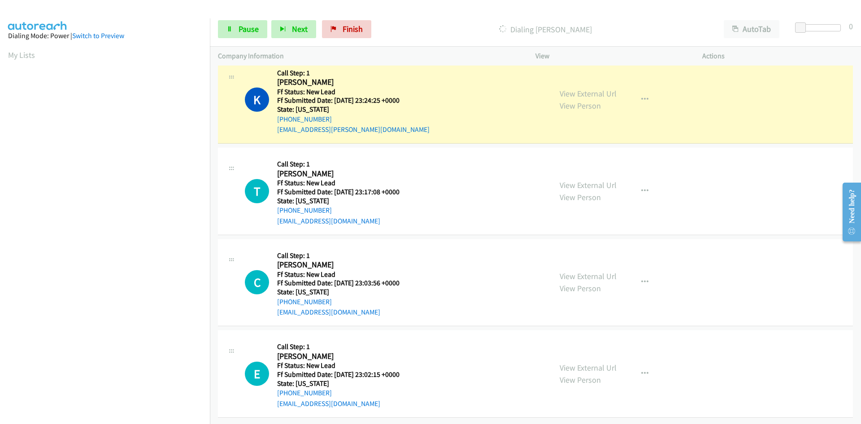
scroll to position [18, 0]
click at [237, 27] on link "Pause" at bounding box center [242, 29] width 49 height 18
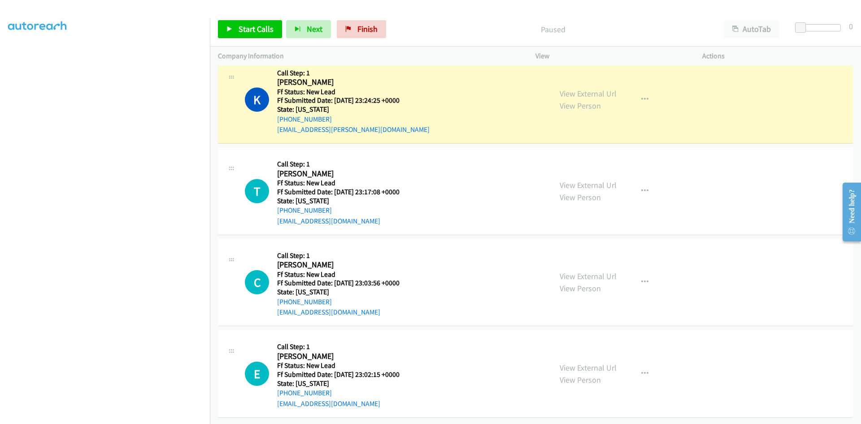
scroll to position [79, 0]
click at [589, 88] on link "View External Url" at bounding box center [588, 93] width 57 height 10
click at [354, 26] on link "Finish" at bounding box center [361, 29] width 49 height 18
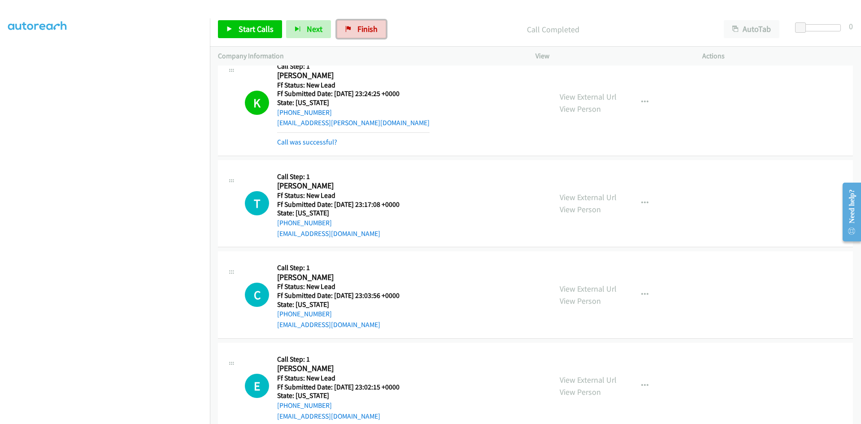
scroll to position [0, 0]
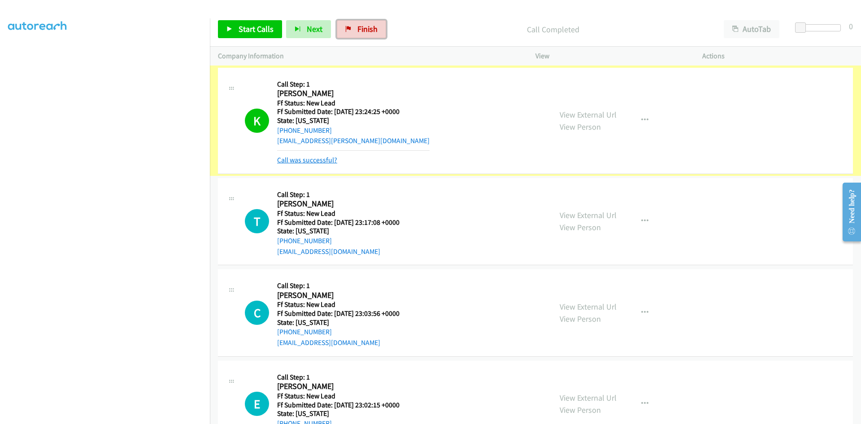
click at [302, 162] on link "Call was successful?" at bounding box center [307, 160] width 60 height 9
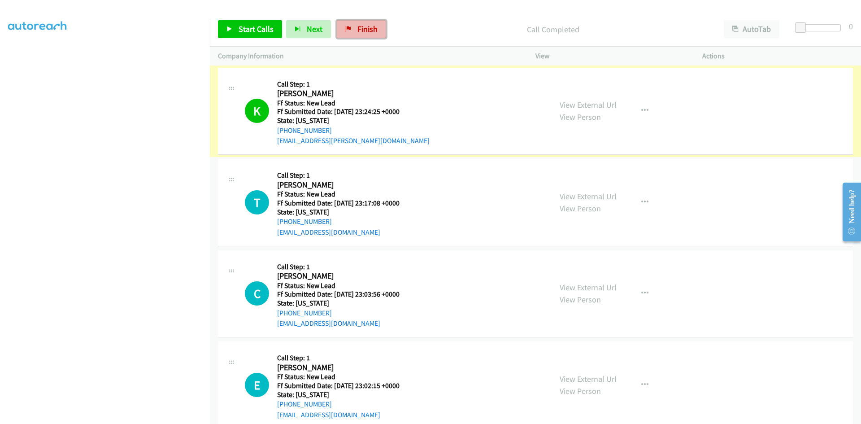
click at [361, 28] on span "Finish" at bounding box center [368, 29] width 20 height 10
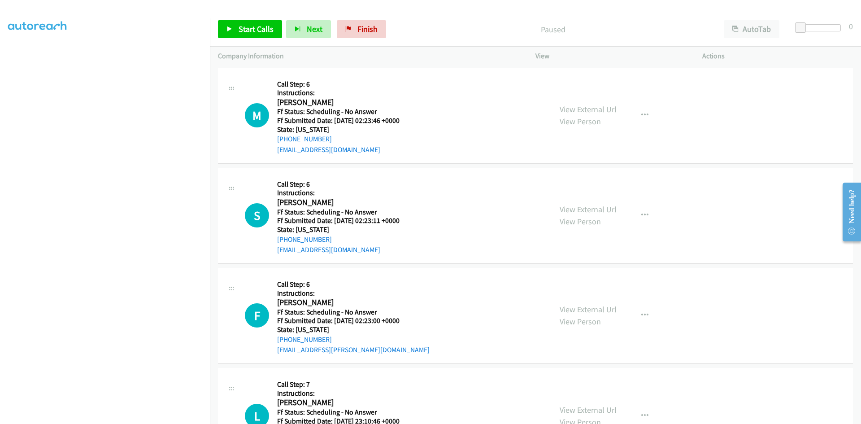
scroll to position [79, 0]
click at [231, 25] on link "Start Calls" at bounding box center [250, 29] width 64 height 18
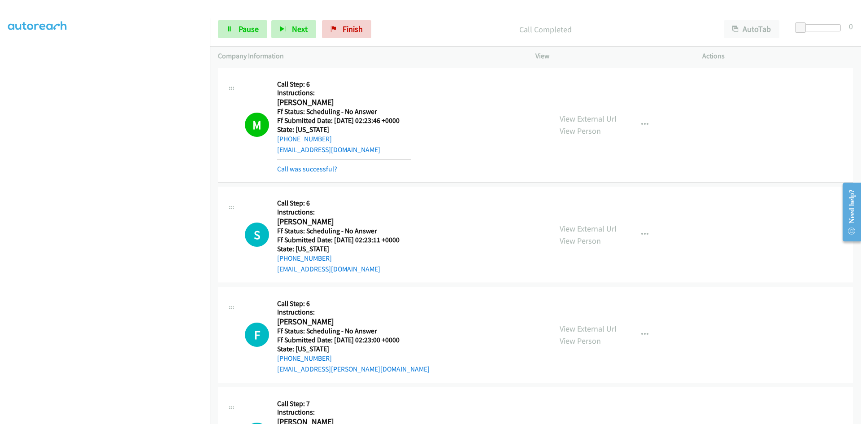
click at [588, 110] on div "View External Url View Person View External Url Email Schedule/Manage Callback …" at bounding box center [639, 125] width 175 height 99
click at [589, 117] on link "View External Url" at bounding box center [588, 119] width 57 height 10
click at [287, 168] on link "Call was successful?" at bounding box center [307, 169] width 60 height 9
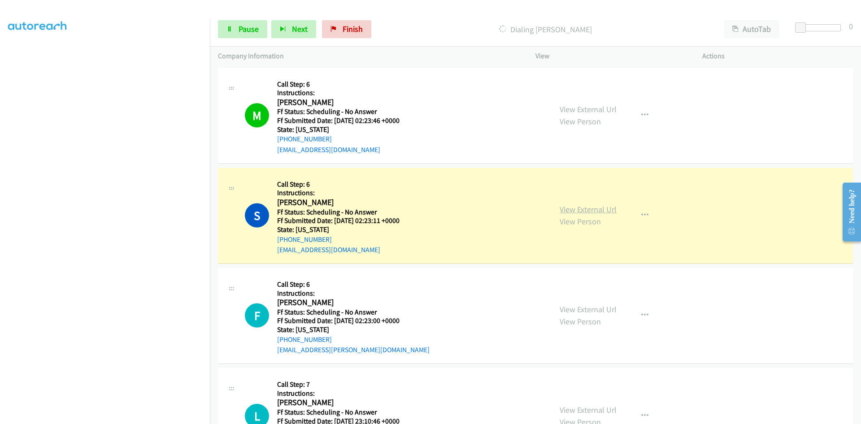
click at [609, 206] on link "View External Url" at bounding box center [588, 209] width 57 height 10
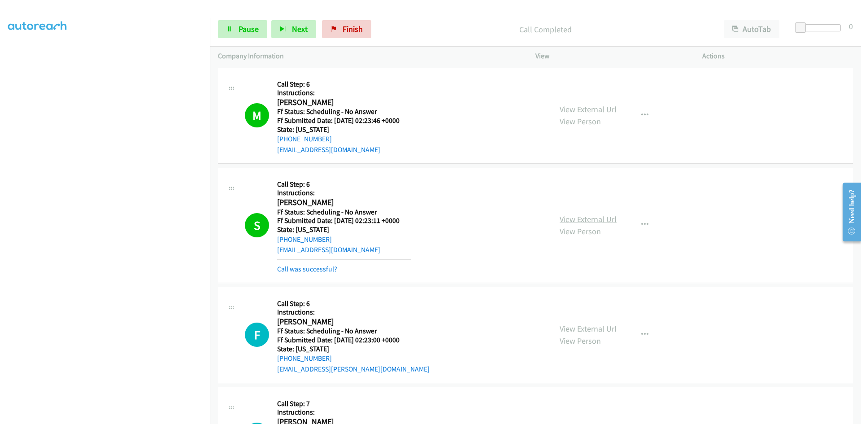
click at [591, 218] on link "View External Url" at bounding box center [588, 219] width 57 height 10
click at [327, 269] on link "Call was successful?" at bounding box center [307, 269] width 60 height 9
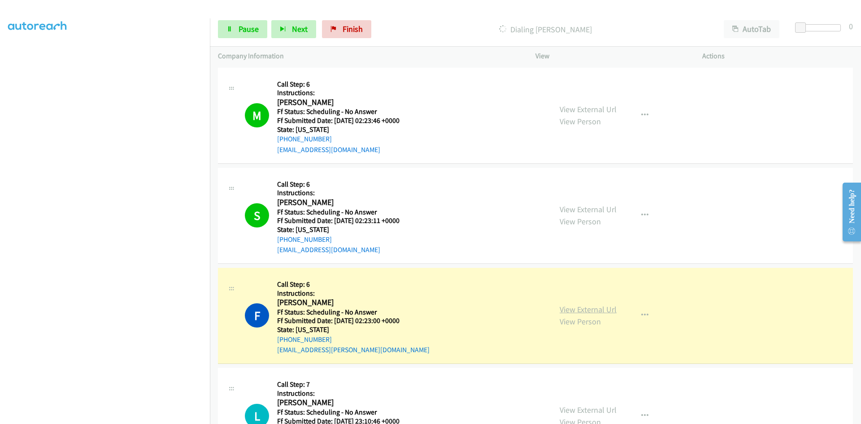
click at [570, 310] on link "View External Url" at bounding box center [588, 309] width 57 height 10
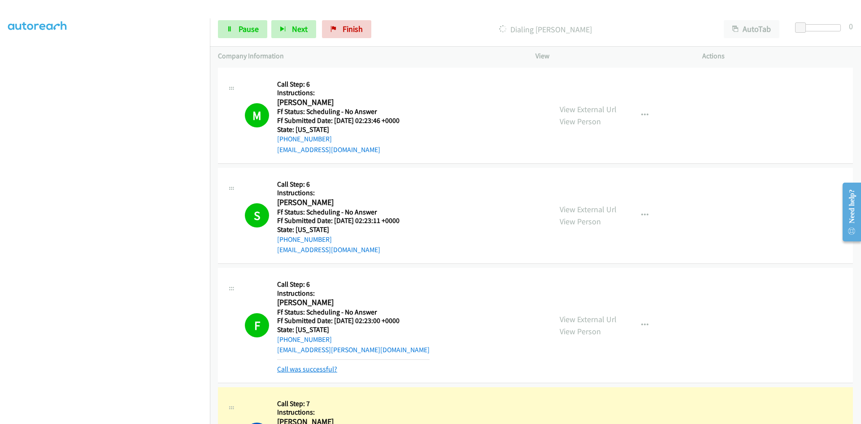
click at [316, 371] on link "Call was successful?" at bounding box center [307, 369] width 60 height 9
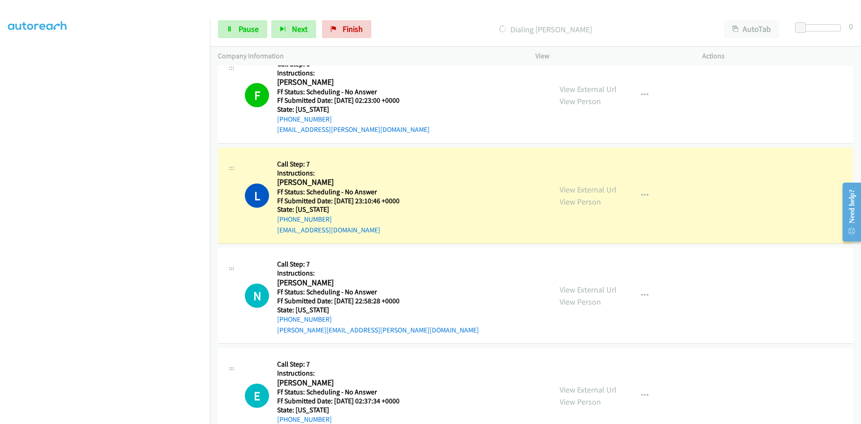
scroll to position [224, 0]
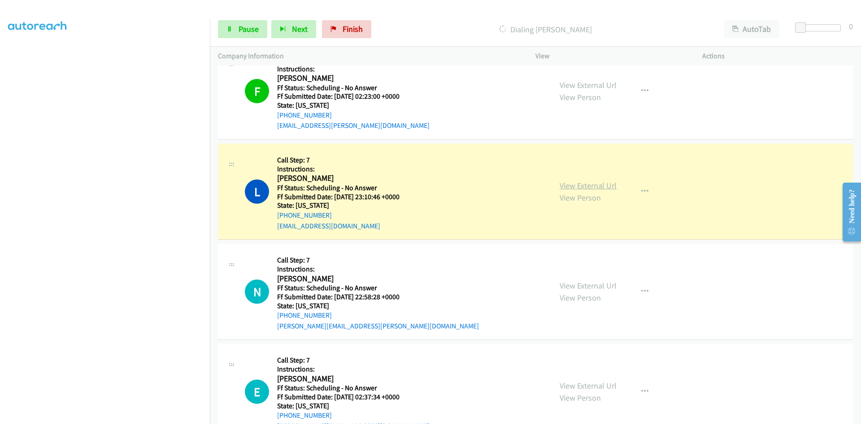
click at [604, 187] on link "View External Url" at bounding box center [588, 185] width 57 height 10
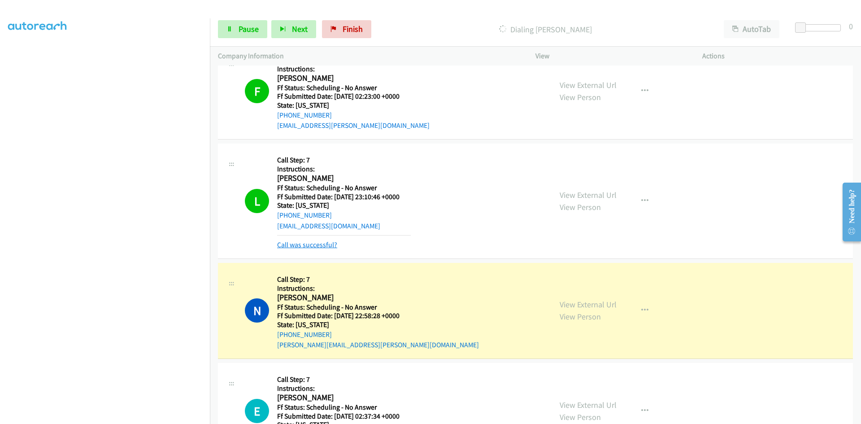
click at [315, 246] on link "Call was successful?" at bounding box center [307, 244] width 60 height 9
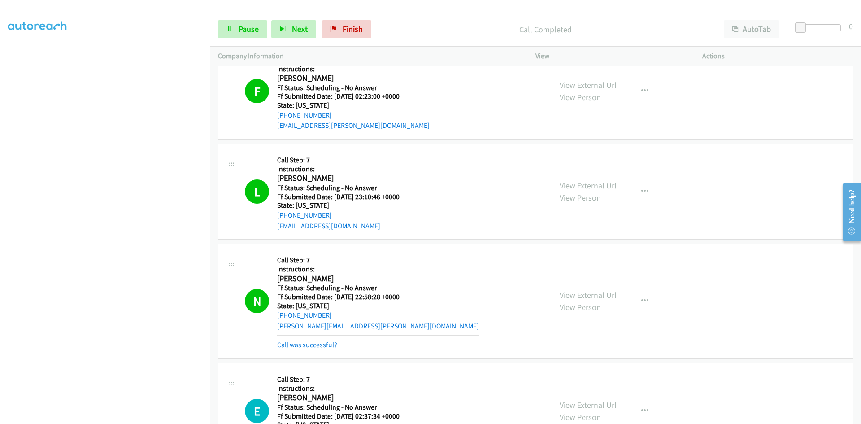
click at [299, 346] on link "Call was successful?" at bounding box center [307, 345] width 60 height 9
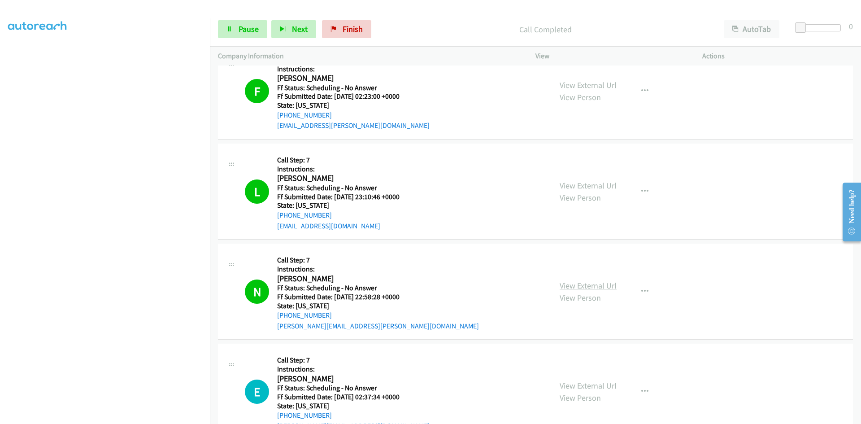
click at [568, 284] on link "View External Url" at bounding box center [588, 285] width 57 height 10
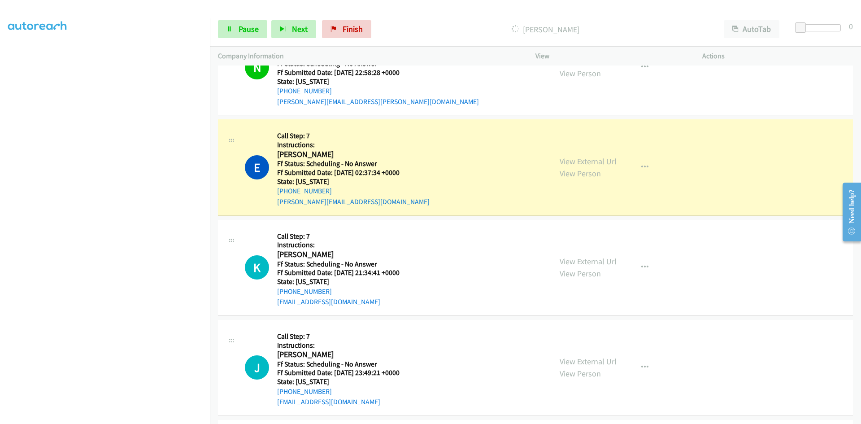
scroll to position [494, 0]
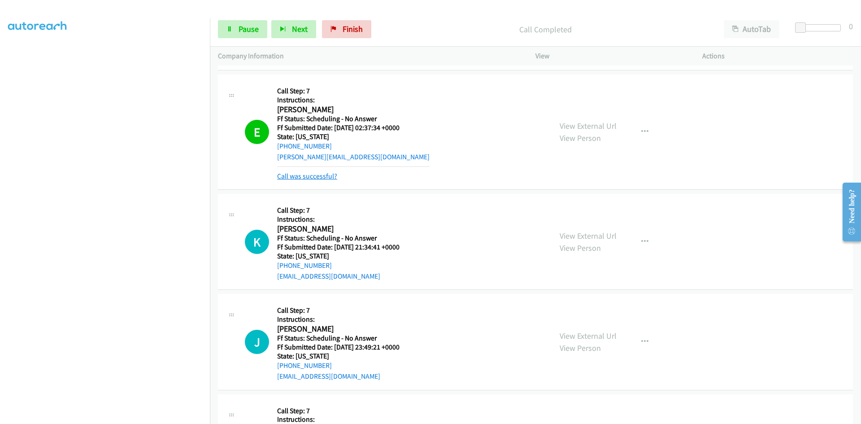
click at [320, 179] on link "Call was successful?" at bounding box center [307, 176] width 60 height 9
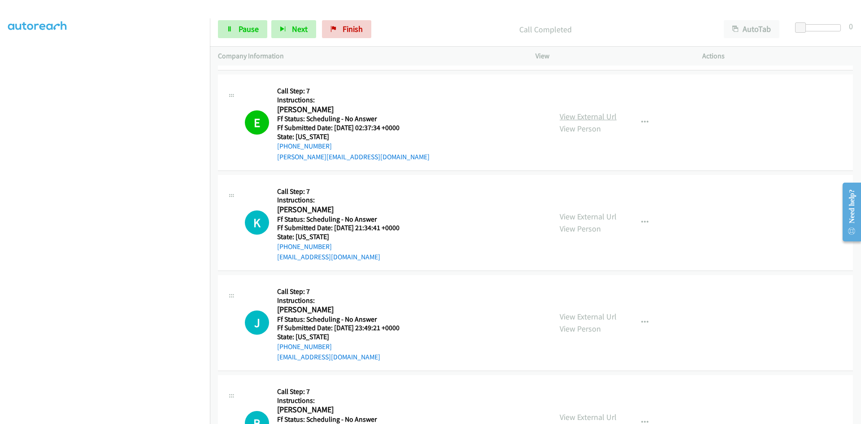
click at [605, 118] on link "View External Url" at bounding box center [588, 116] width 57 height 10
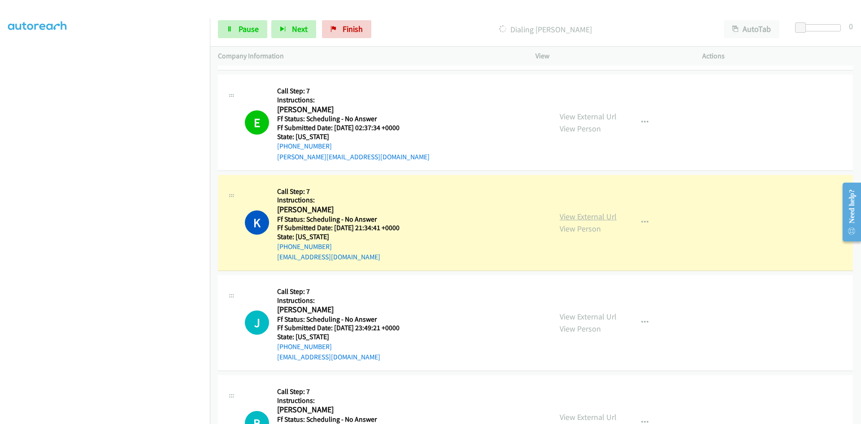
click at [564, 215] on link "View External Url" at bounding box center [588, 216] width 57 height 10
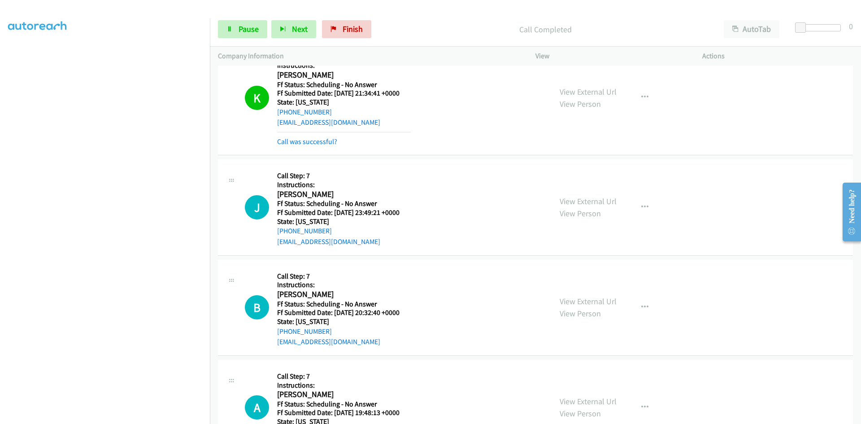
scroll to position [673, 0]
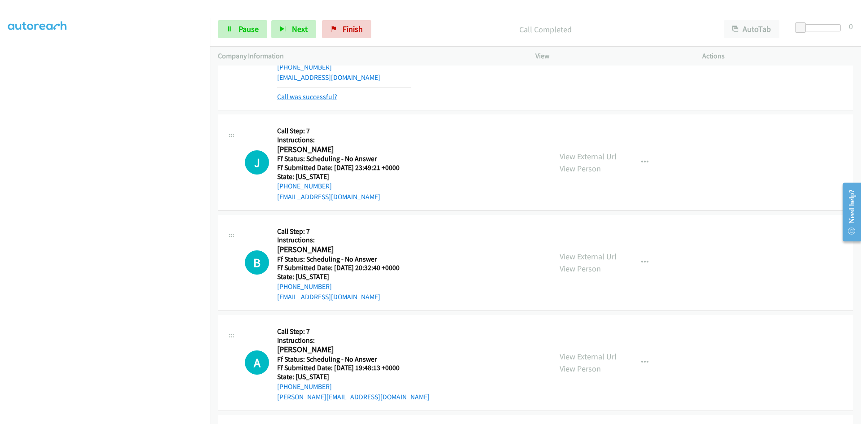
click at [300, 99] on link "Call was successful?" at bounding box center [307, 96] width 60 height 9
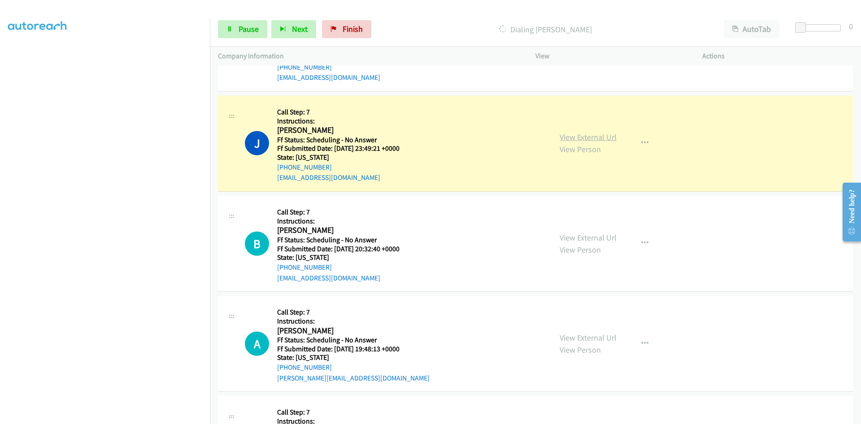
click at [599, 138] on link "View External Url" at bounding box center [588, 137] width 57 height 10
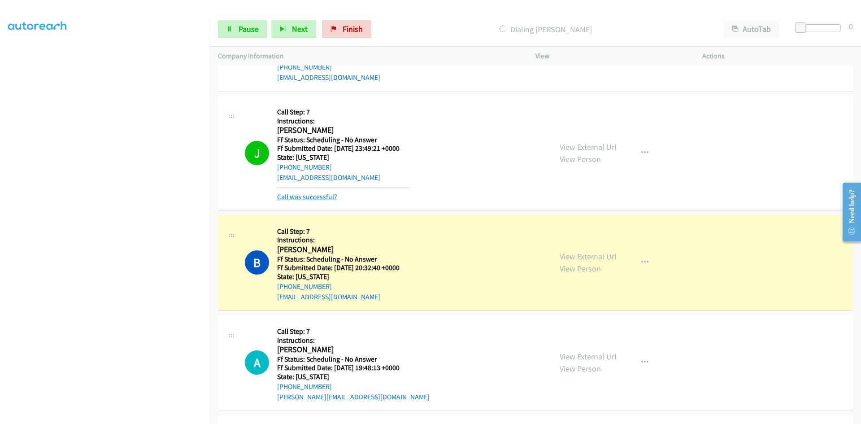
click at [325, 195] on link "Call was successful?" at bounding box center [307, 196] width 60 height 9
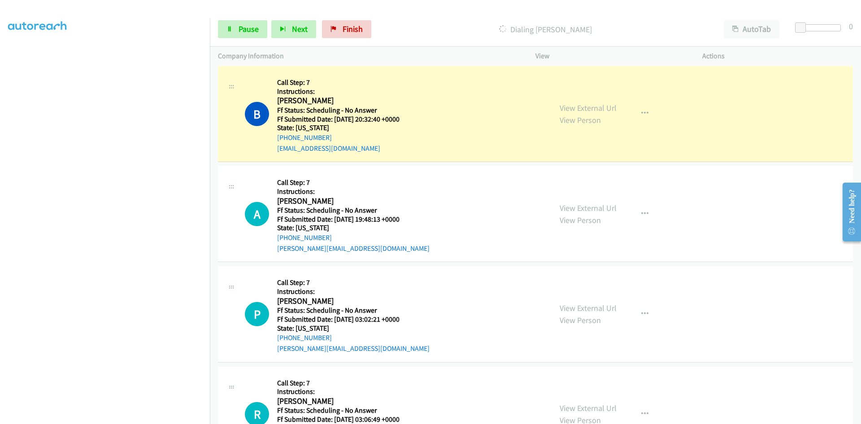
scroll to position [808, 0]
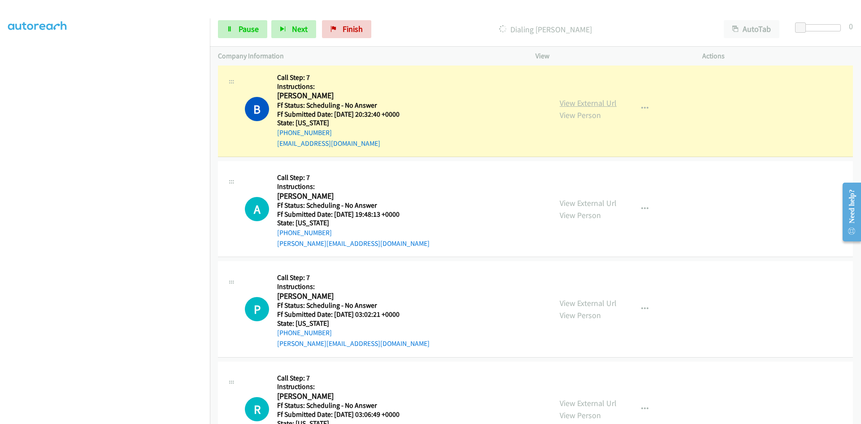
click at [595, 105] on link "View External Url" at bounding box center [588, 103] width 57 height 10
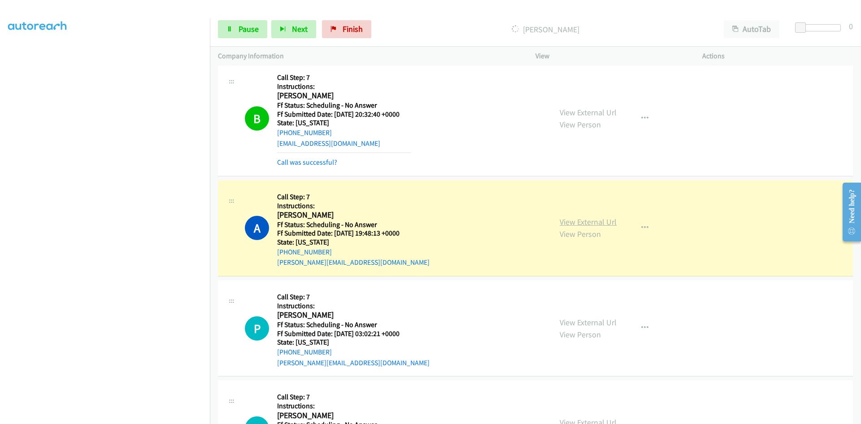
click at [604, 223] on link "View External Url" at bounding box center [588, 222] width 57 height 10
click at [326, 161] on link "Call was successful?" at bounding box center [307, 162] width 60 height 9
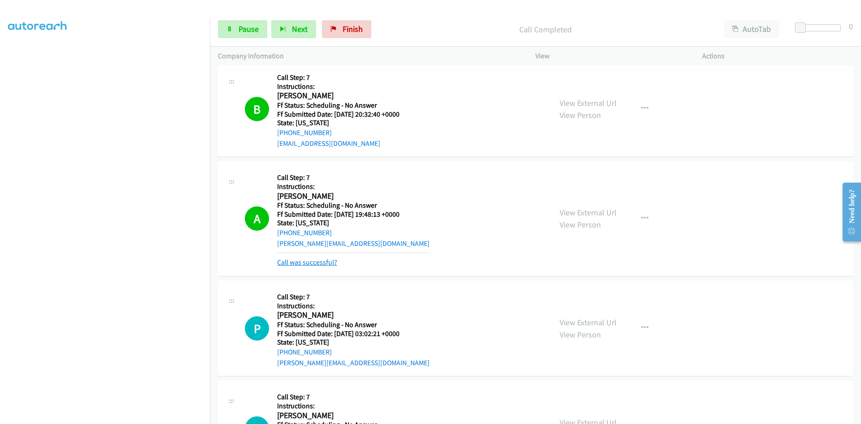
click at [301, 265] on link "Call was successful?" at bounding box center [307, 262] width 60 height 9
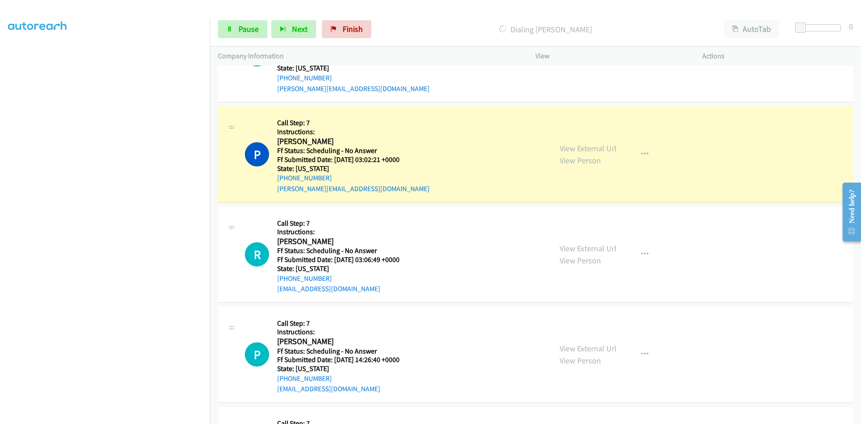
scroll to position [987, 0]
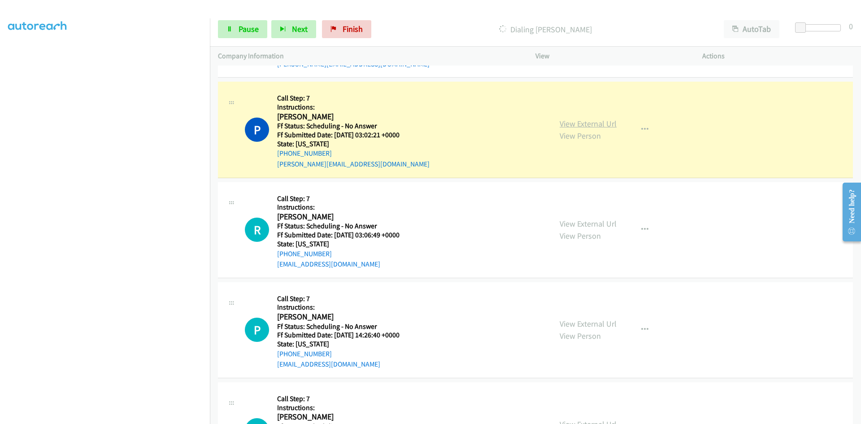
click at [585, 122] on link "View External Url" at bounding box center [588, 123] width 57 height 10
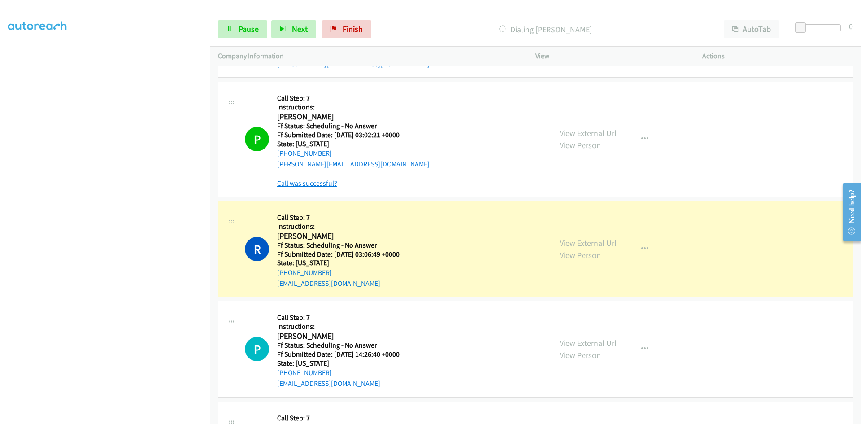
click at [303, 186] on link "Call was successful?" at bounding box center [307, 183] width 60 height 9
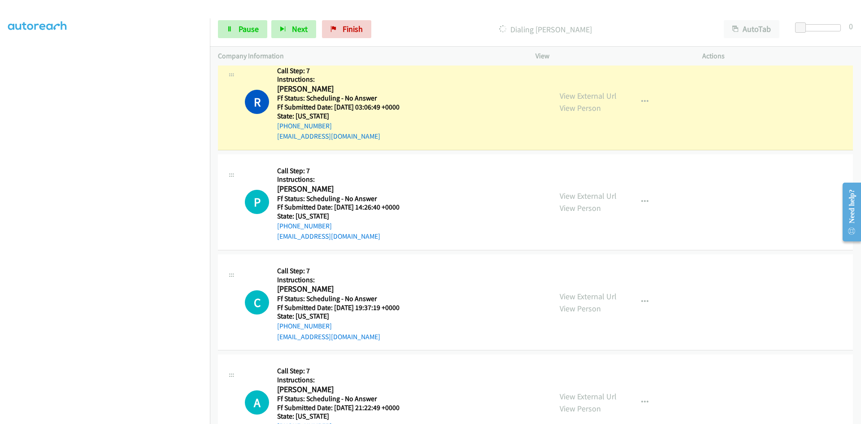
scroll to position [1122, 0]
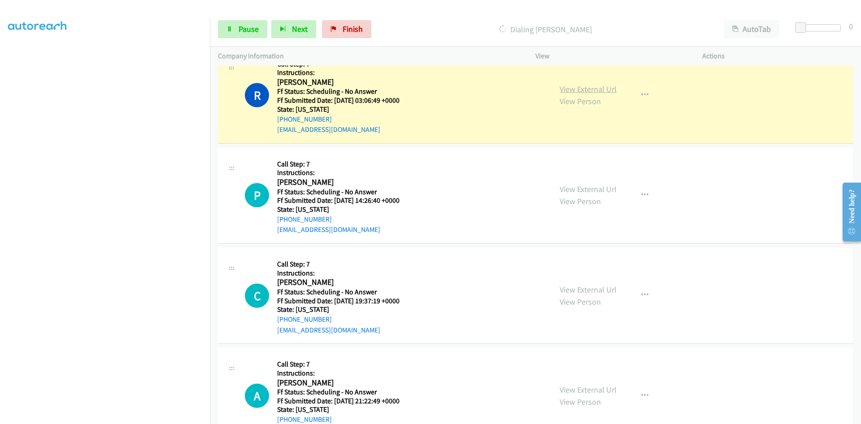
click at [586, 89] on link "View External Url" at bounding box center [588, 89] width 57 height 10
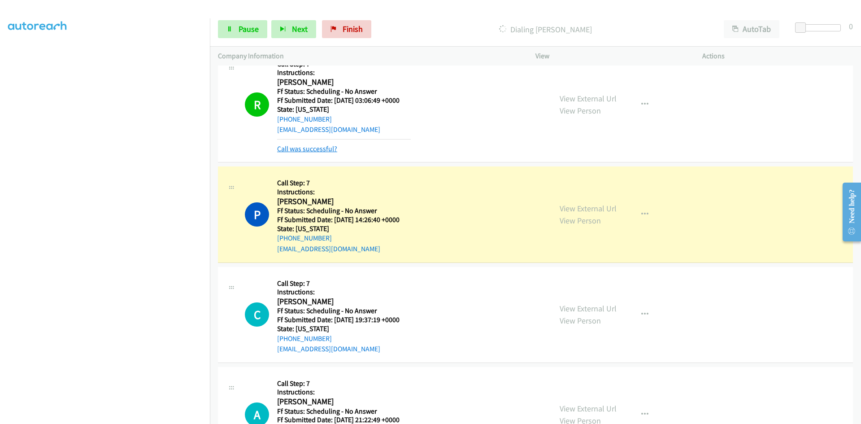
click at [320, 146] on link "Call was successful?" at bounding box center [307, 148] width 60 height 9
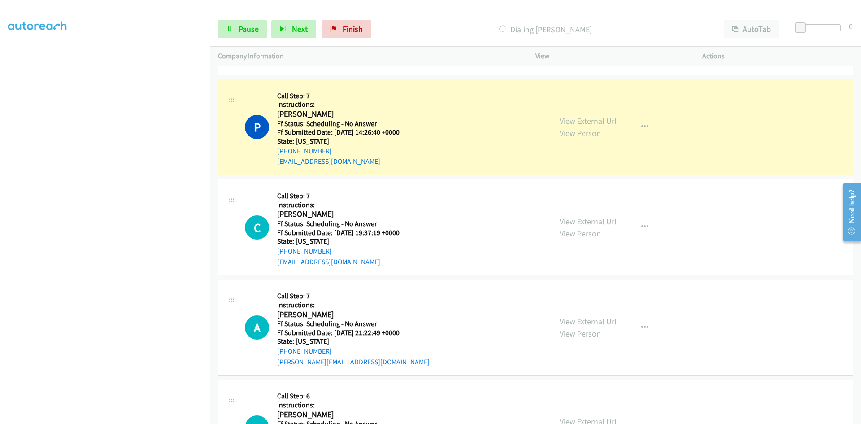
scroll to position [1211, 0]
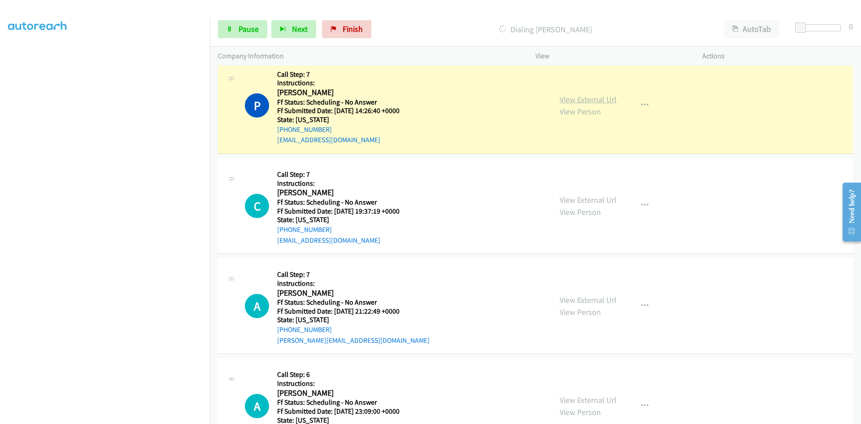
click at [598, 100] on link "View External Url" at bounding box center [588, 99] width 57 height 10
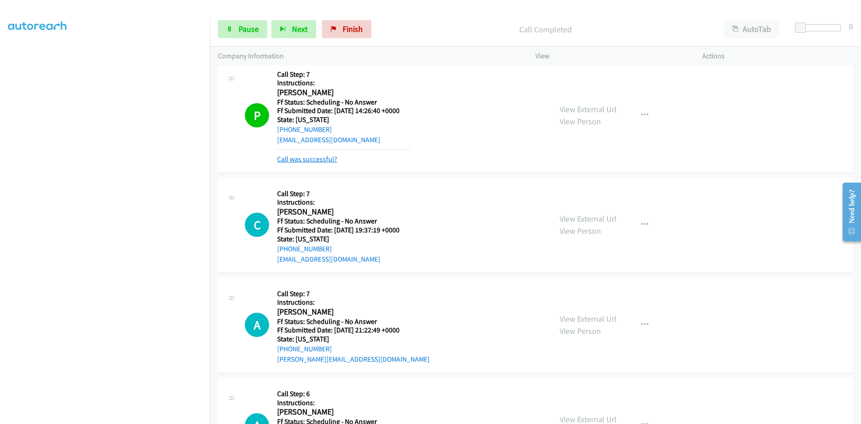
click at [293, 156] on link "Call was successful?" at bounding box center [307, 159] width 60 height 9
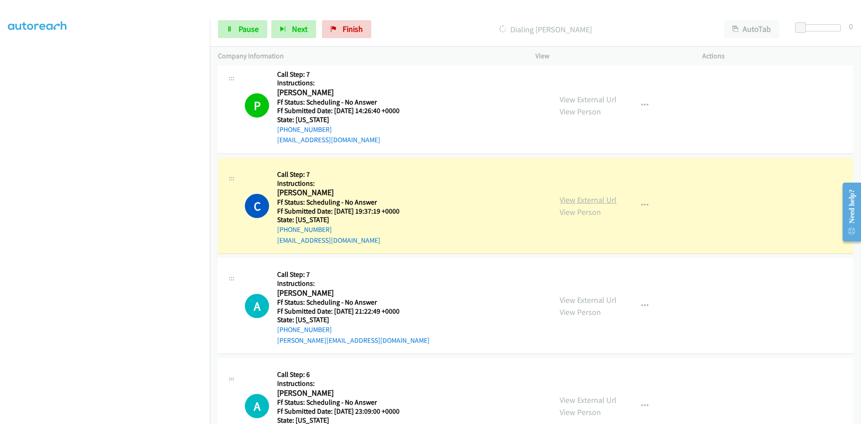
click at [599, 201] on link "View External Url" at bounding box center [588, 200] width 57 height 10
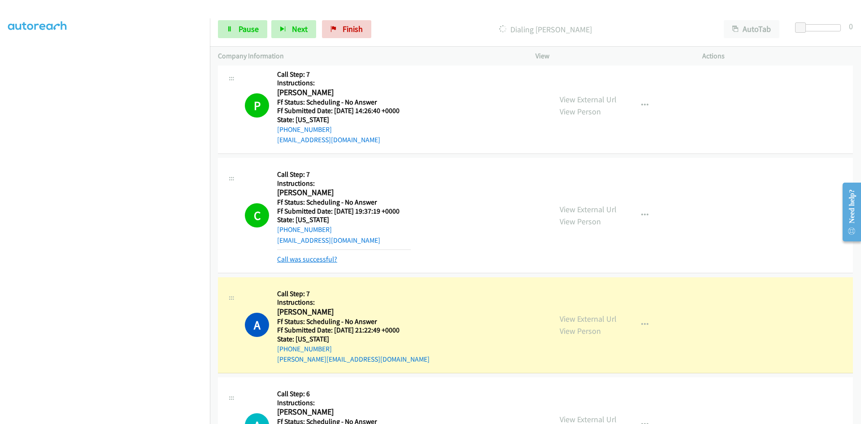
click at [331, 255] on link "Call was successful?" at bounding box center [307, 259] width 60 height 9
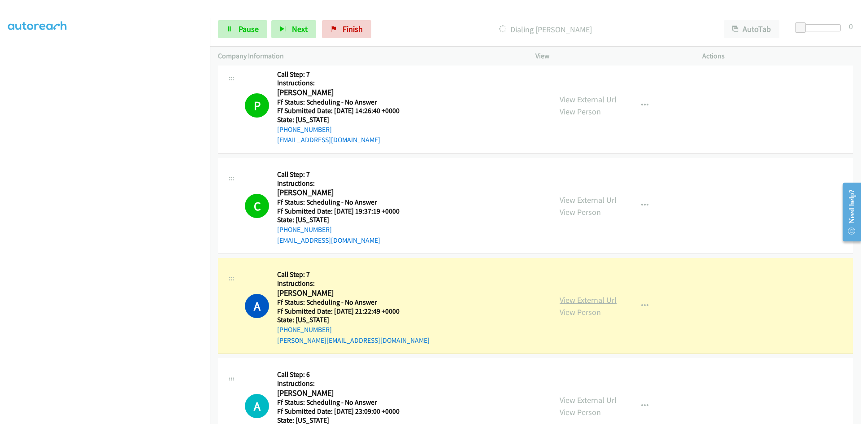
click at [609, 300] on link "View External Url" at bounding box center [588, 300] width 57 height 10
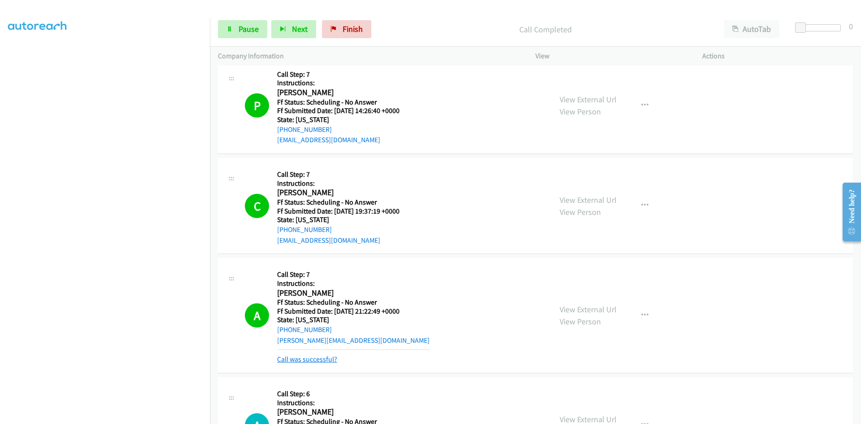
click at [280, 363] on link "Call was successful?" at bounding box center [307, 359] width 60 height 9
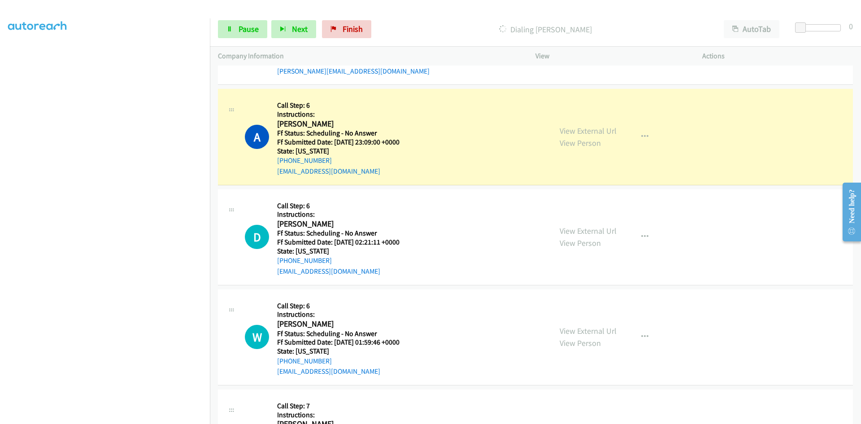
scroll to position [1525, 0]
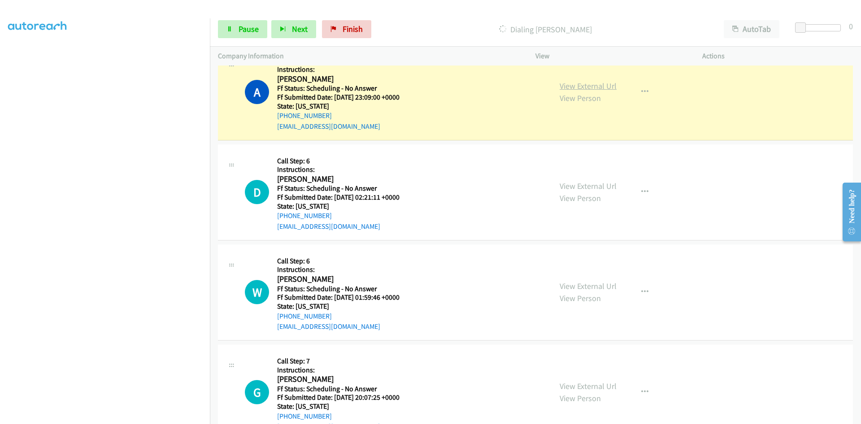
click at [606, 84] on link "View External Url" at bounding box center [588, 86] width 57 height 10
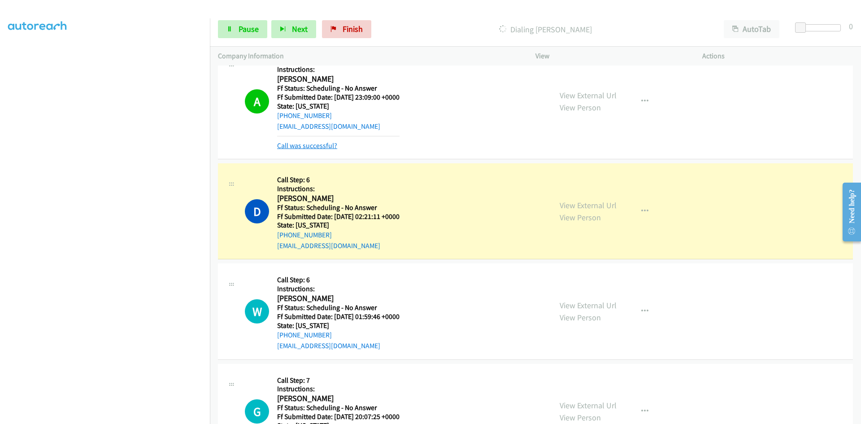
click at [322, 145] on link "Call was successful?" at bounding box center [307, 145] width 60 height 9
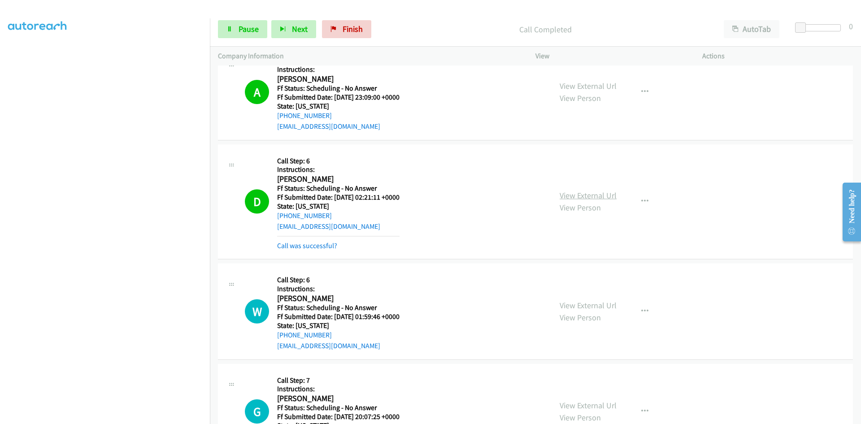
click at [609, 191] on link "View External Url" at bounding box center [588, 195] width 57 height 10
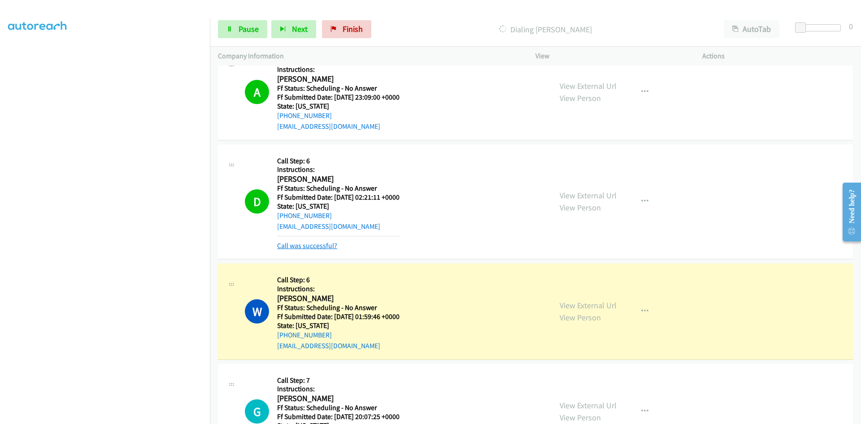
click at [323, 246] on link "Call was successful?" at bounding box center [307, 245] width 60 height 9
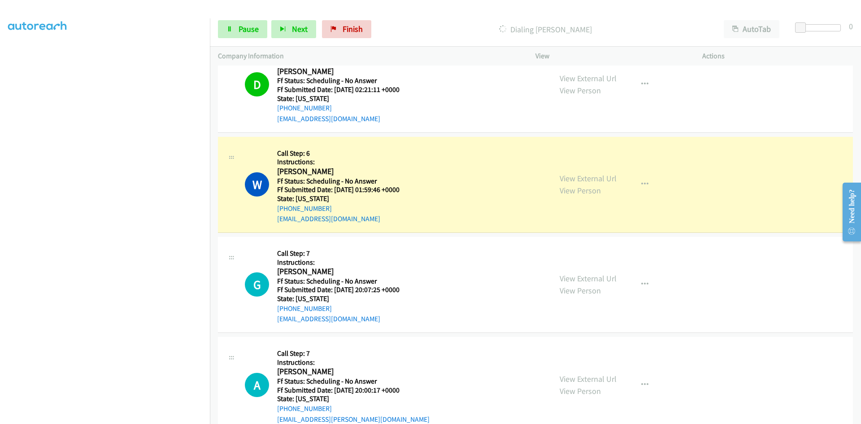
scroll to position [1660, 0]
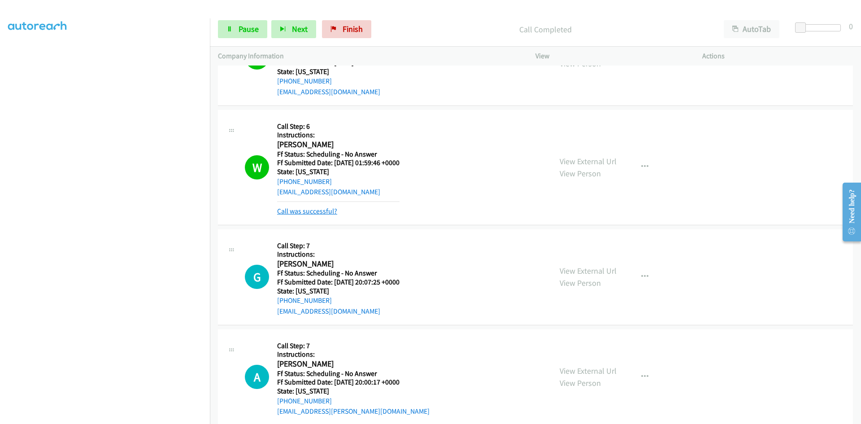
click at [327, 215] on link "Call was successful?" at bounding box center [307, 211] width 60 height 9
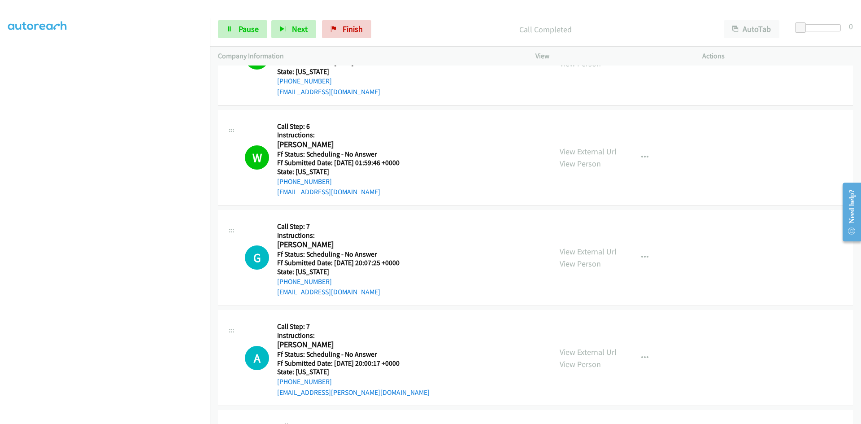
click at [586, 149] on link "View External Url" at bounding box center [588, 151] width 57 height 10
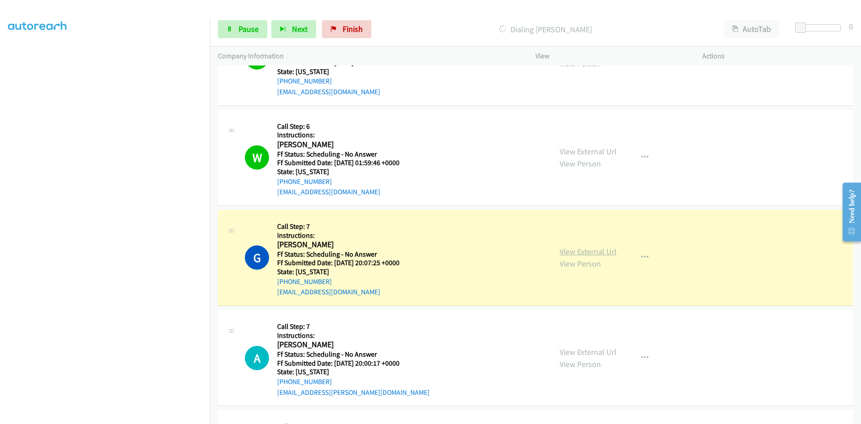
click at [607, 253] on link "View External Url" at bounding box center [588, 251] width 57 height 10
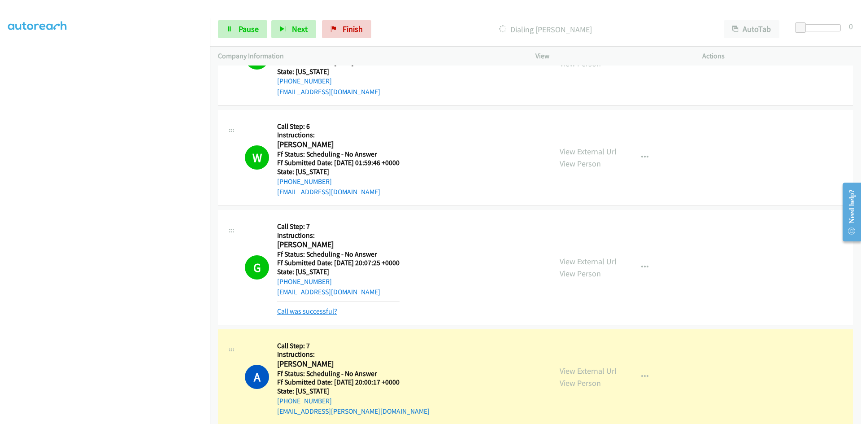
click at [289, 312] on link "Call was successful?" at bounding box center [307, 311] width 60 height 9
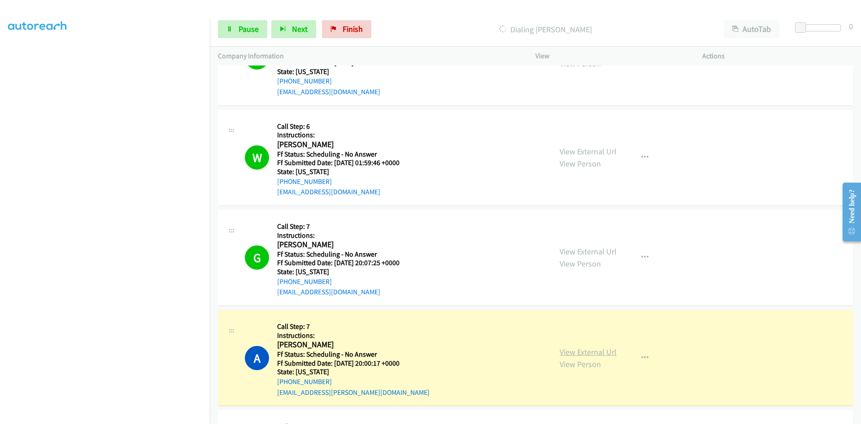
click at [577, 352] on link "View External Url" at bounding box center [588, 352] width 57 height 10
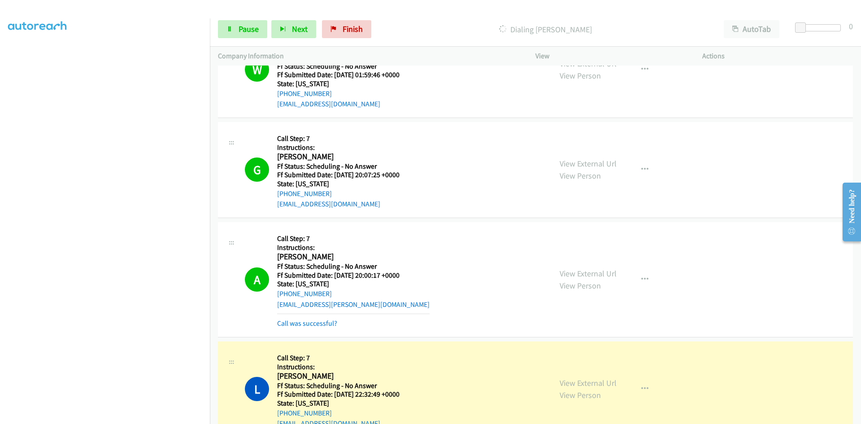
scroll to position [1750, 0]
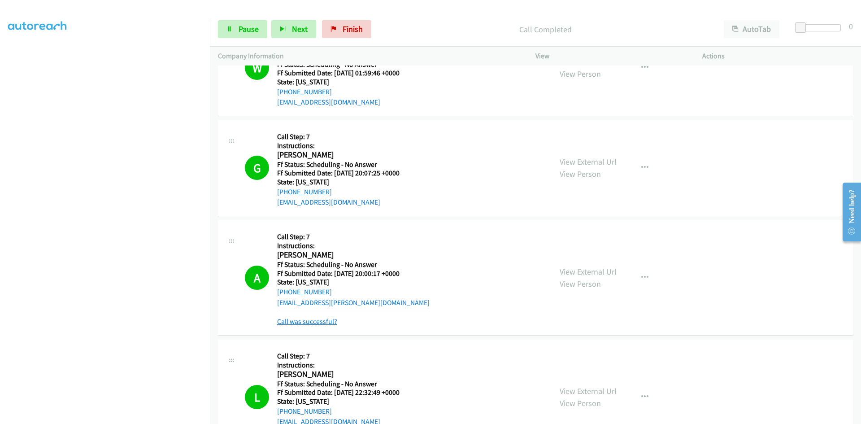
click at [332, 319] on link "Call was successful?" at bounding box center [307, 321] width 60 height 9
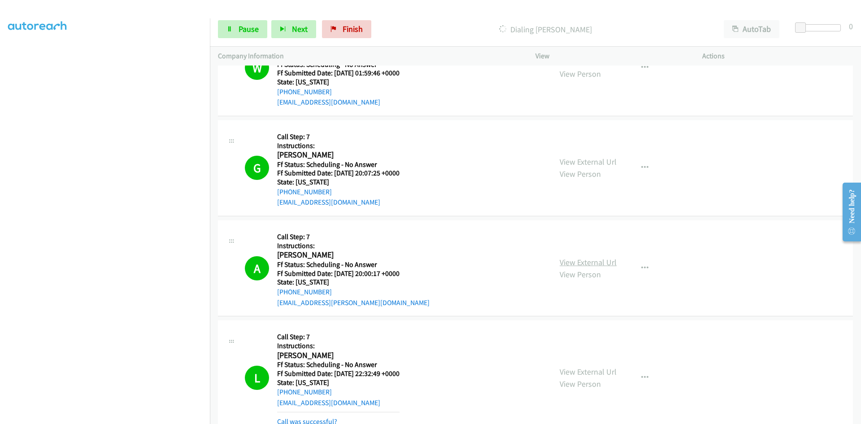
click at [604, 263] on link "View External Url" at bounding box center [588, 262] width 57 height 10
click at [589, 371] on link "View External Url" at bounding box center [588, 372] width 57 height 10
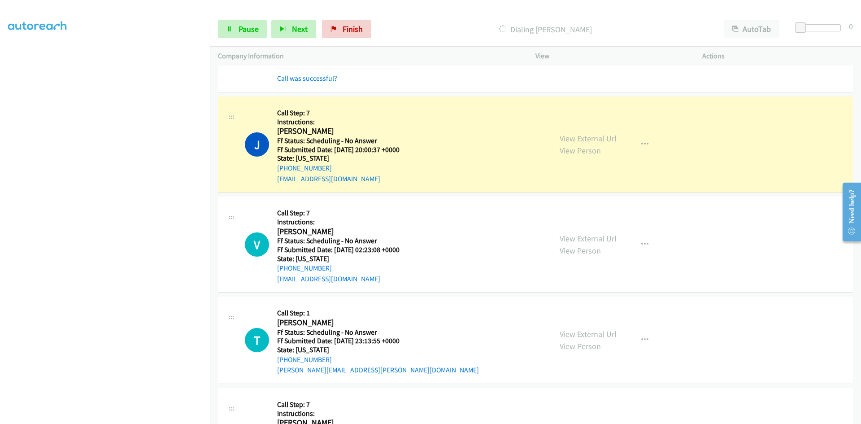
scroll to position [2109, 0]
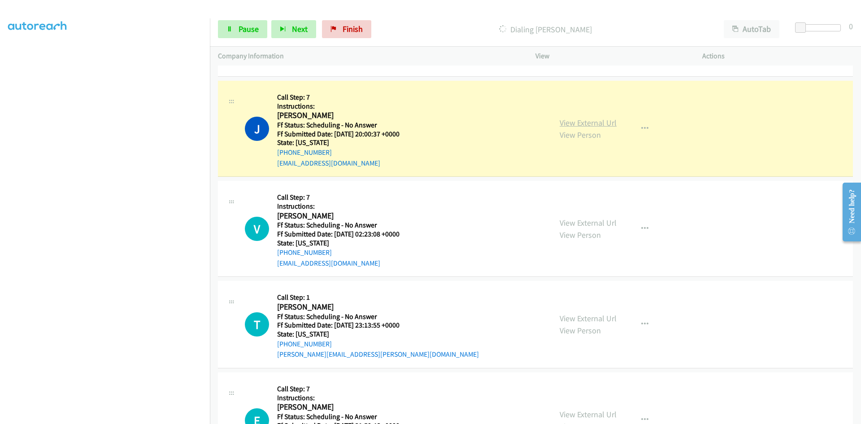
click at [608, 124] on link "View External Url" at bounding box center [588, 123] width 57 height 10
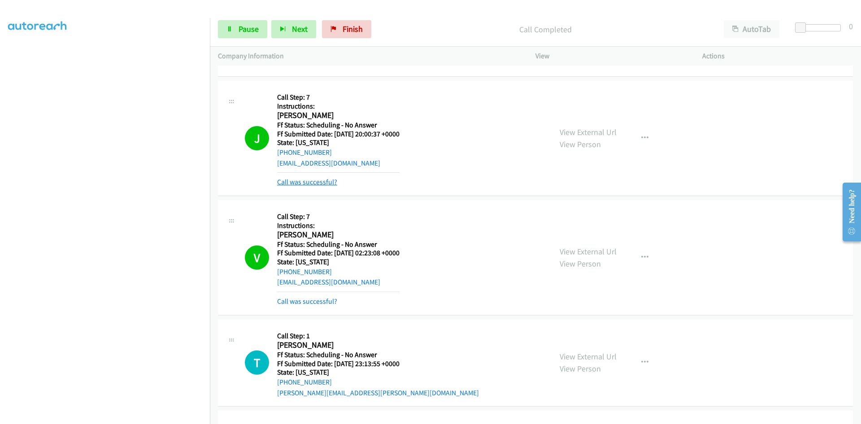
click at [326, 180] on link "Call was successful?" at bounding box center [307, 182] width 60 height 9
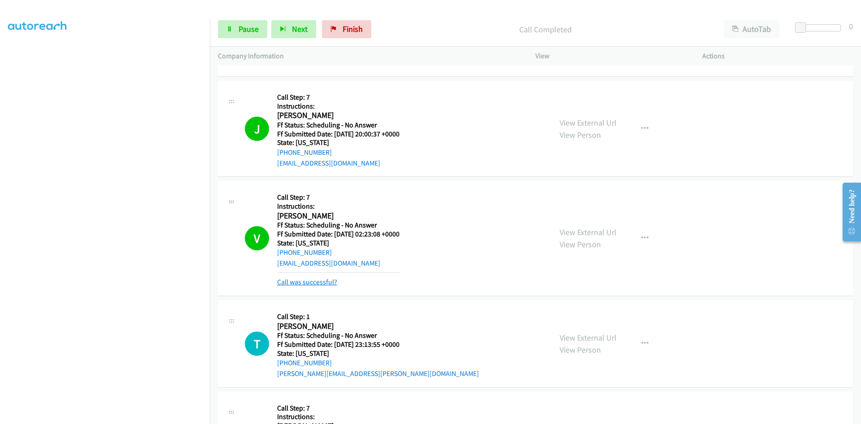
click at [331, 279] on link "Call was successful?" at bounding box center [307, 282] width 60 height 9
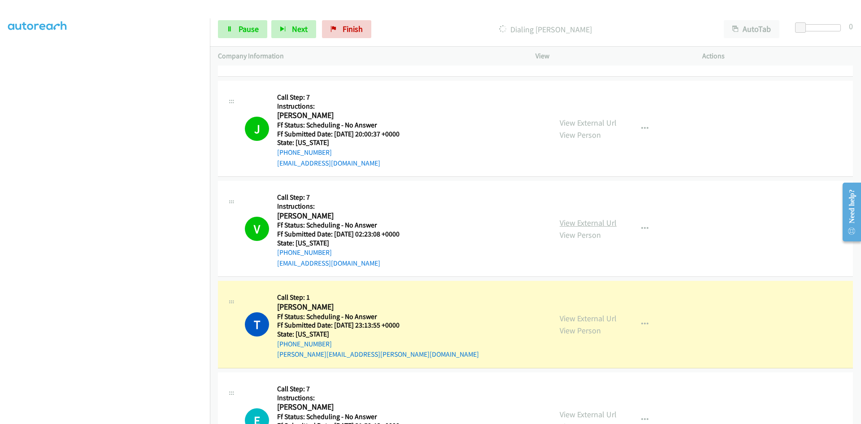
click at [606, 225] on link "View External Url" at bounding box center [588, 223] width 57 height 10
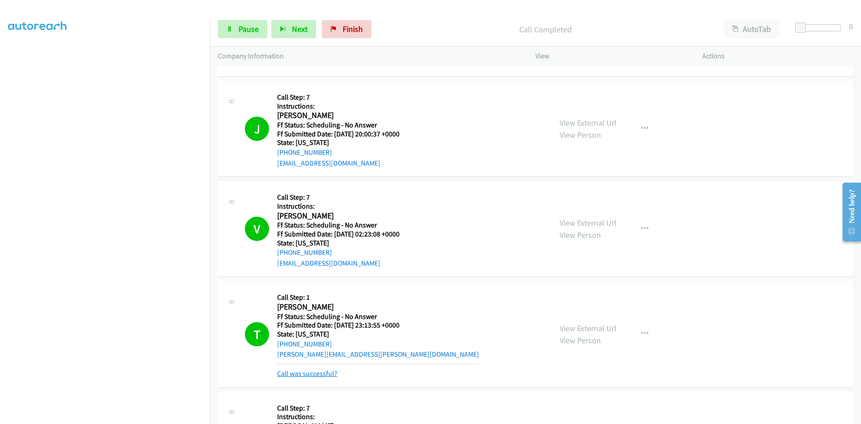
click at [318, 372] on link "Call was successful?" at bounding box center [307, 373] width 60 height 9
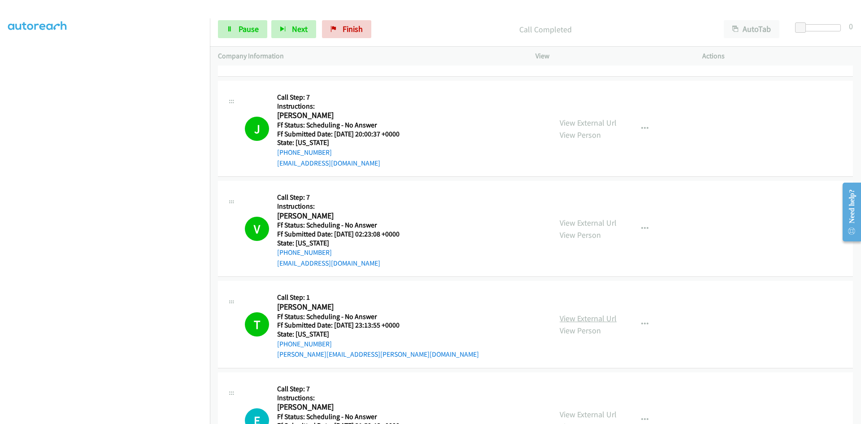
click at [573, 315] on link "View External Url" at bounding box center [588, 318] width 57 height 10
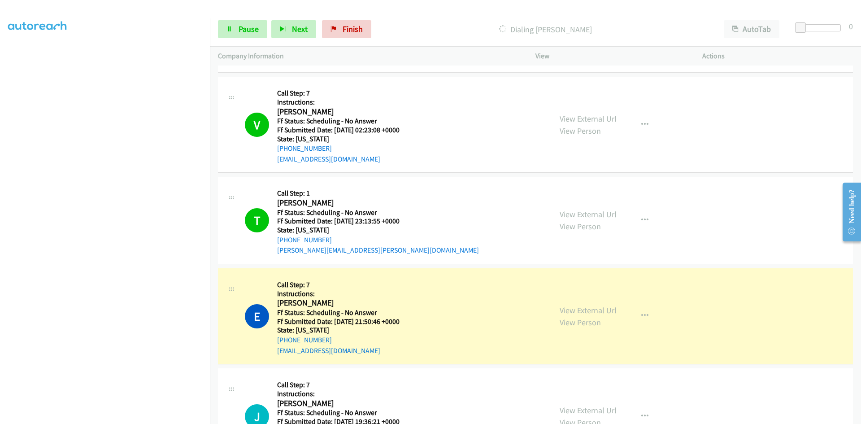
scroll to position [2243, 0]
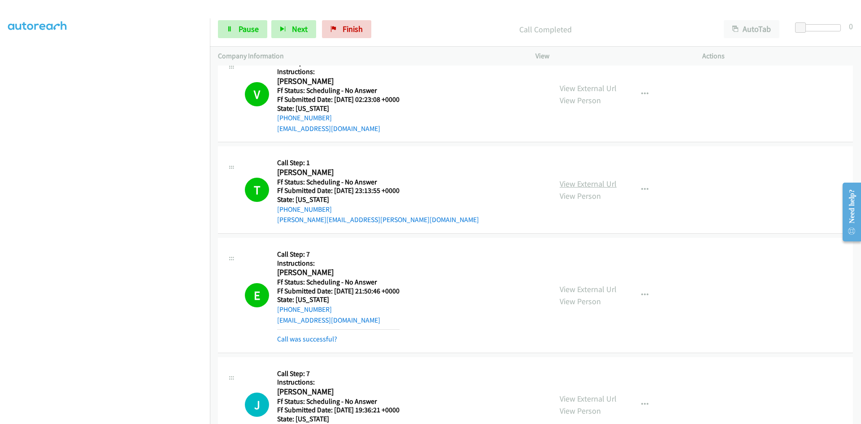
click at [606, 184] on link "View External Url" at bounding box center [588, 184] width 57 height 10
click at [613, 288] on link "View External Url" at bounding box center [588, 289] width 57 height 10
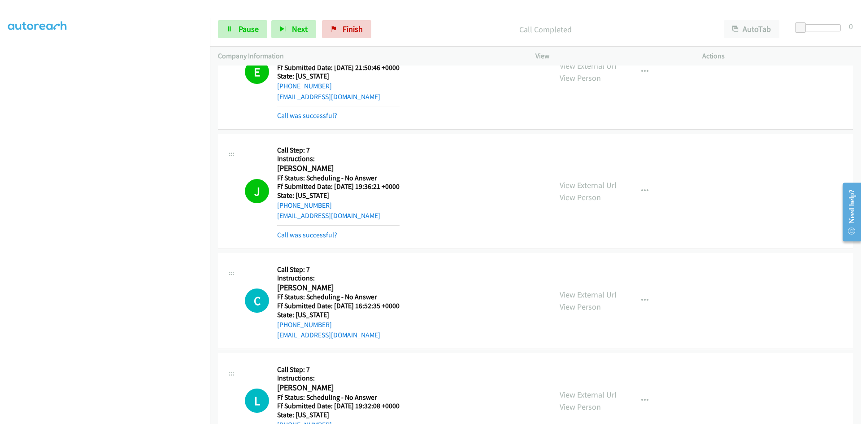
scroll to position [2468, 0]
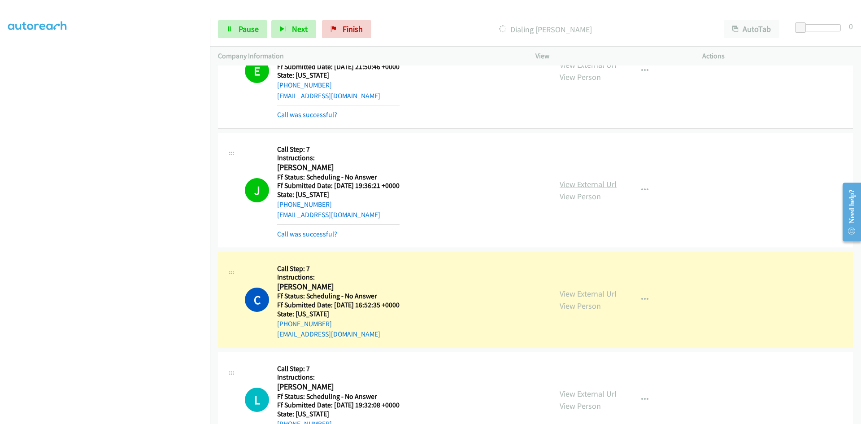
click at [575, 183] on link "View External Url" at bounding box center [588, 184] width 57 height 10
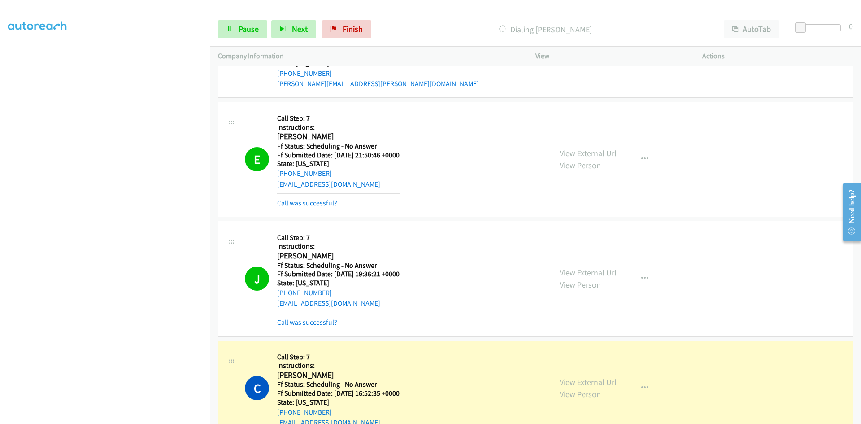
scroll to position [2378, 0]
click at [601, 153] on link "View External Url" at bounding box center [588, 154] width 57 height 10
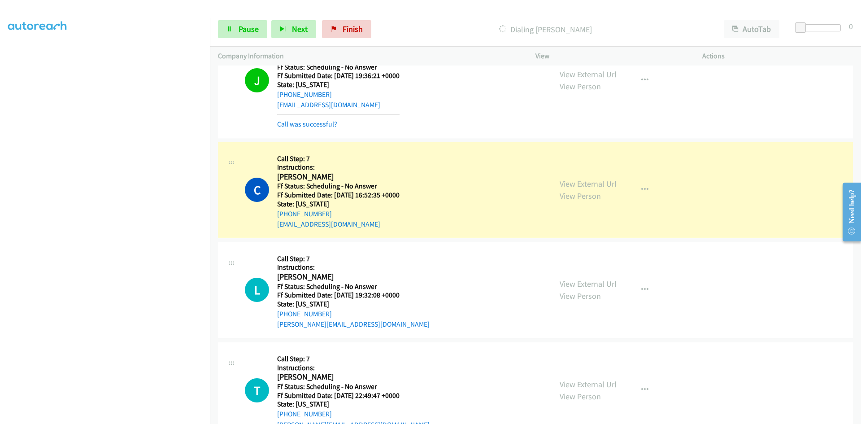
scroll to position [2647, 0]
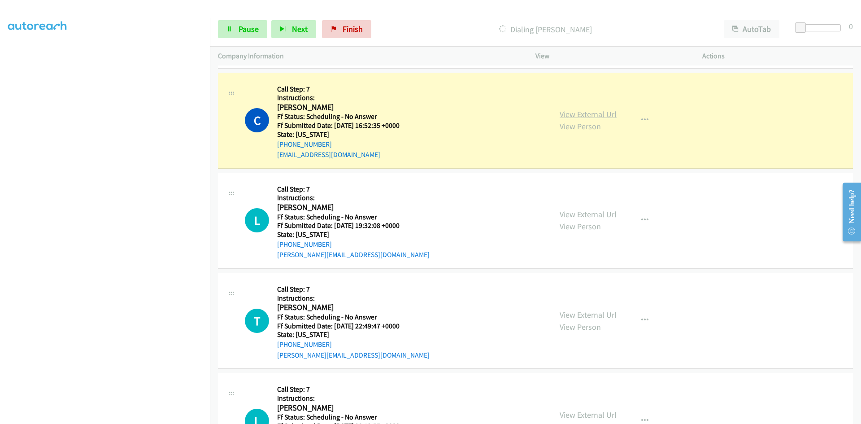
click at [581, 112] on link "View External Url" at bounding box center [588, 114] width 57 height 10
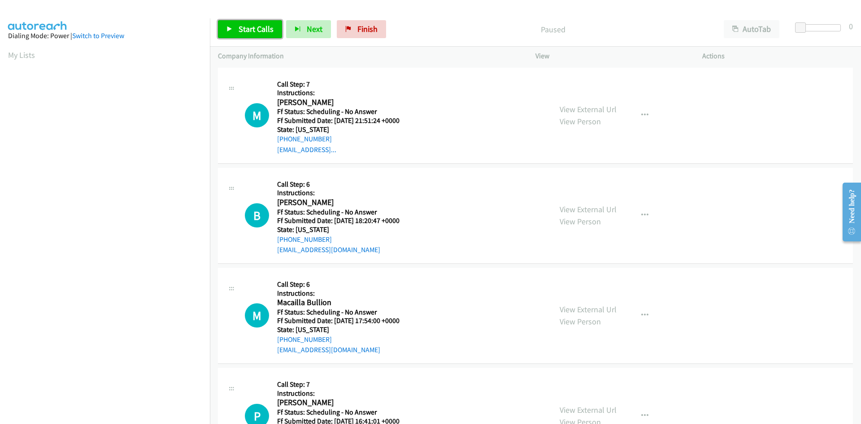
click at [249, 25] on span "Start Calls" at bounding box center [256, 29] width 35 height 10
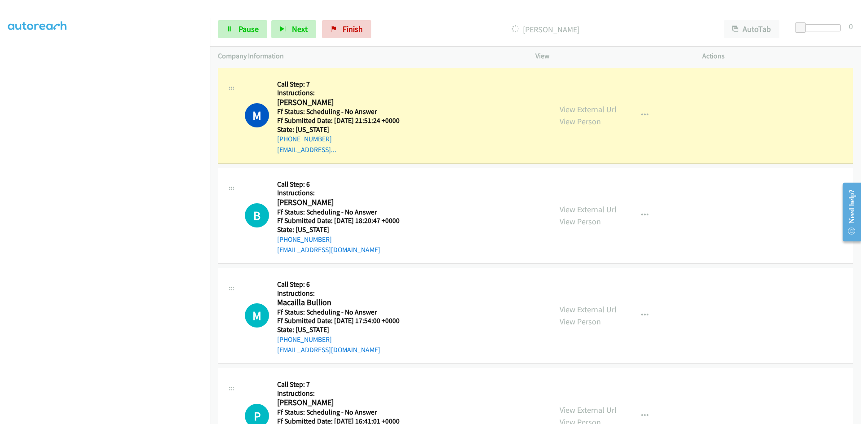
scroll to position [79, 0]
click at [587, 107] on link "View External Url" at bounding box center [588, 109] width 57 height 10
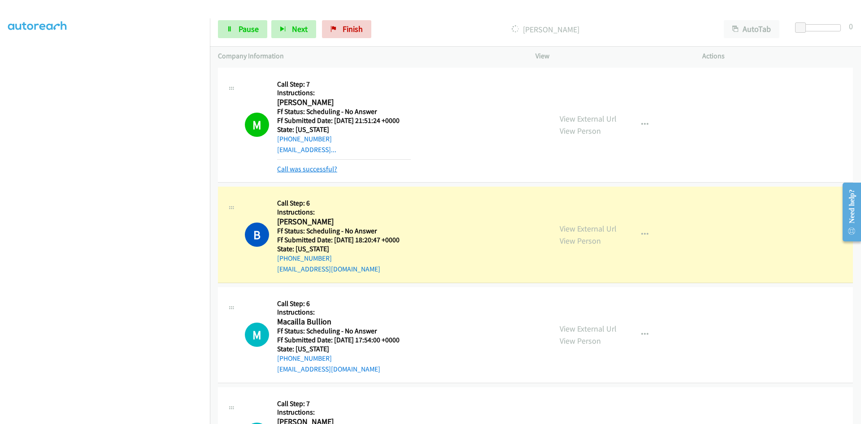
click at [319, 167] on link "Call was successful?" at bounding box center [307, 169] width 60 height 9
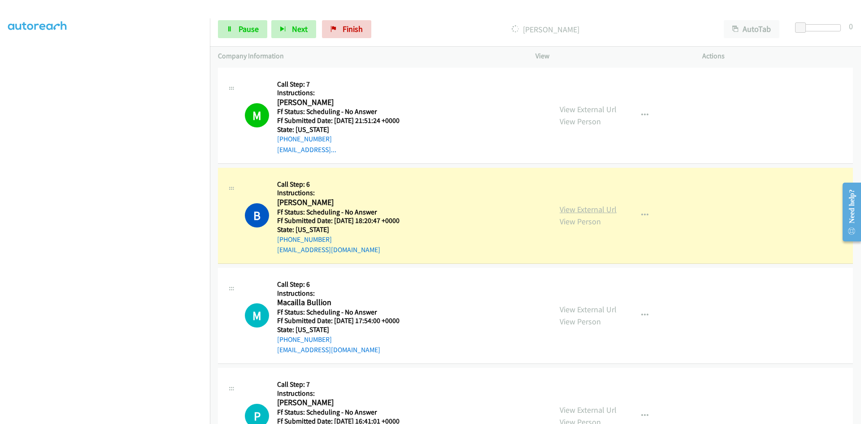
click at [563, 210] on link "View External Url" at bounding box center [588, 209] width 57 height 10
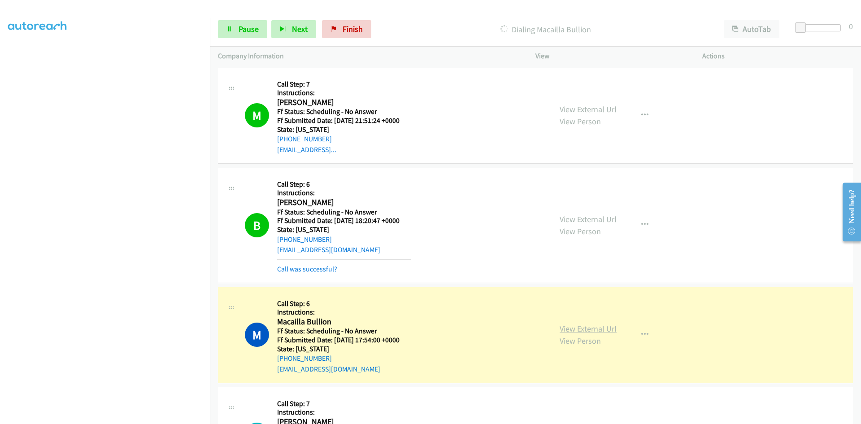
click at [608, 330] on link "View External Url" at bounding box center [588, 328] width 57 height 10
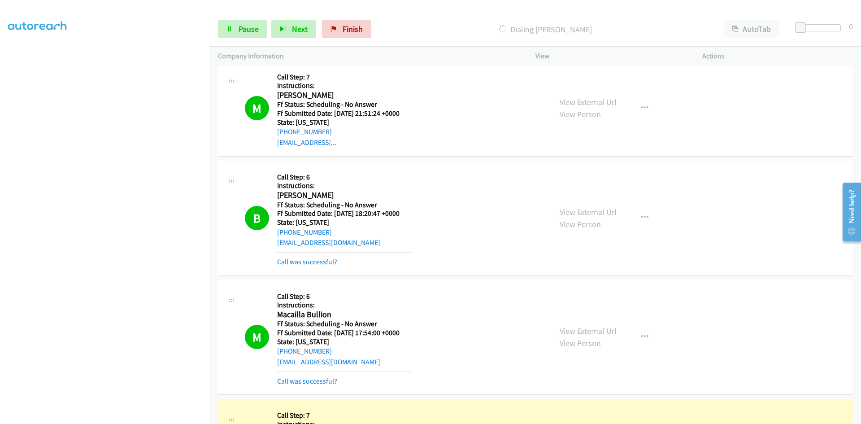
scroll to position [0, 0]
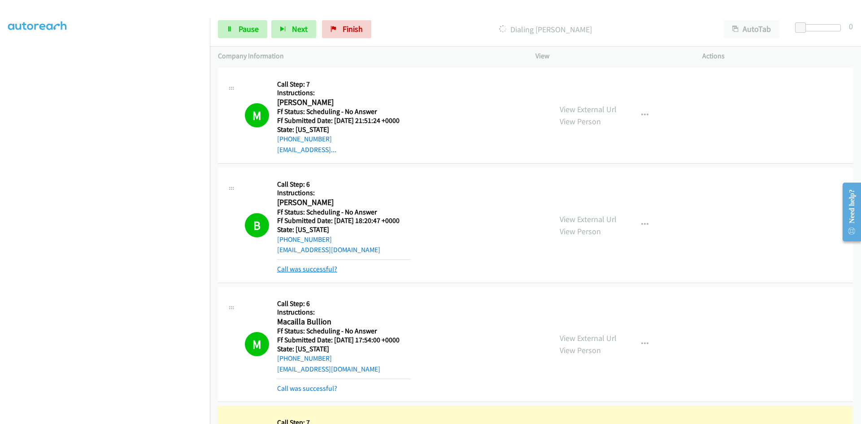
click at [324, 268] on link "Call was successful?" at bounding box center [307, 269] width 60 height 9
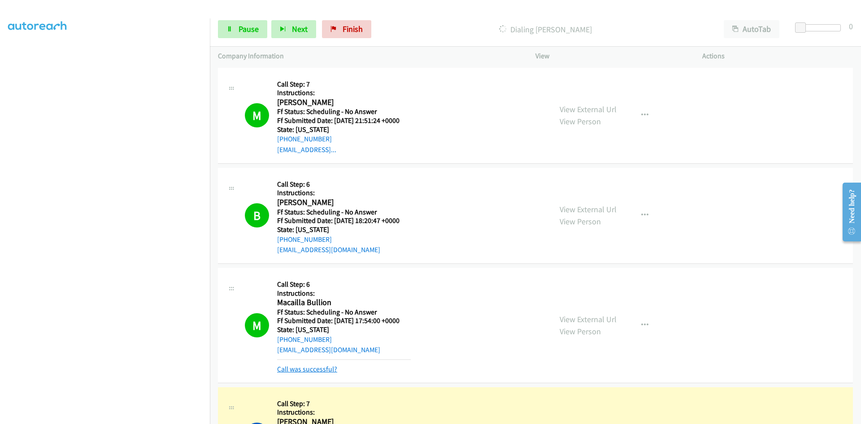
click at [326, 367] on link "Call was successful?" at bounding box center [307, 369] width 60 height 9
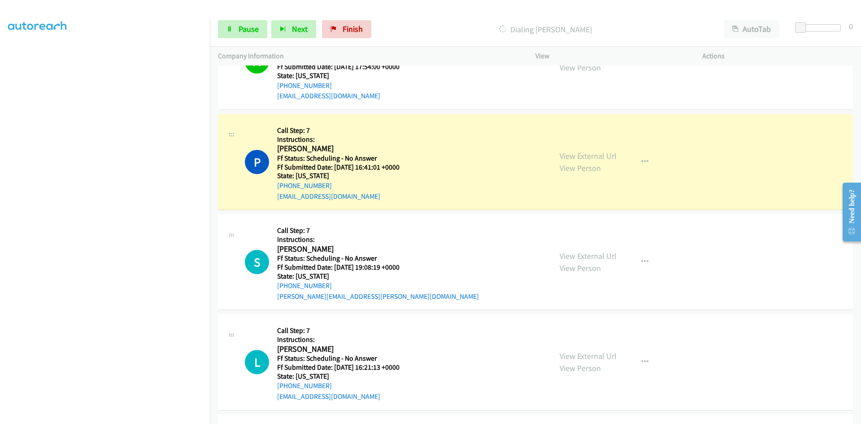
scroll to position [269, 0]
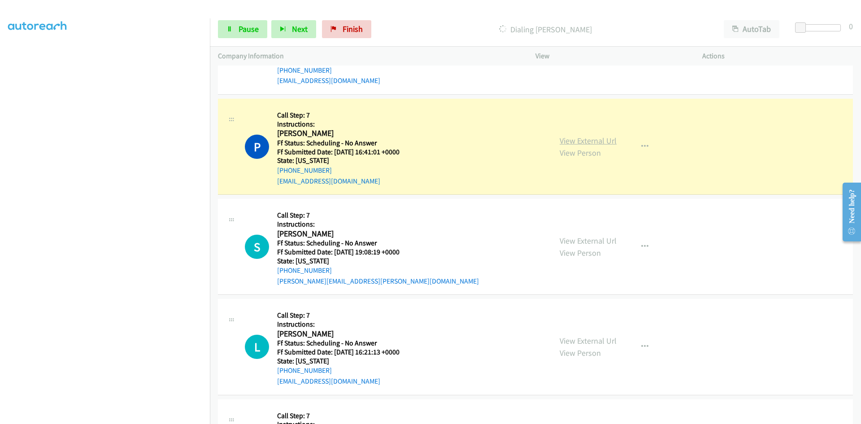
click at [607, 138] on link "View External Url" at bounding box center [588, 140] width 57 height 10
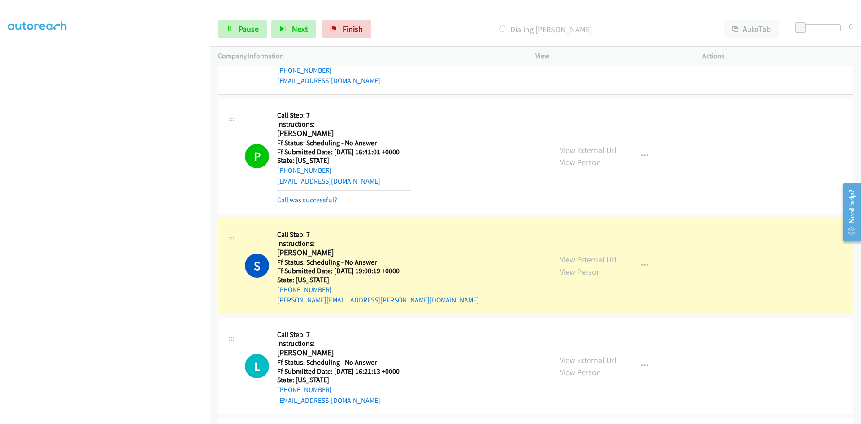
click at [306, 200] on link "Call was successful?" at bounding box center [307, 200] width 60 height 9
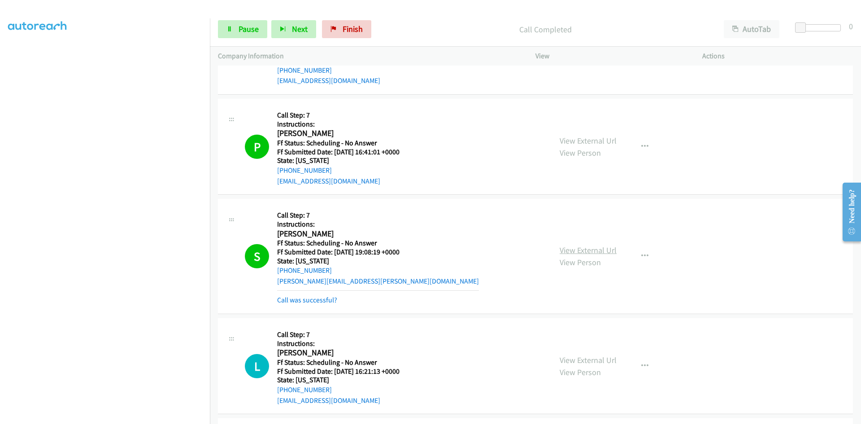
click at [571, 251] on link "View External Url" at bounding box center [588, 250] width 57 height 10
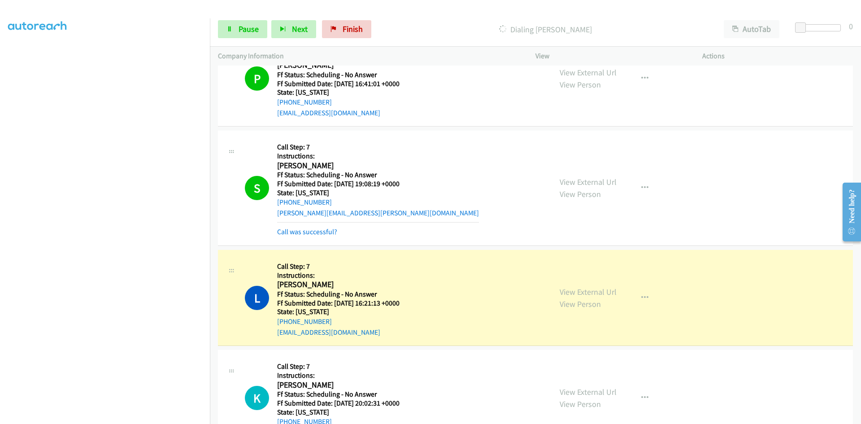
scroll to position [494, 0]
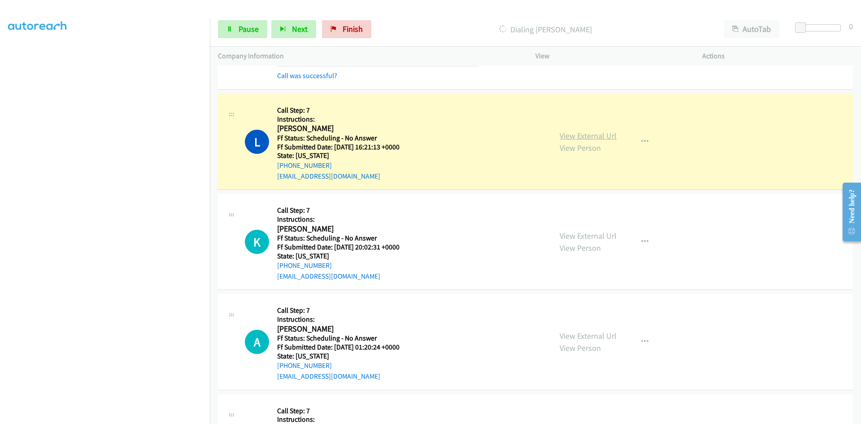
click at [577, 136] on link "View External Url" at bounding box center [588, 136] width 57 height 10
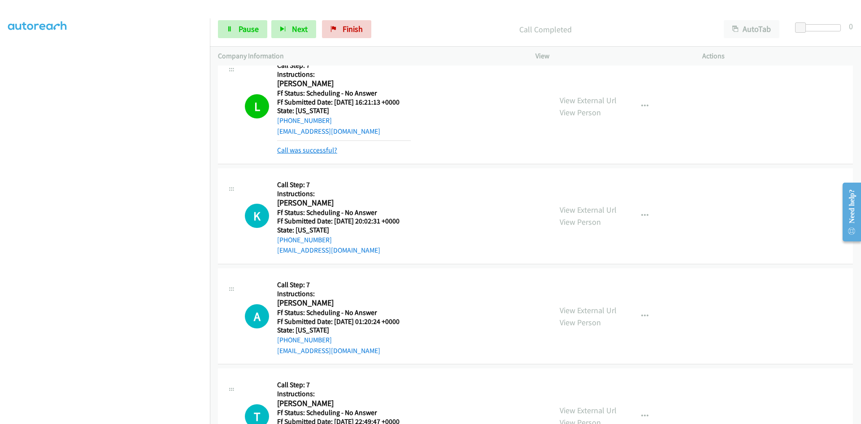
click at [283, 149] on link "Call was successful?" at bounding box center [307, 150] width 60 height 9
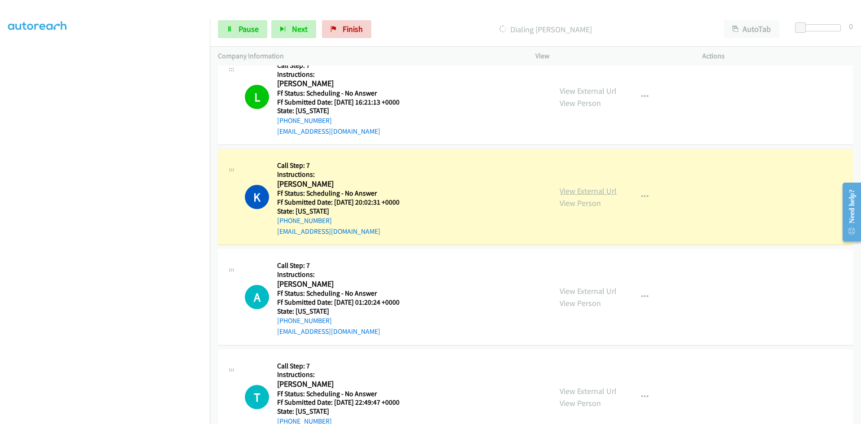
click at [589, 189] on link "View External Url" at bounding box center [588, 191] width 57 height 10
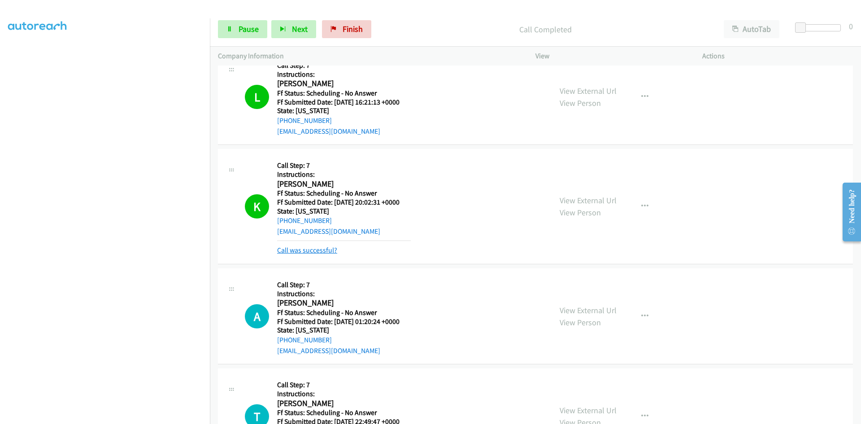
click at [324, 250] on link "Call was successful?" at bounding box center [307, 250] width 60 height 9
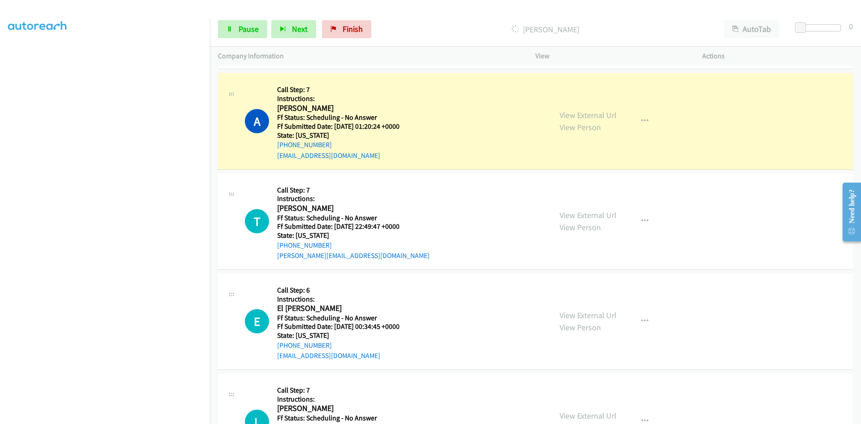
scroll to position [718, 0]
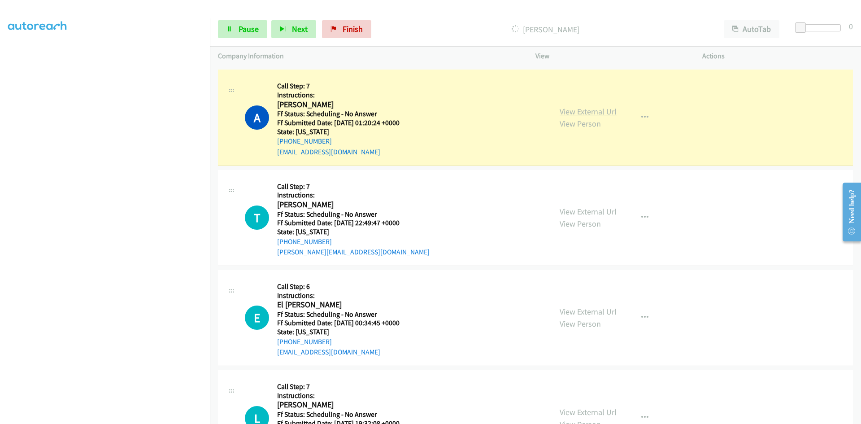
click at [601, 110] on link "View External Url" at bounding box center [588, 111] width 57 height 10
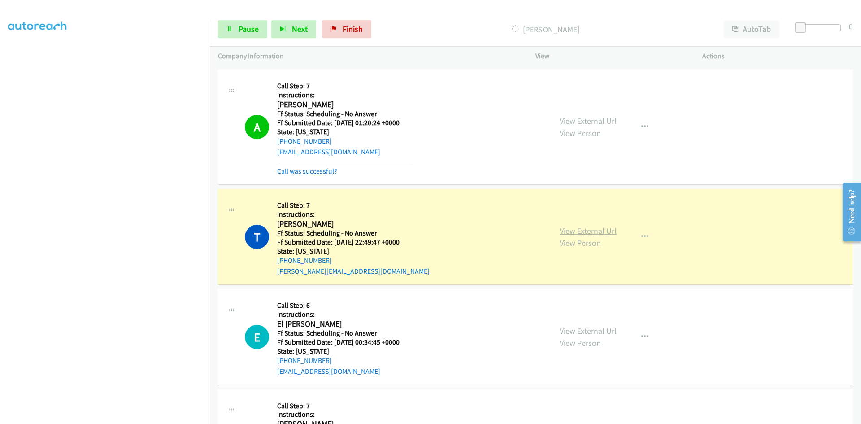
click at [567, 232] on link "View External Url" at bounding box center [588, 231] width 57 height 10
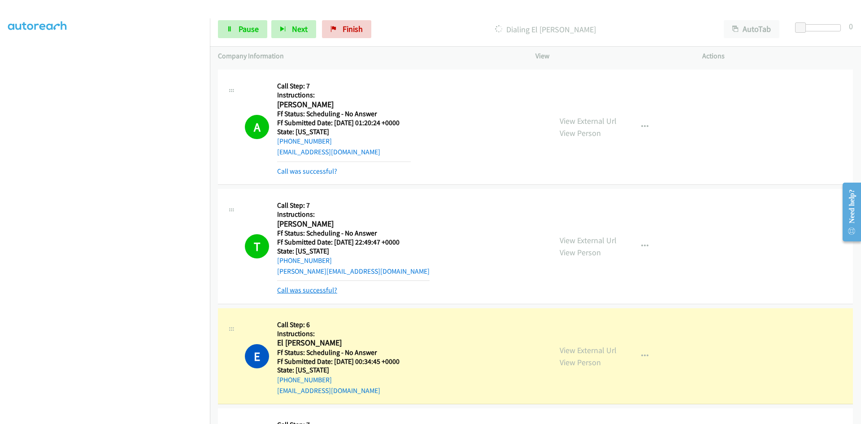
click at [321, 289] on link "Call was successful?" at bounding box center [307, 290] width 60 height 9
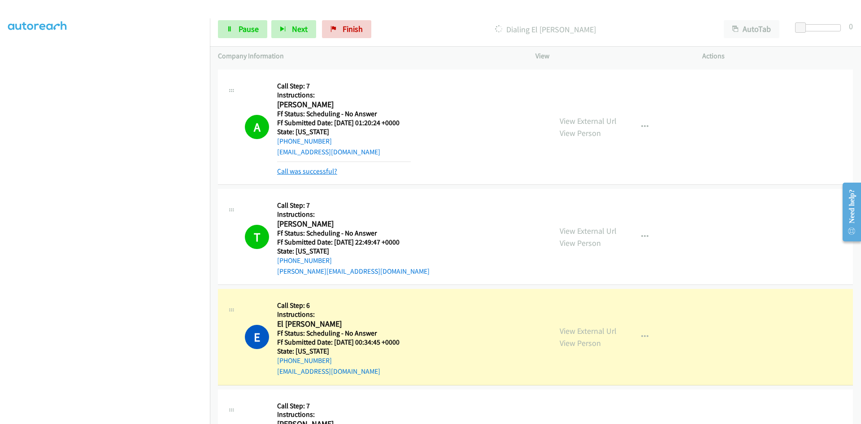
click at [326, 167] on link "Call was successful?" at bounding box center [307, 171] width 60 height 9
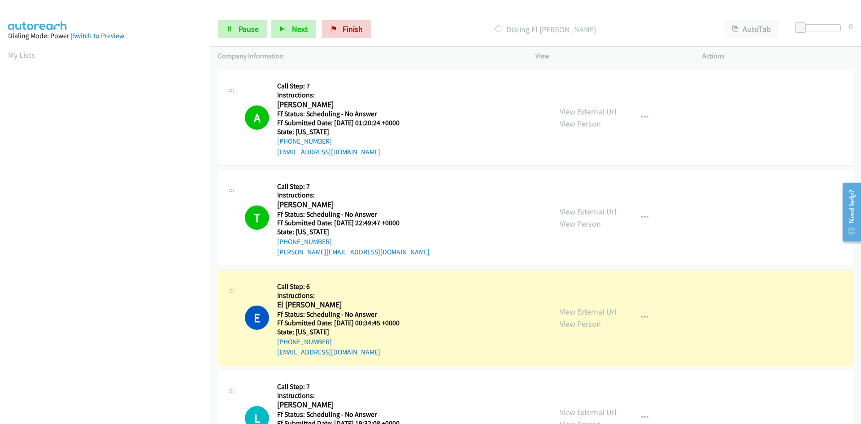
scroll to position [79, 0]
click at [576, 310] on link "View External Url" at bounding box center [588, 311] width 57 height 10
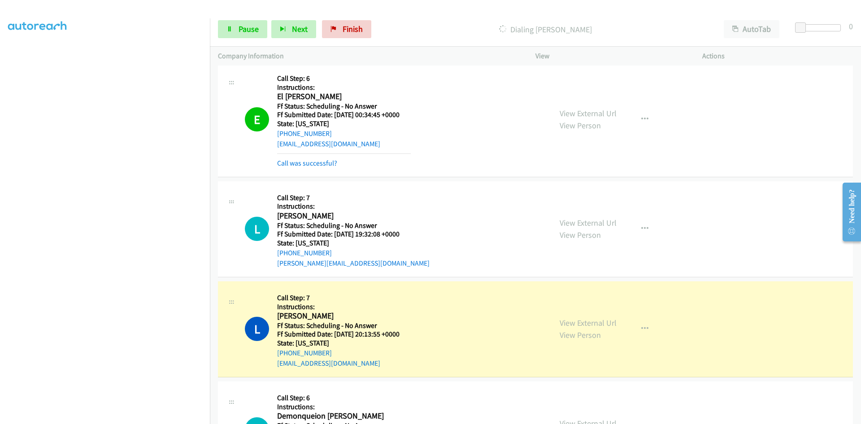
scroll to position [942, 0]
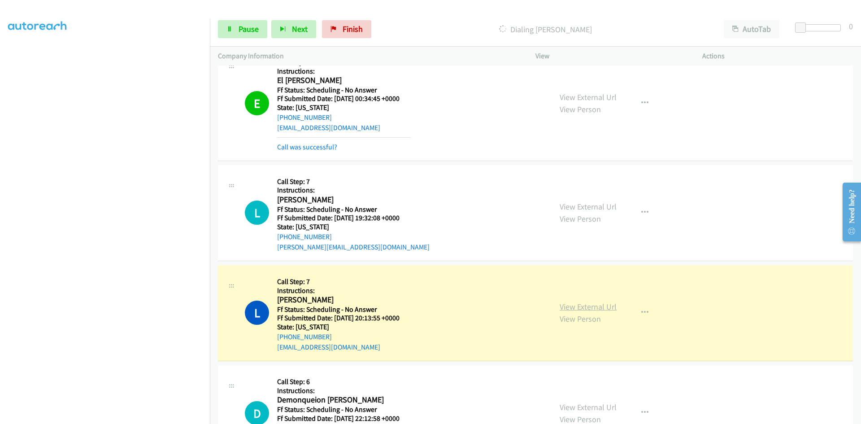
click at [594, 306] on link "View External Url" at bounding box center [588, 306] width 57 height 10
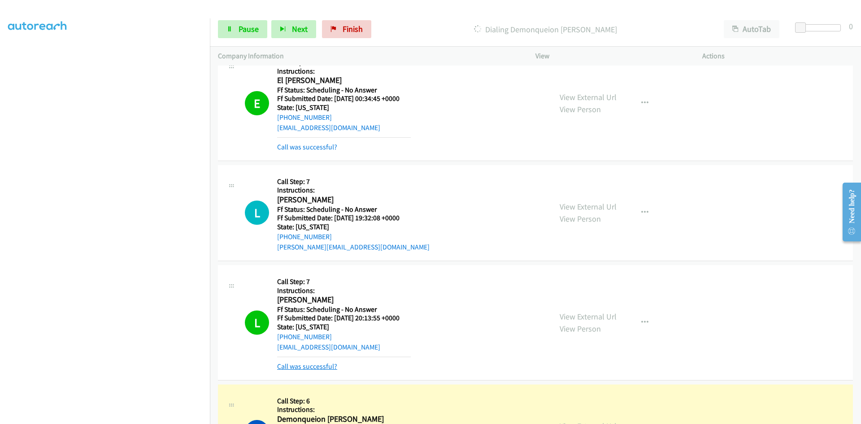
click at [311, 369] on link "Call was successful?" at bounding box center [307, 366] width 60 height 9
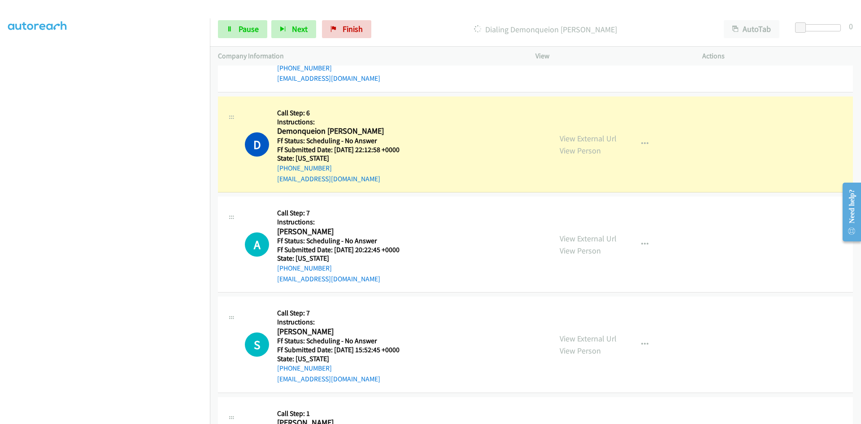
scroll to position [1211, 0]
click at [583, 140] on link "View External Url" at bounding box center [588, 138] width 57 height 10
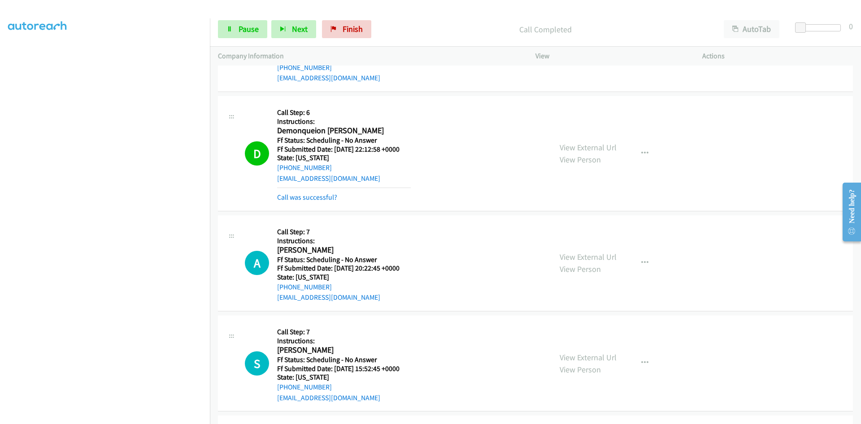
scroll to position [0, 0]
click at [318, 197] on link "Call was successful?" at bounding box center [307, 197] width 60 height 9
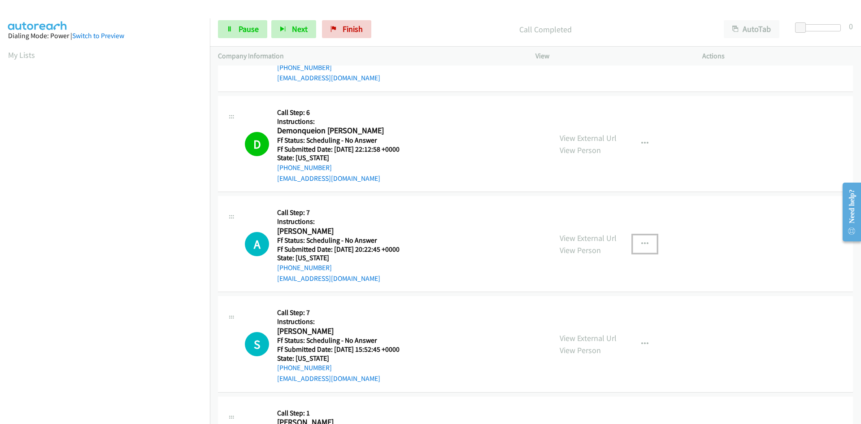
click at [642, 245] on icon "button" at bounding box center [645, 243] width 7 height 7
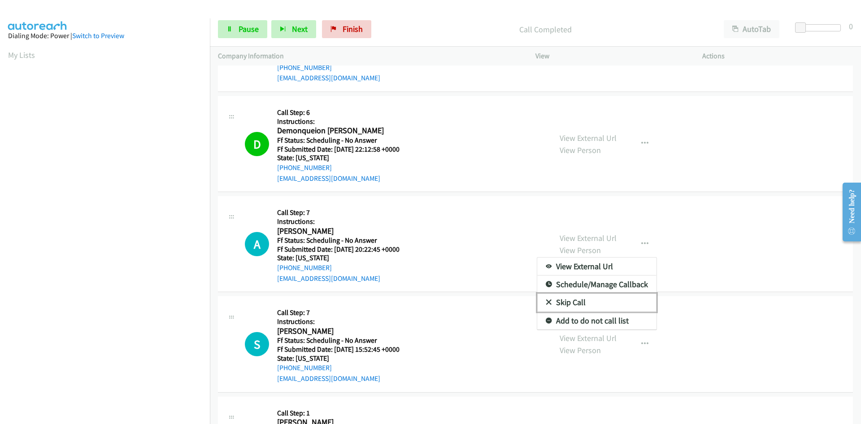
click at [574, 304] on link "Skip Call" at bounding box center [596, 302] width 119 height 18
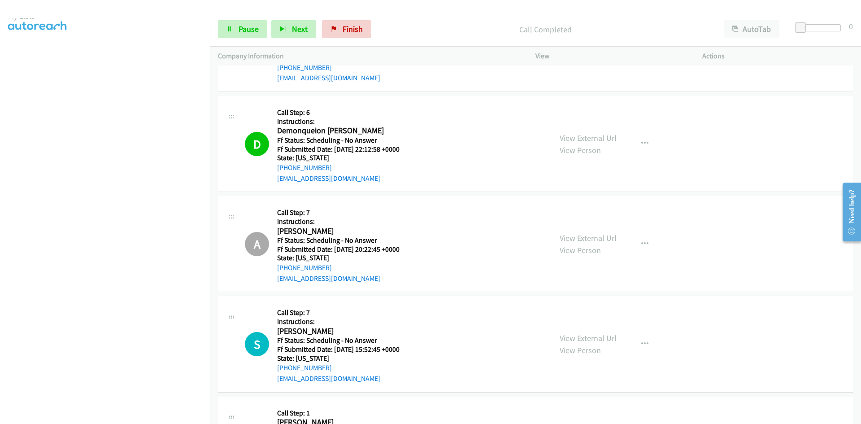
scroll to position [79, 0]
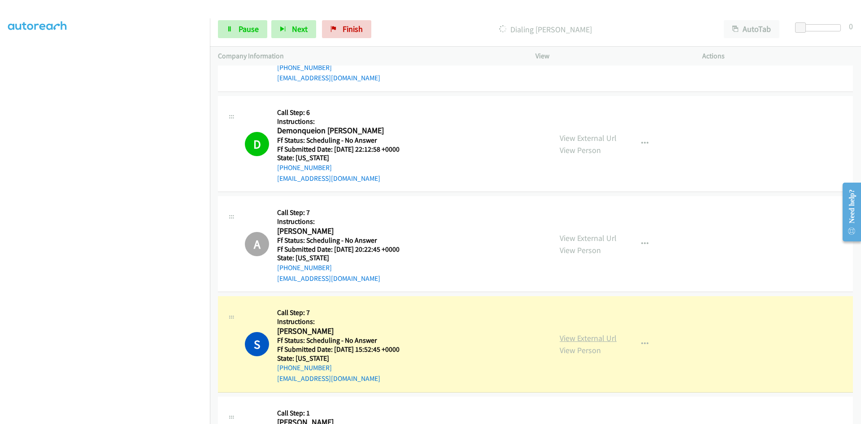
click at [600, 339] on link "View External Url" at bounding box center [588, 338] width 57 height 10
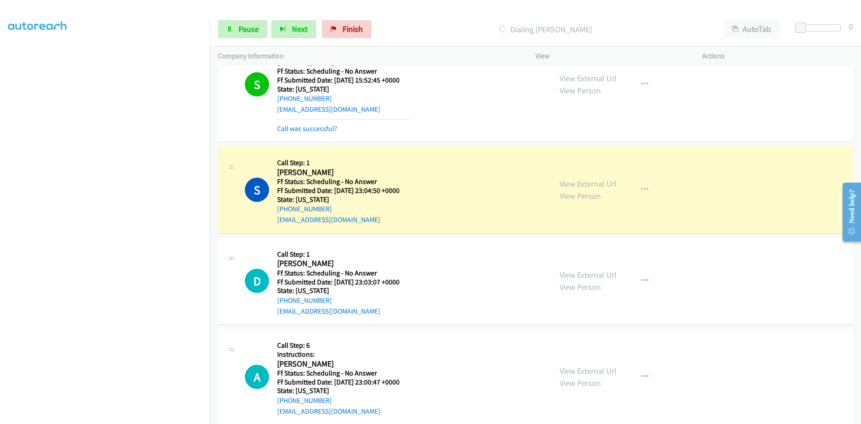
scroll to position [1490, 0]
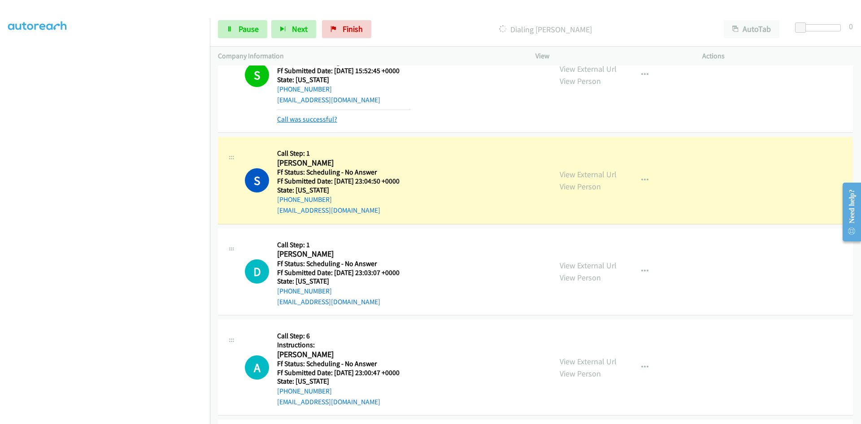
click at [318, 118] on link "Call was successful?" at bounding box center [307, 119] width 60 height 9
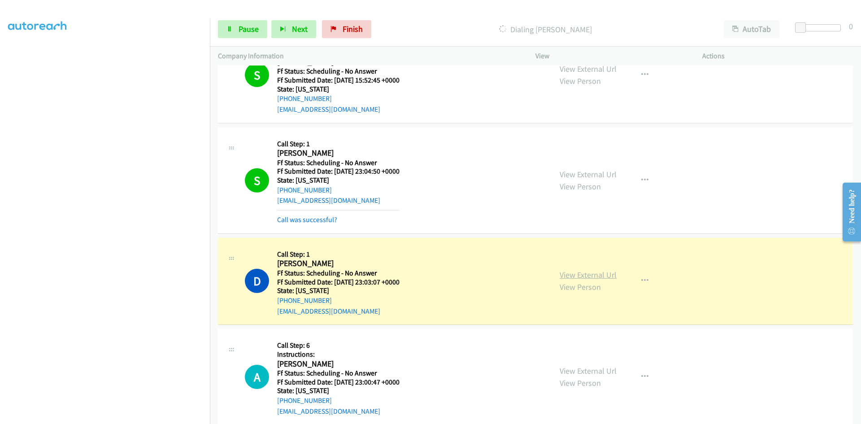
click at [589, 273] on link "View External Url" at bounding box center [588, 275] width 57 height 10
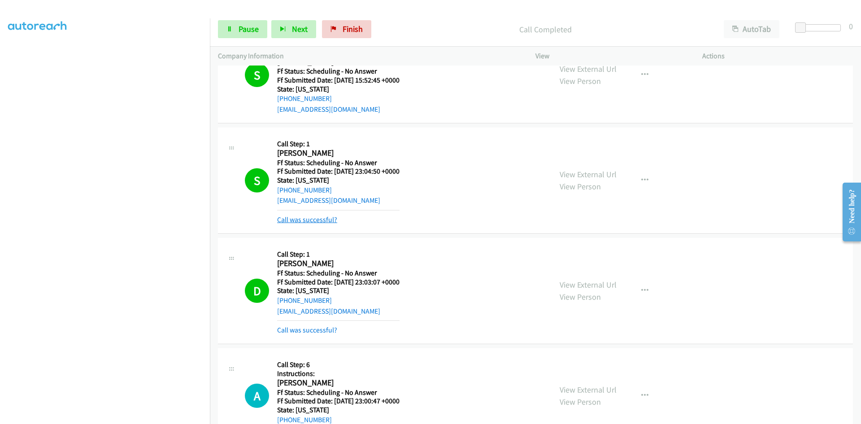
click at [321, 222] on link "Call was successful?" at bounding box center [307, 219] width 60 height 9
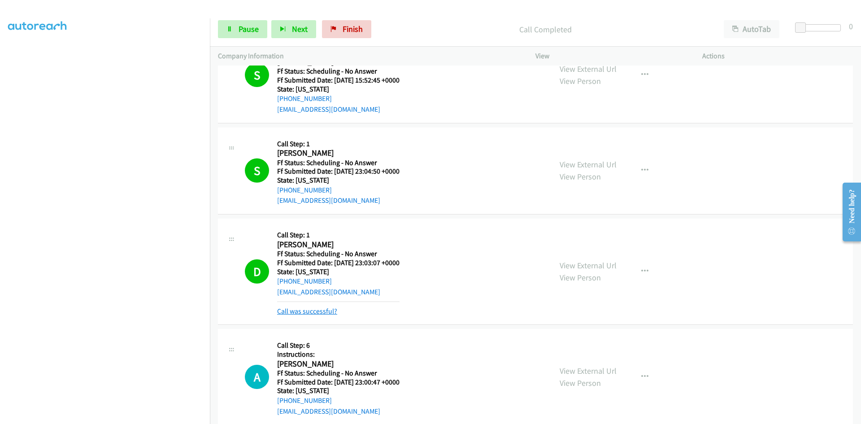
click at [328, 308] on link "Call was successful?" at bounding box center [307, 311] width 60 height 9
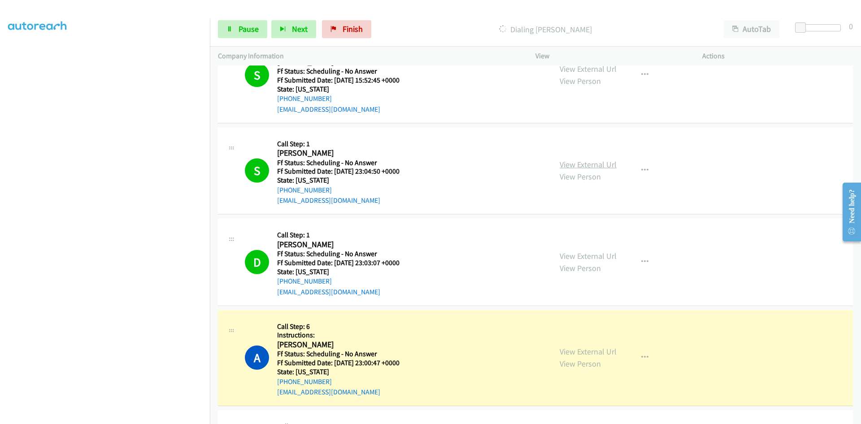
click at [590, 165] on link "View External Url" at bounding box center [588, 164] width 57 height 10
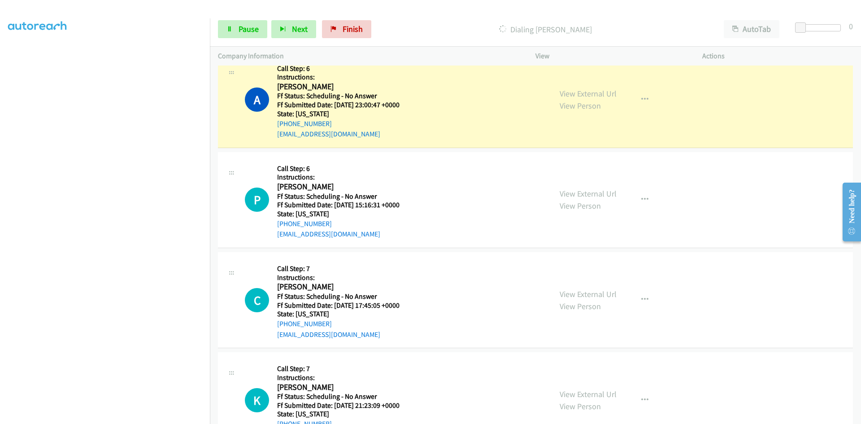
scroll to position [1750, 0]
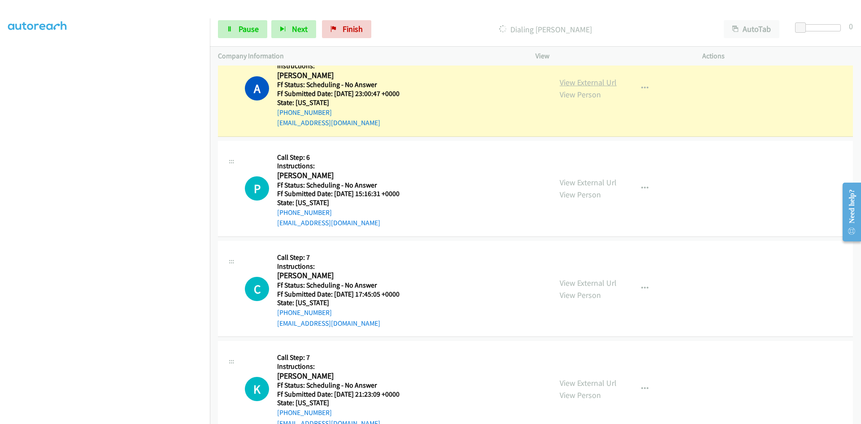
click at [601, 81] on link "View External Url" at bounding box center [588, 82] width 57 height 10
click at [247, 26] on span "Pause" at bounding box center [249, 29] width 20 height 10
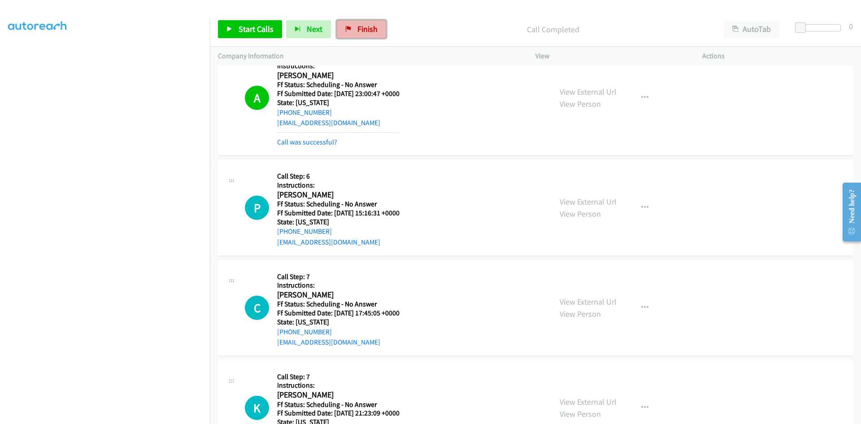
click at [364, 28] on span "Finish" at bounding box center [368, 29] width 20 height 10
